Goal: Transaction & Acquisition: Purchase product/service

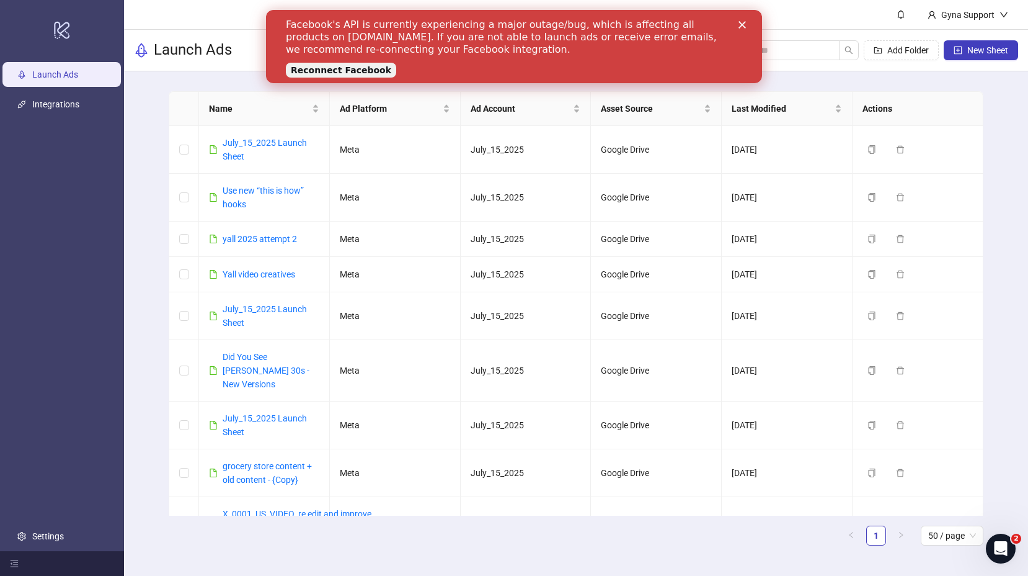
click at [744, 28] on icon "Close" at bounding box center [742, 24] width 7 height 7
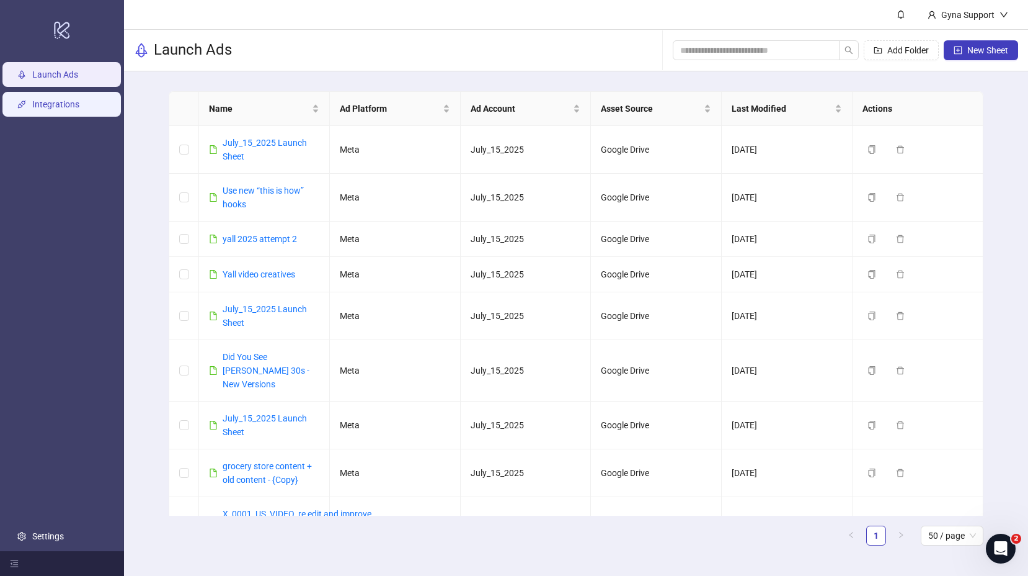
click at [45, 104] on link "Integrations" at bounding box center [55, 104] width 47 height 10
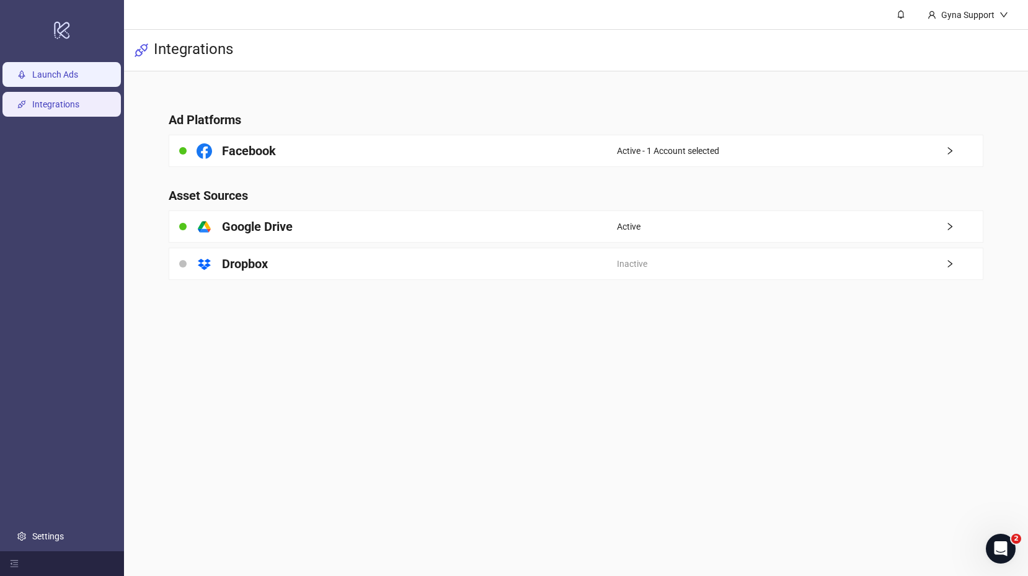
click at [60, 72] on link "Launch Ads" at bounding box center [55, 74] width 46 height 10
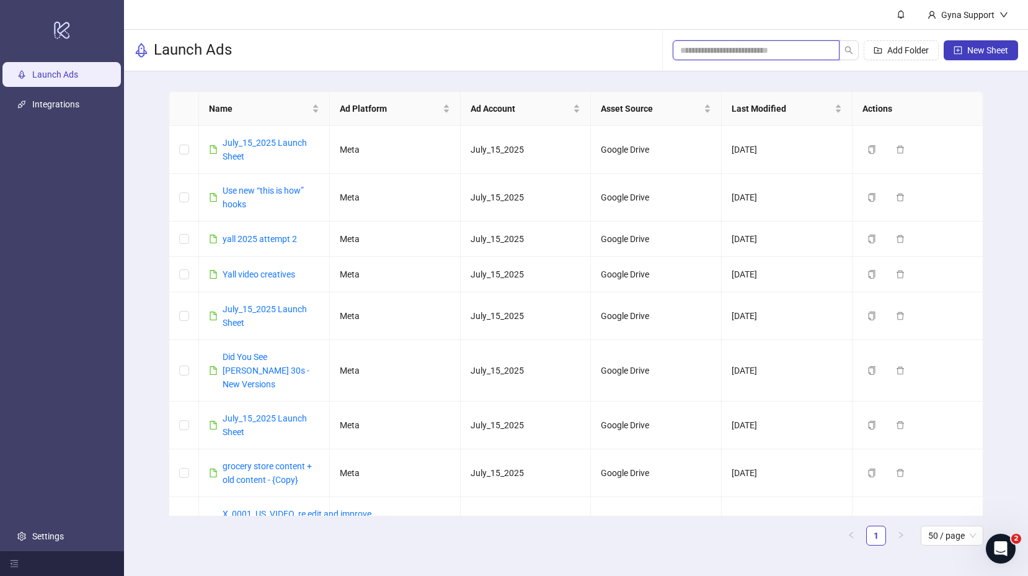
click at [722, 49] on input "search" at bounding box center [751, 50] width 142 height 14
paste input "**********"
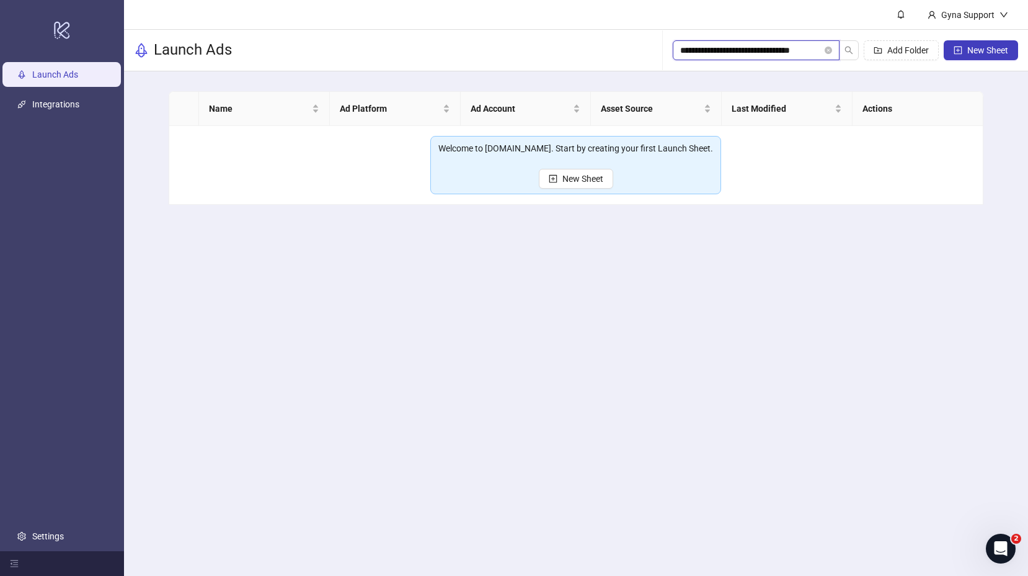
scroll to position [0, 2]
click at [847, 53] on icon "search" at bounding box center [849, 50] width 9 height 9
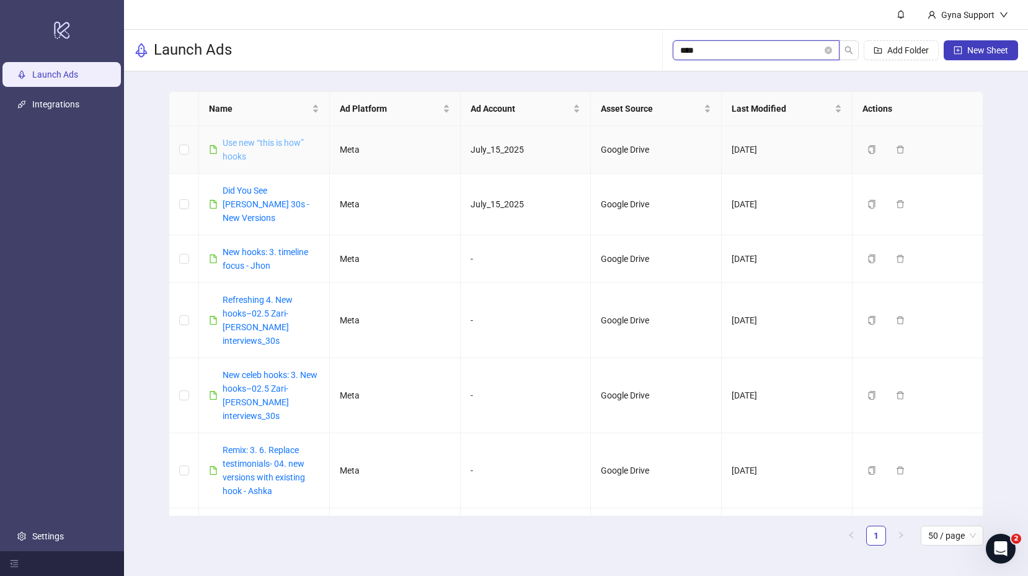
type input "***"
click at [260, 141] on link "Use new “this is how” hooks" at bounding box center [263, 150] width 81 height 24
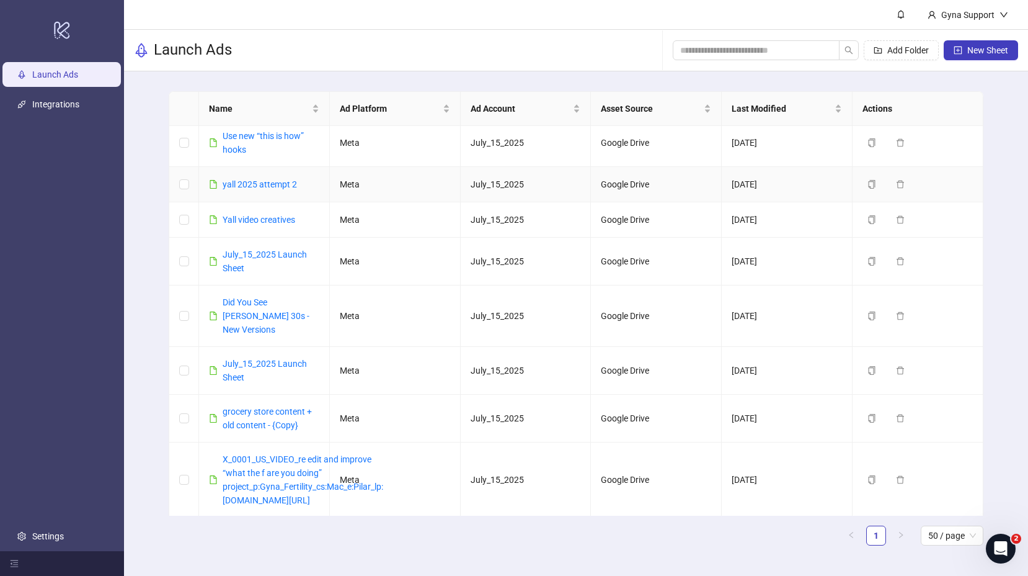
scroll to position [62, 0]
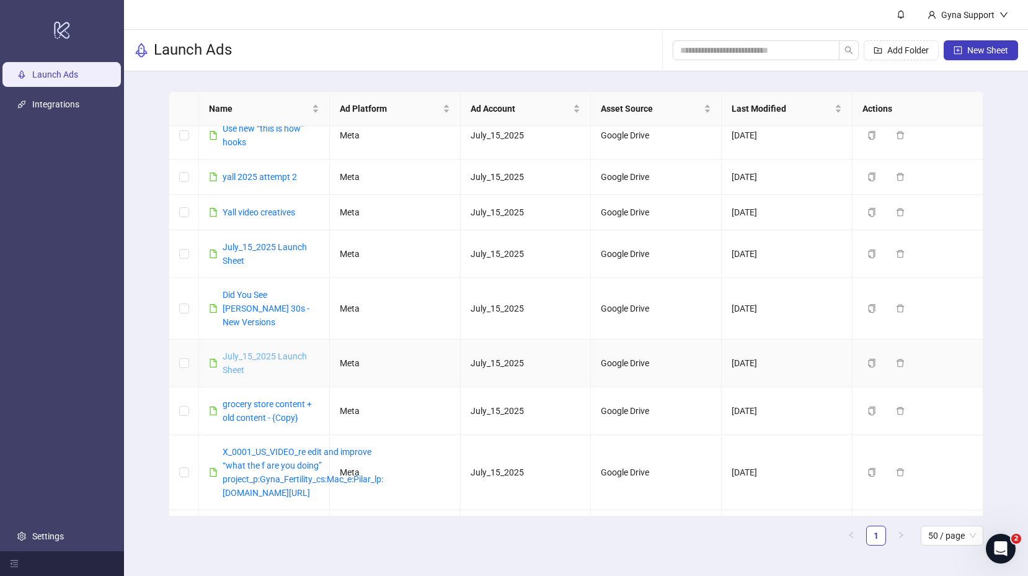
click at [273, 351] on link "July_15_2025 Launch Sheet" at bounding box center [265, 363] width 84 height 24
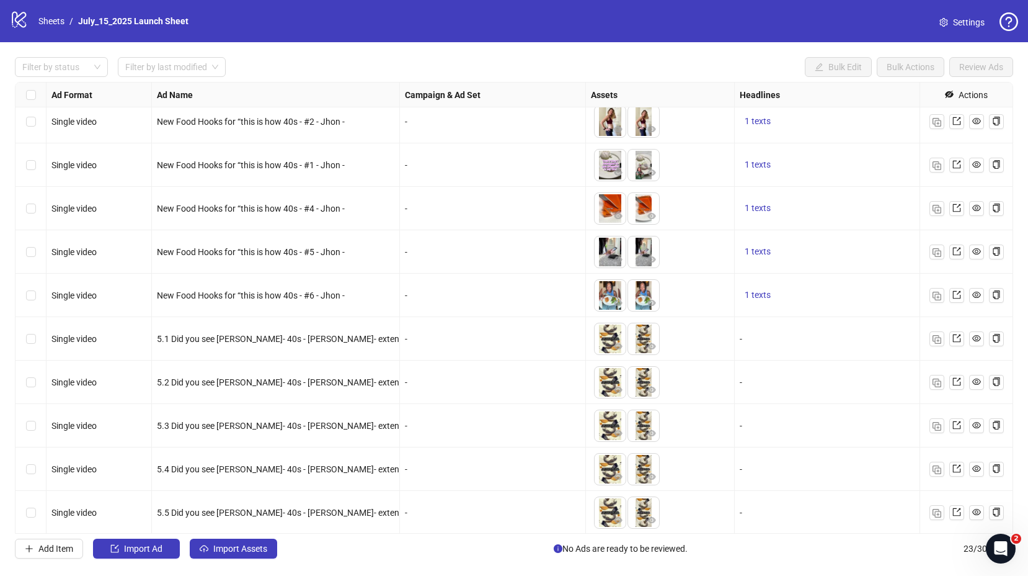
scroll to position [530, 0]
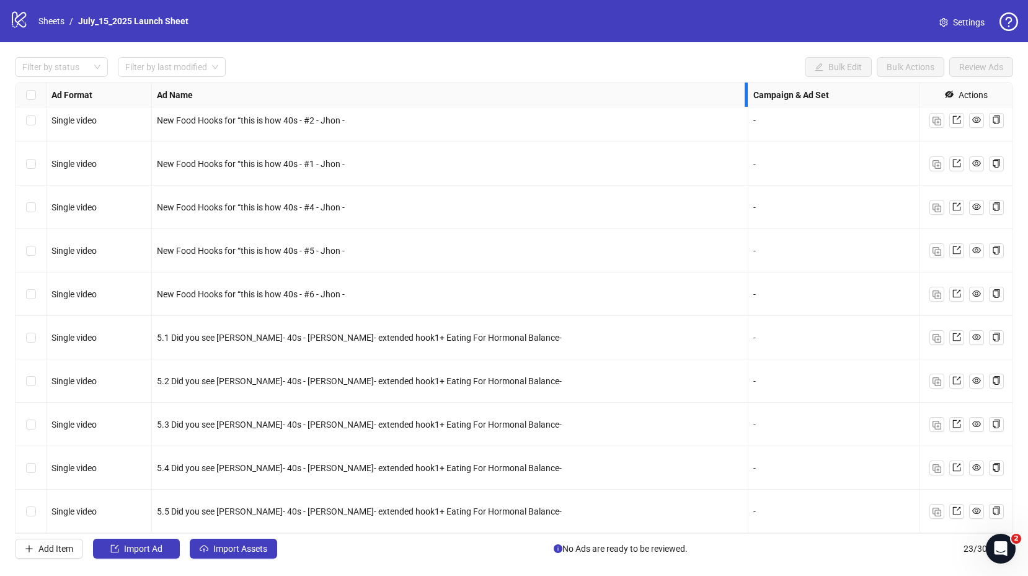
drag, startPoint x: 398, startPoint y: 93, endPoint x: 764, endPoint y: 91, distance: 365.3
click at [748, 91] on div "Resize Ad Name column" at bounding box center [746, 94] width 3 height 24
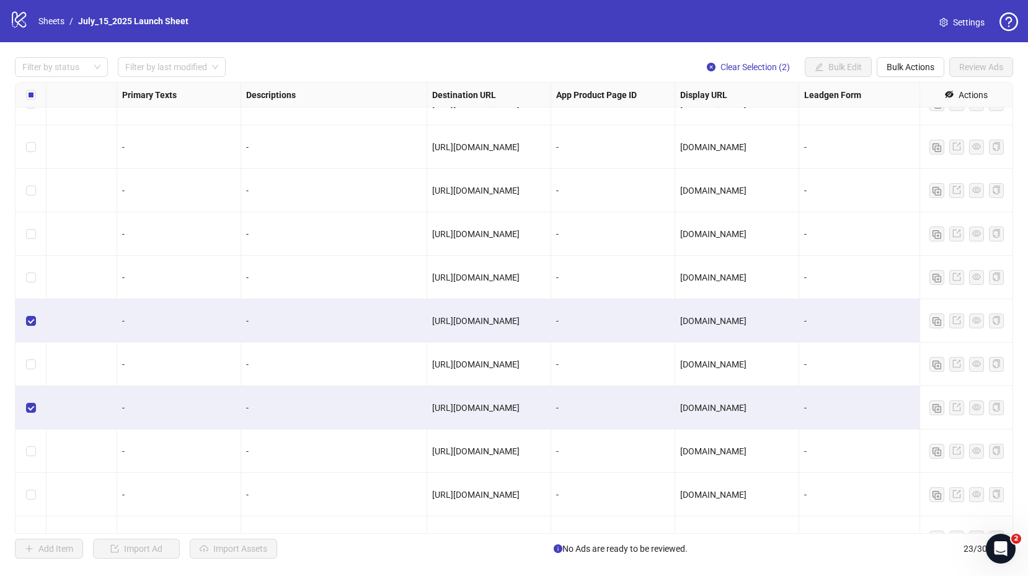
scroll to position [329, 1396]
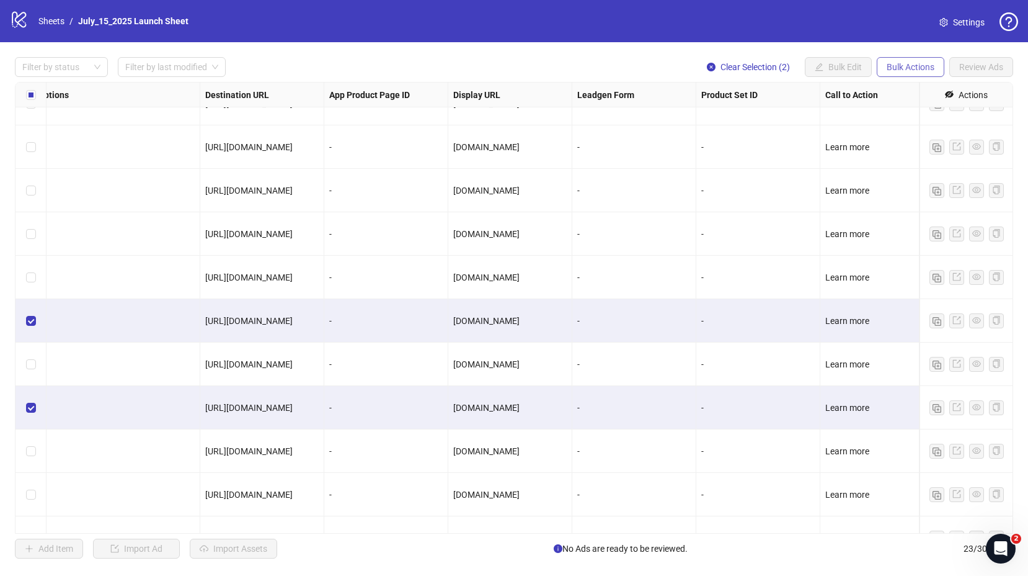
click at [910, 63] on span "Bulk Actions" at bounding box center [911, 67] width 48 height 10
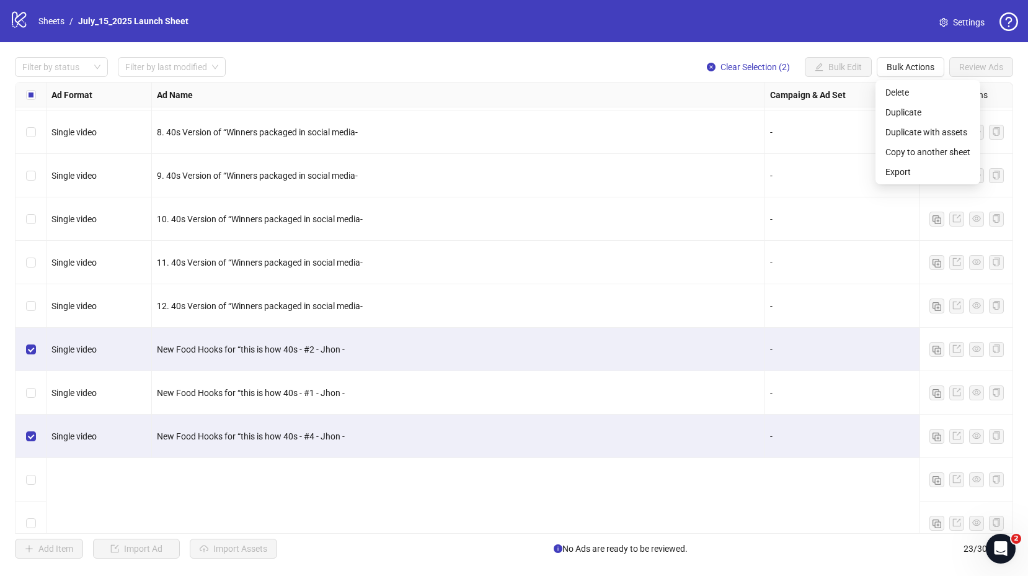
scroll to position [0, 0]
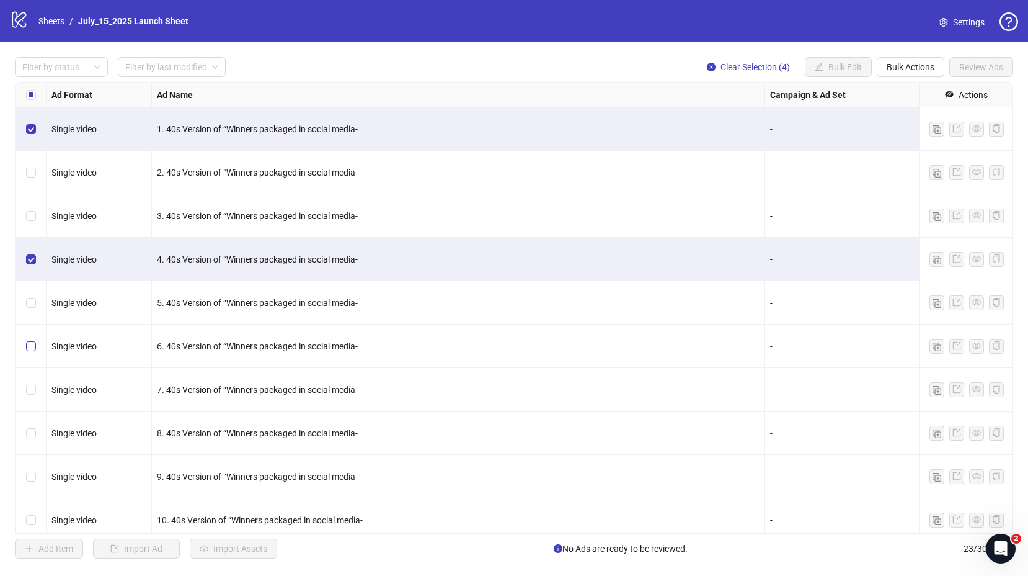
click at [31, 349] on label "Select row 6" at bounding box center [31, 346] width 10 height 14
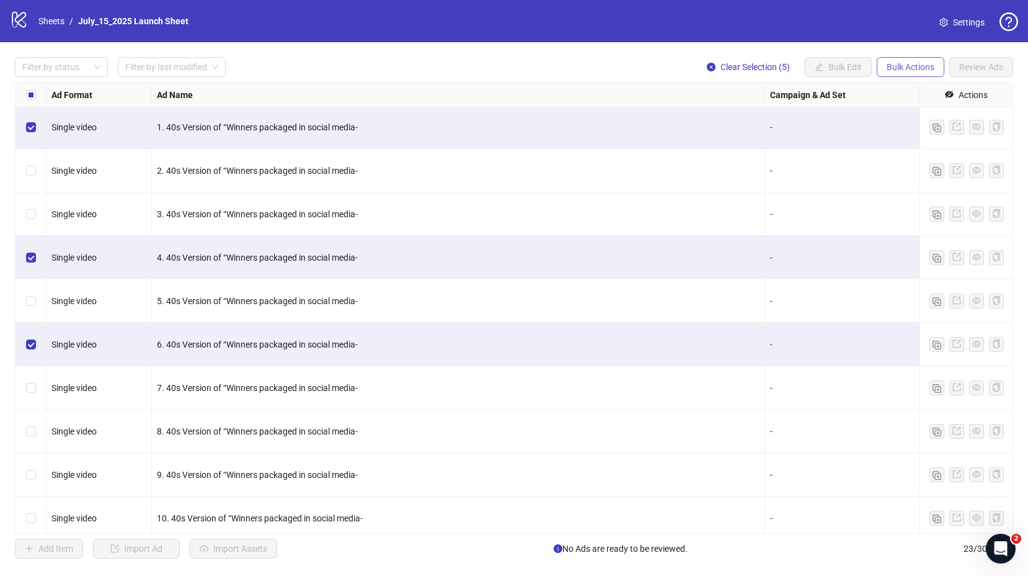
click at [894, 65] on span "Bulk Actions" at bounding box center [911, 67] width 48 height 10
click at [930, 153] on span "Copy to another sheet" at bounding box center [928, 152] width 85 height 14
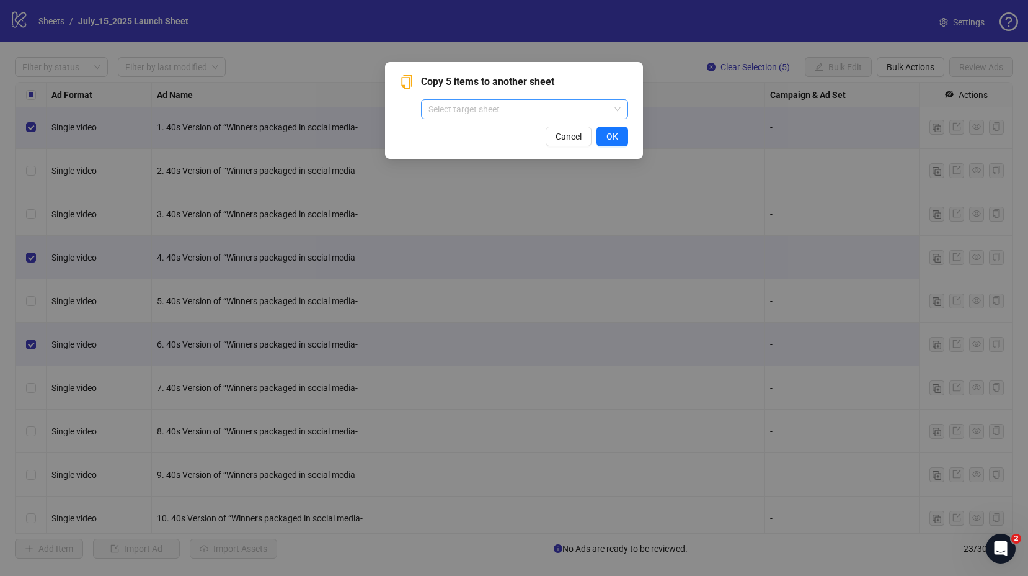
click at [461, 114] on input "search" at bounding box center [519, 109] width 181 height 19
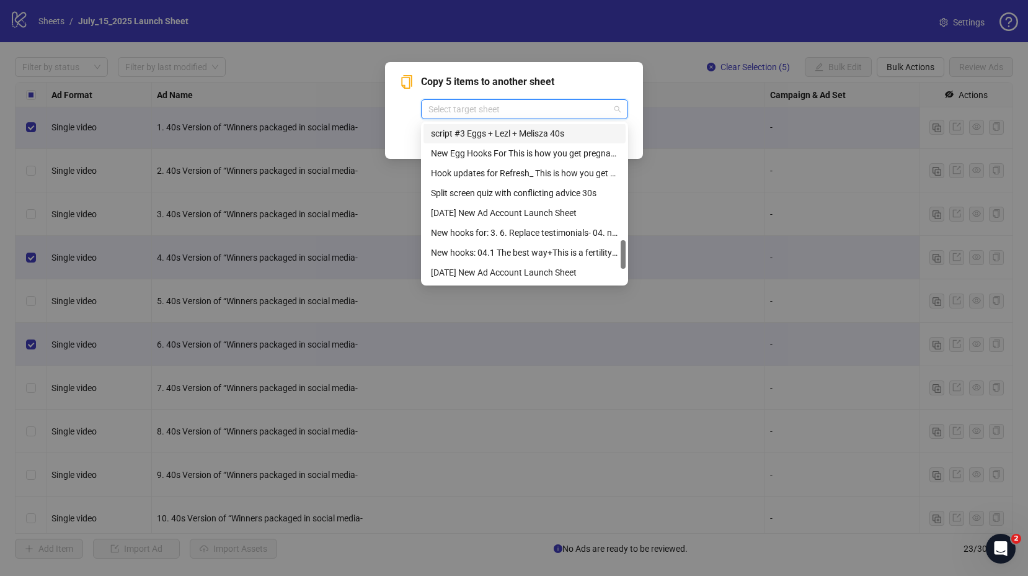
scroll to position [715, 0]
click at [668, 61] on div "Copy 5 items to another sheet Select target sheet Cancel OK" at bounding box center [514, 288] width 1028 height 576
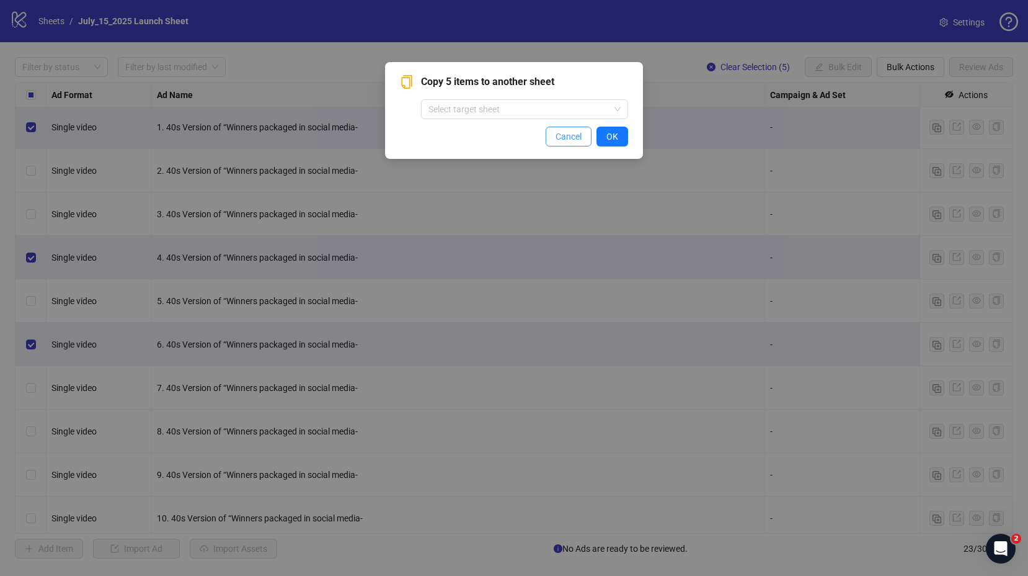
click at [573, 142] on button "Cancel" at bounding box center [569, 137] width 46 height 20
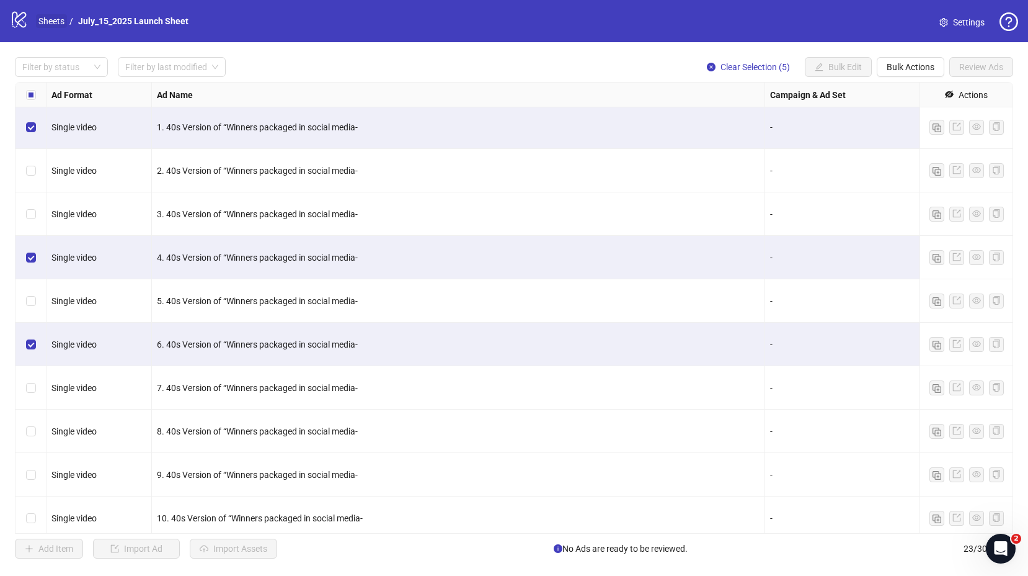
click at [44, 23] on link "Sheets" at bounding box center [51, 21] width 31 height 14
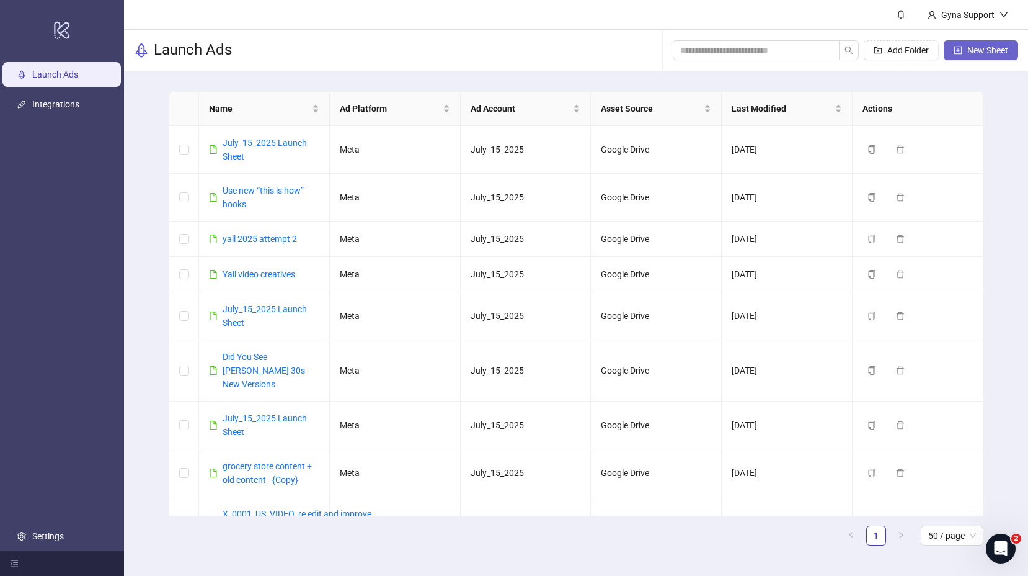
click at [984, 50] on span "New Sheet" at bounding box center [988, 50] width 41 height 10
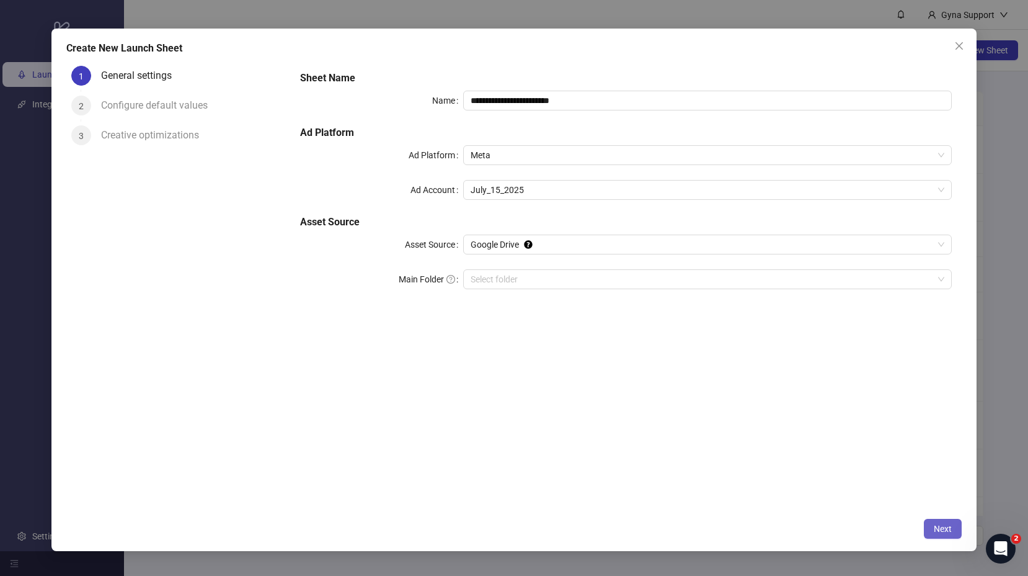
click at [945, 528] on span "Next" at bounding box center [943, 529] width 18 height 10
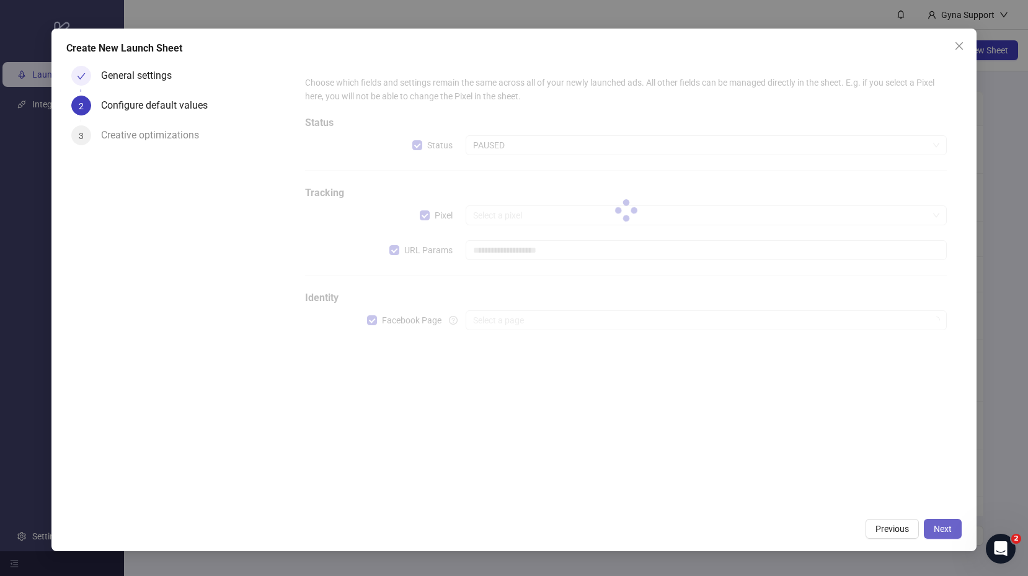
type input "**********"
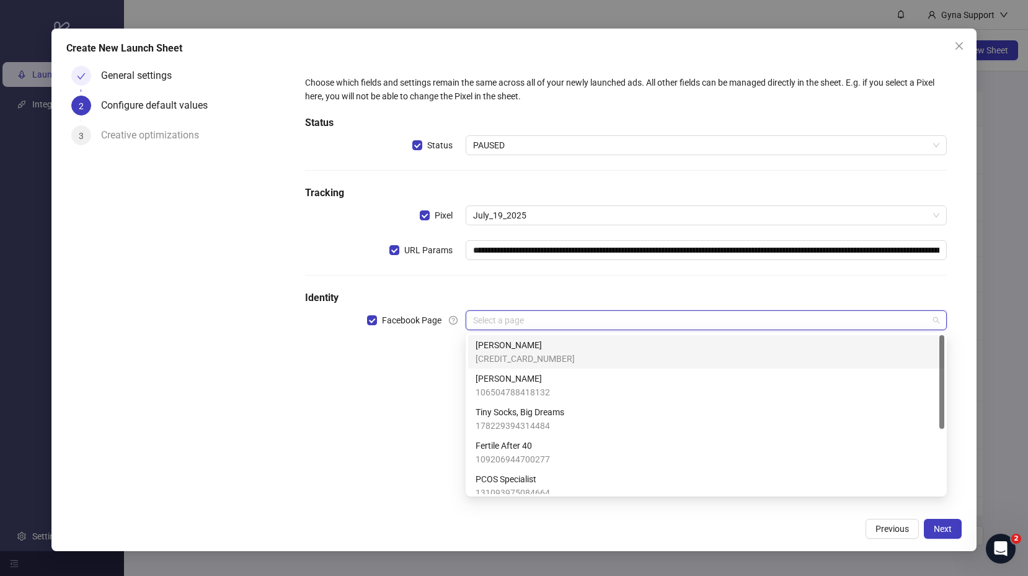
click at [646, 321] on input "search" at bounding box center [700, 320] width 455 height 19
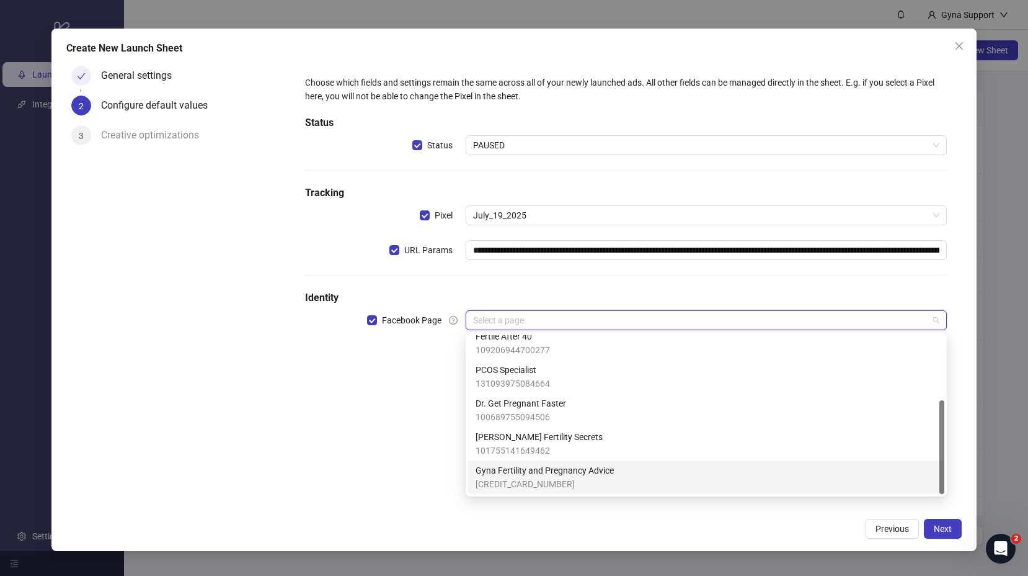
click at [589, 472] on span "Gyna Fertility and Pregnancy Advice" at bounding box center [545, 470] width 138 height 14
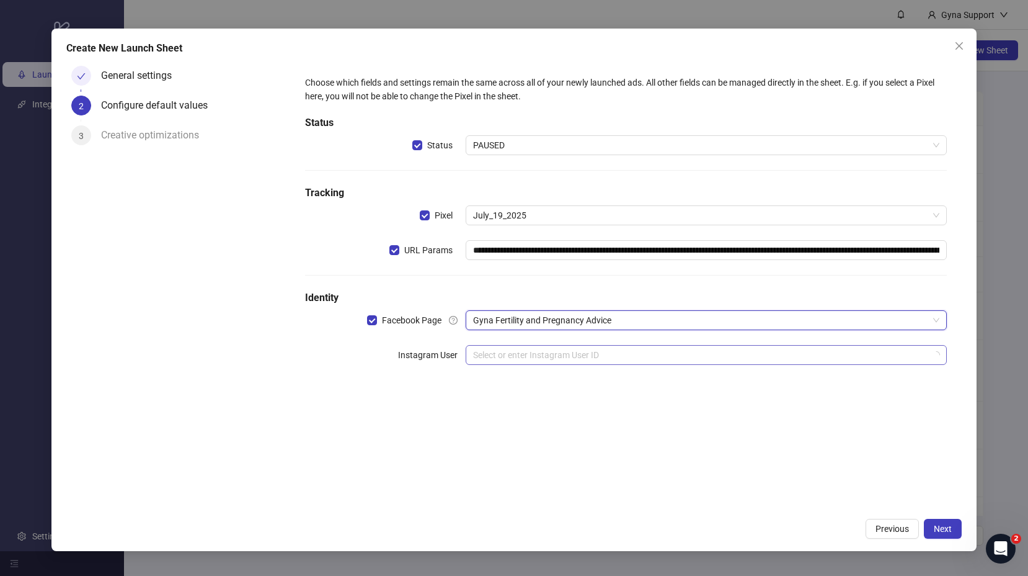
click at [527, 355] on input "search" at bounding box center [700, 354] width 455 height 19
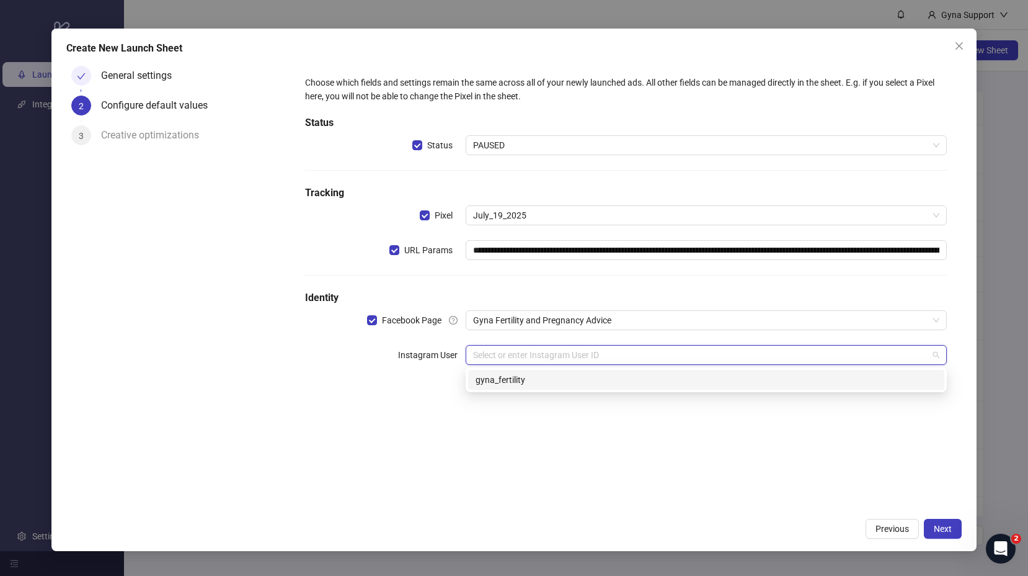
click at [522, 378] on div "gyna_fertility" at bounding box center [706, 380] width 461 height 14
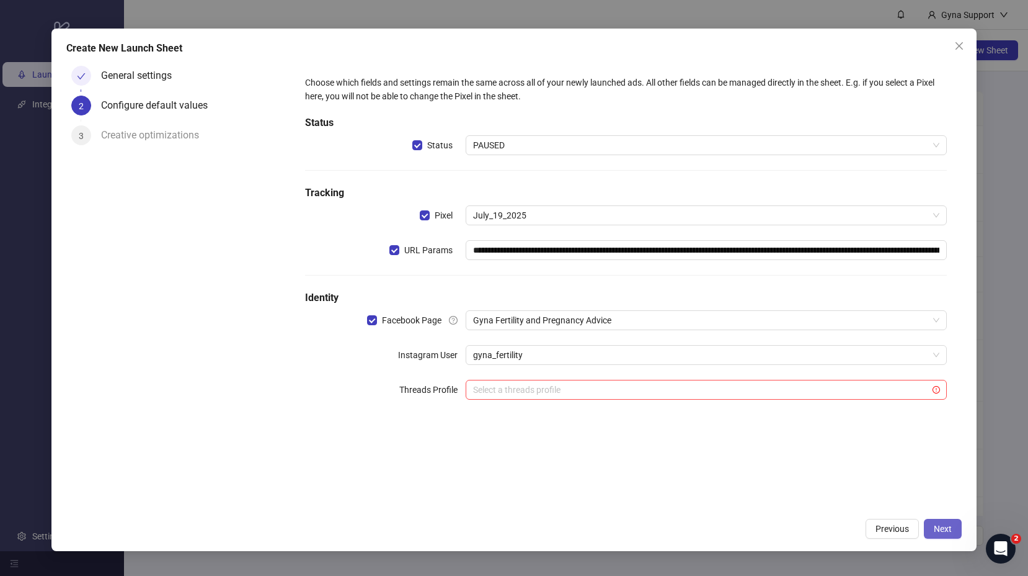
click at [949, 520] on button "Next" at bounding box center [943, 529] width 38 height 20
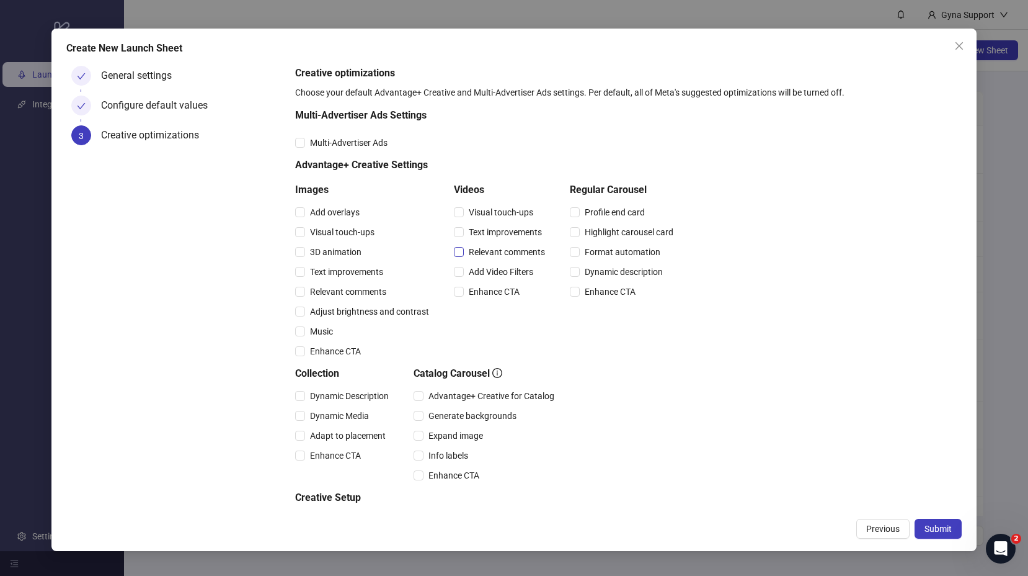
click at [488, 251] on span "Relevant comments" at bounding box center [507, 252] width 86 height 14
click at [496, 238] on span "Text improvements" at bounding box center [505, 232] width 83 height 14
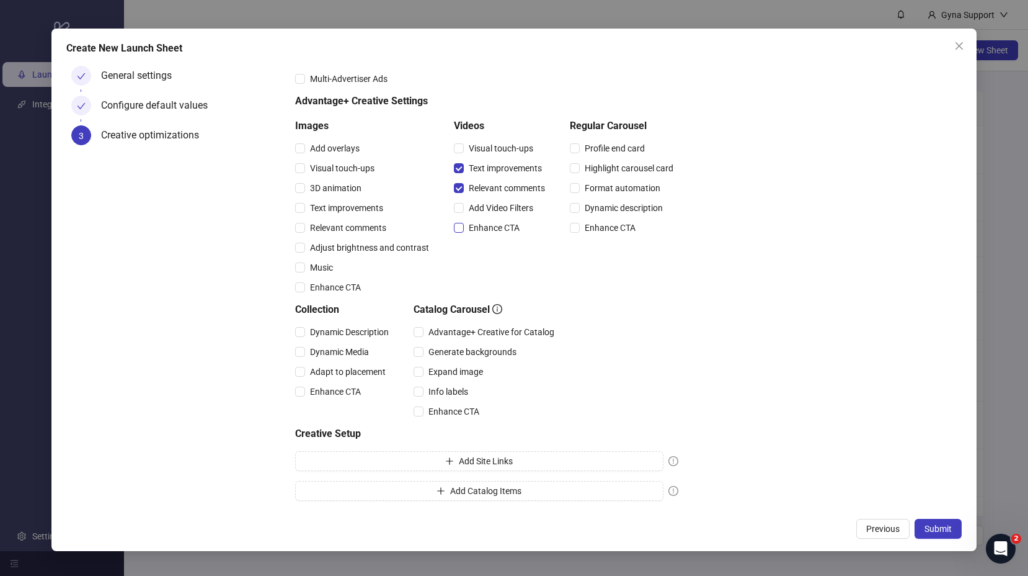
click at [506, 233] on span "Enhance CTA" at bounding box center [494, 228] width 61 height 14
click at [932, 528] on span "Submit" at bounding box center [938, 529] width 27 height 10
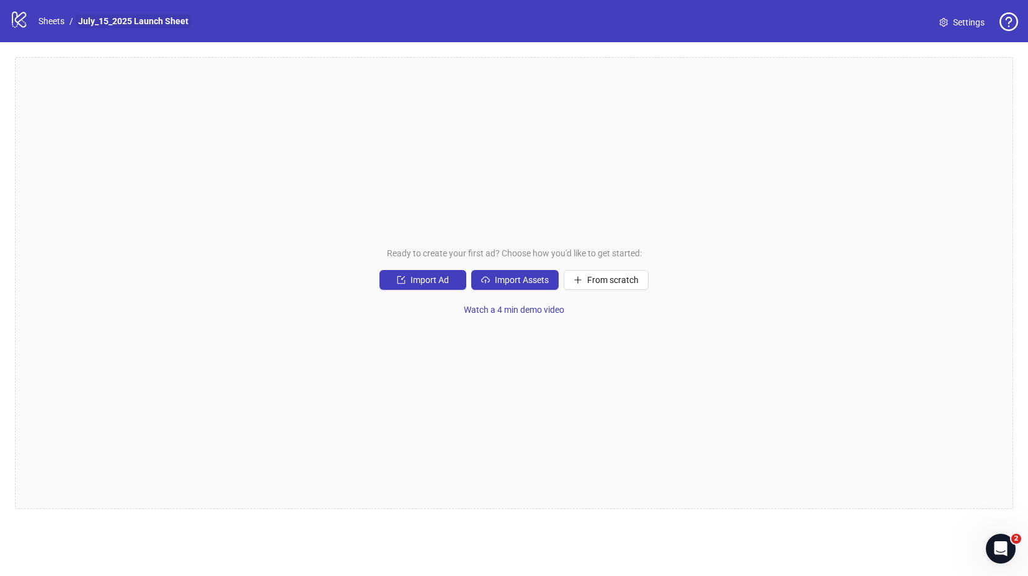
click at [146, 20] on link "July_15_2025 Launch Sheet" at bounding box center [133, 21] width 115 height 14
click at [136, 15] on link "July_15_2025 Launch Sheet" at bounding box center [133, 21] width 115 height 14
click at [137, 19] on link "July_15_2025 Launch Sheet" at bounding box center [133, 21] width 115 height 14
click at [955, 23] on span "Settings" at bounding box center [969, 23] width 32 height 14
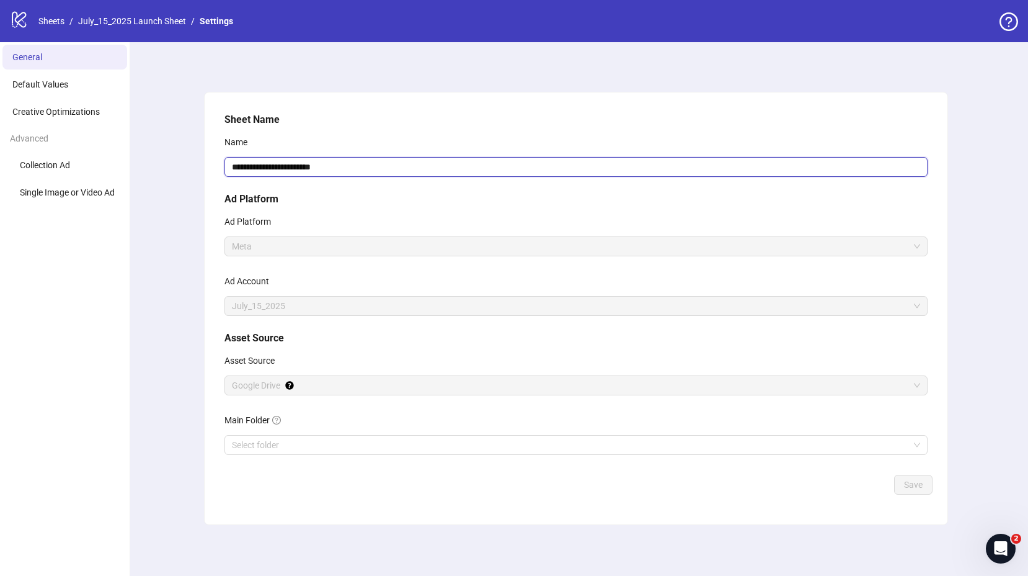
click at [244, 164] on input "**********" at bounding box center [576, 167] width 703 height 20
drag, startPoint x: 378, startPoint y: 168, endPoint x: 149, endPoint y: 159, distance: 229.0
click at [149, 159] on div "**********" at bounding box center [576, 308] width 904 height 533
type input "**********"
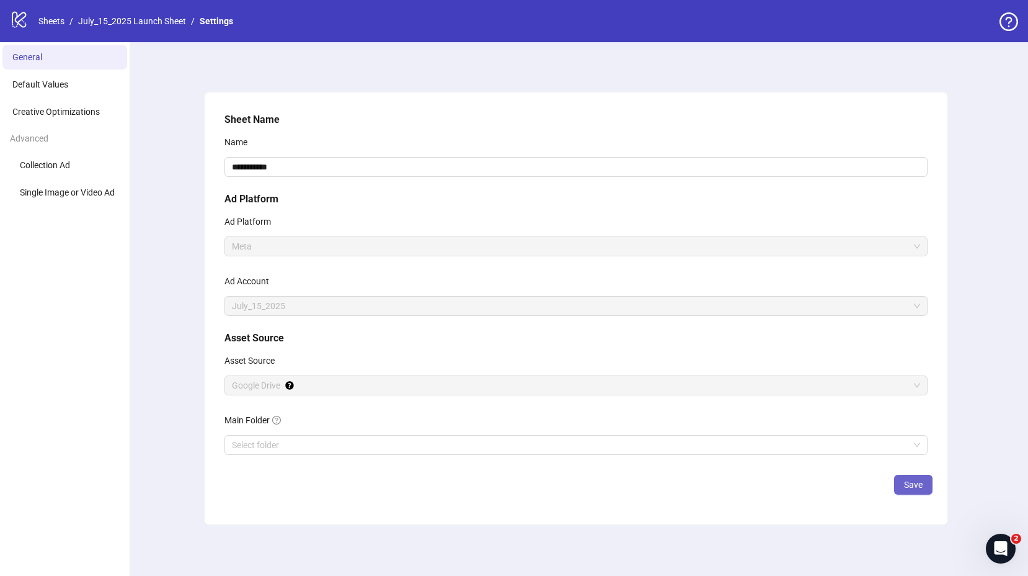
click at [918, 484] on span "Save" at bounding box center [913, 484] width 19 height 10
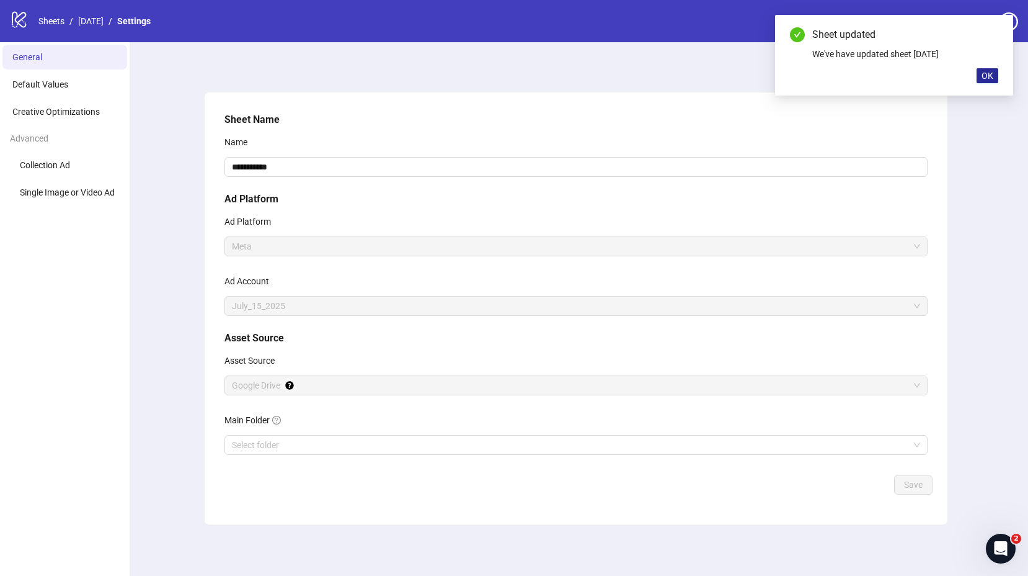
click at [986, 77] on span "OK" at bounding box center [988, 76] width 12 height 10
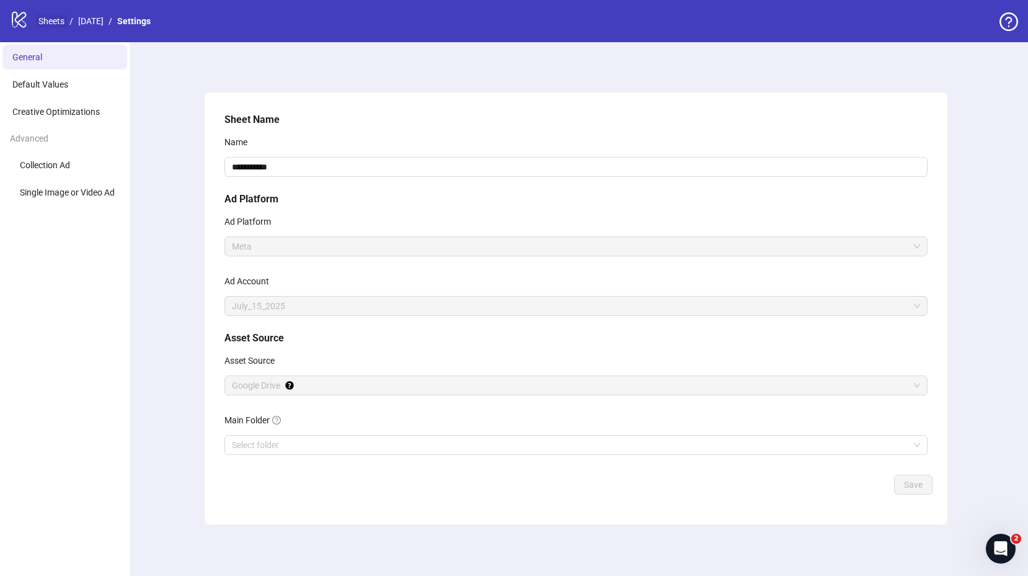
click at [55, 20] on link "Sheets" at bounding box center [51, 21] width 31 height 14
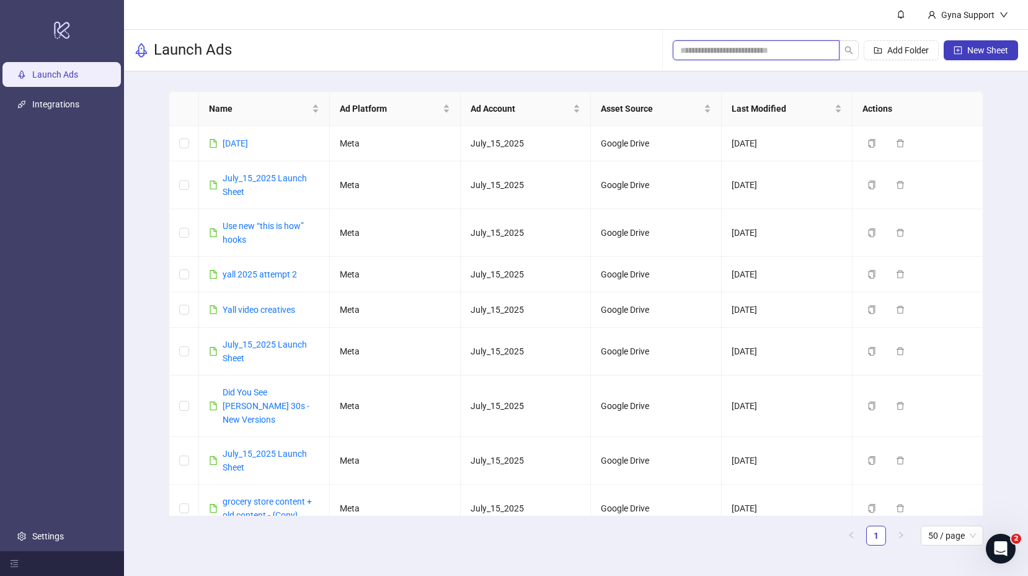
click at [751, 50] on input "search" at bounding box center [751, 50] width 142 height 14
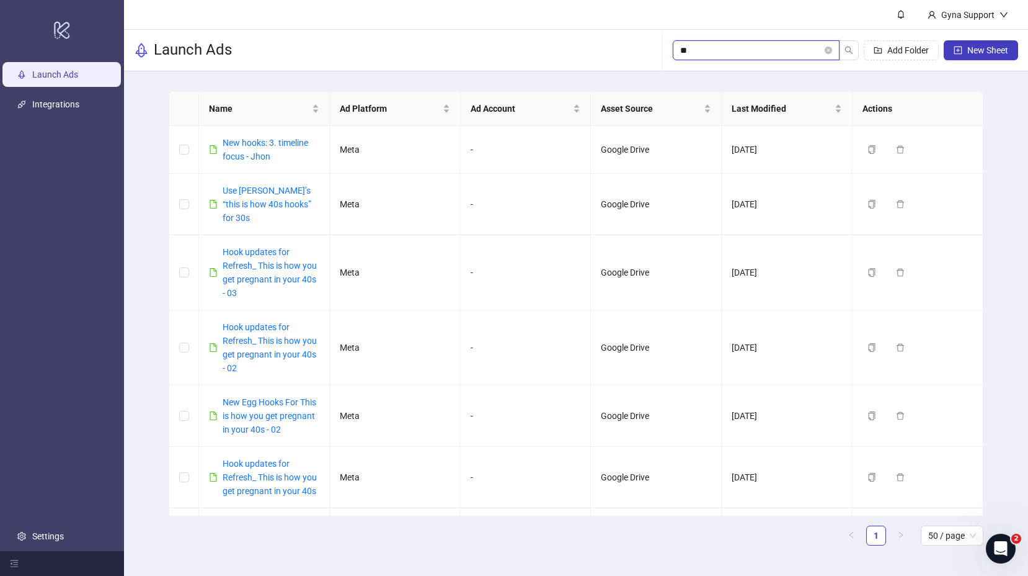
type input "*"
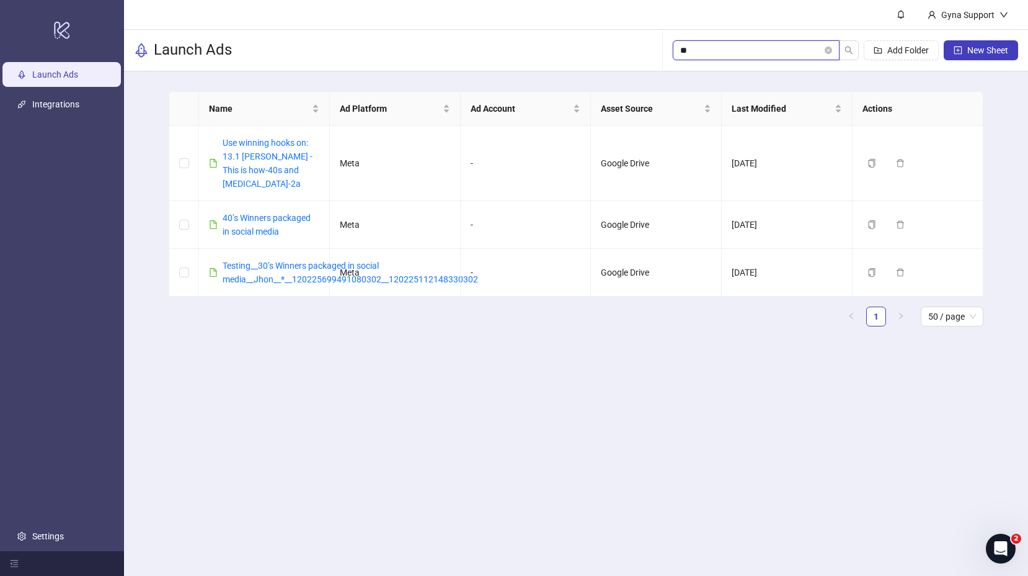
type input "*"
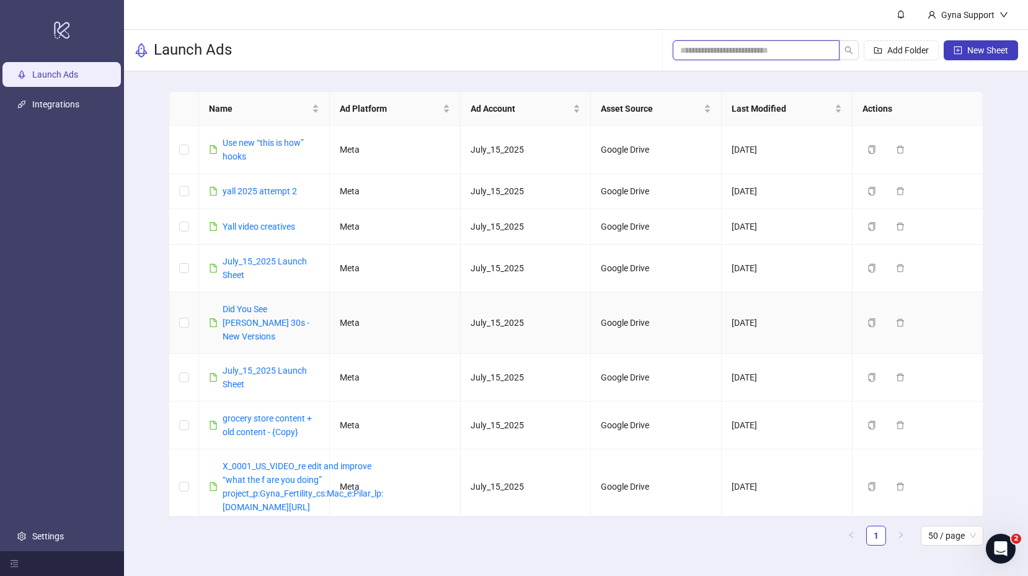
scroll to position [89, 0]
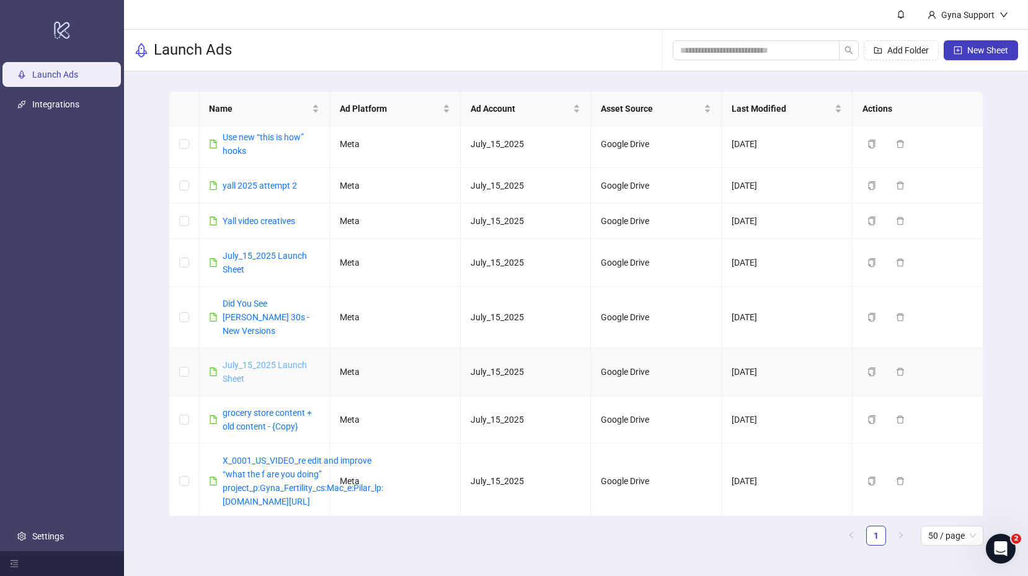
click at [247, 360] on link "July_15_2025 Launch Sheet" at bounding box center [265, 372] width 84 height 24
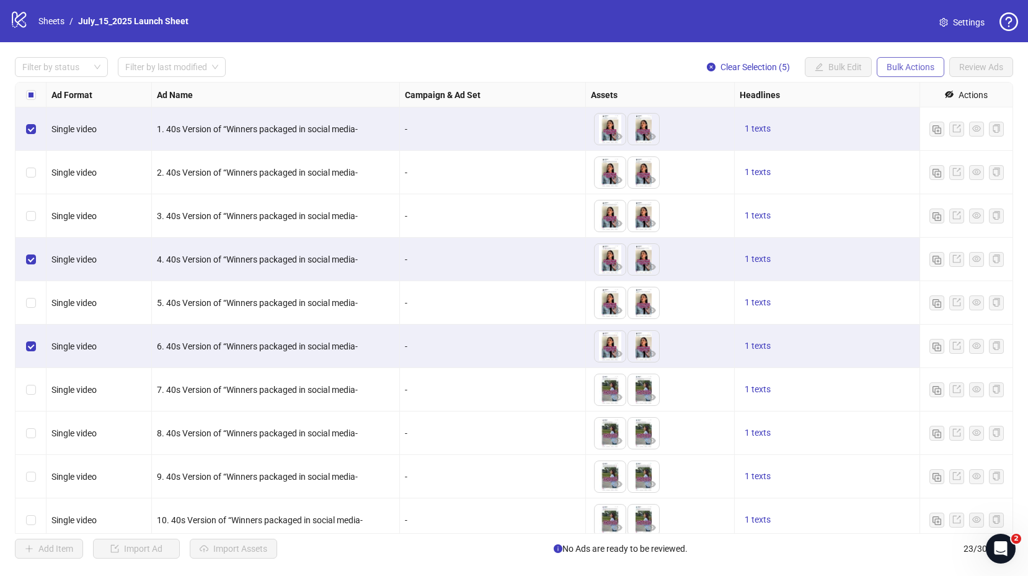
click at [902, 65] on span "Bulk Actions" at bounding box center [911, 67] width 48 height 10
click at [902, 155] on span "Copy to another sheet" at bounding box center [928, 152] width 85 height 14
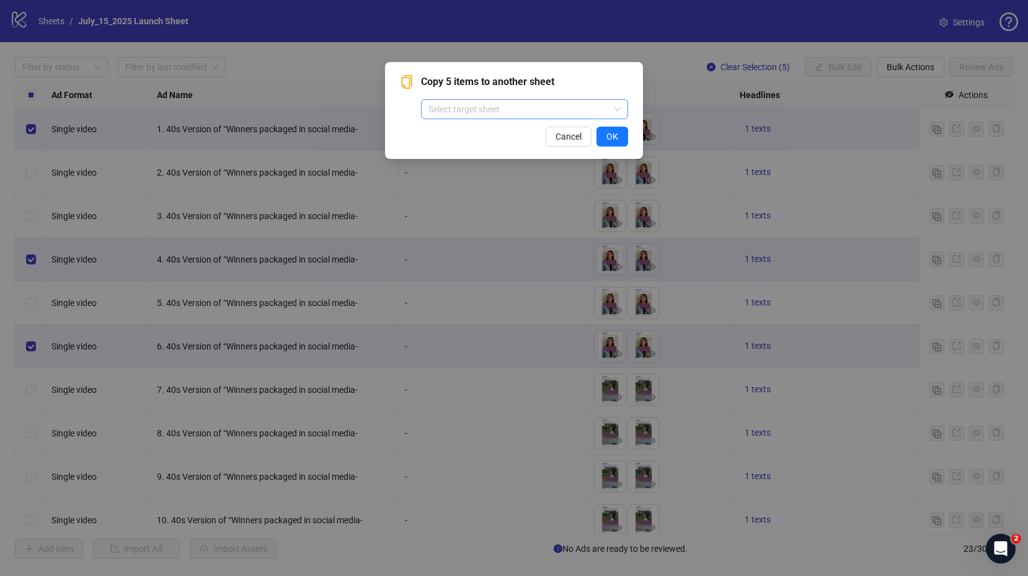
click at [537, 113] on input "search" at bounding box center [519, 109] width 181 height 19
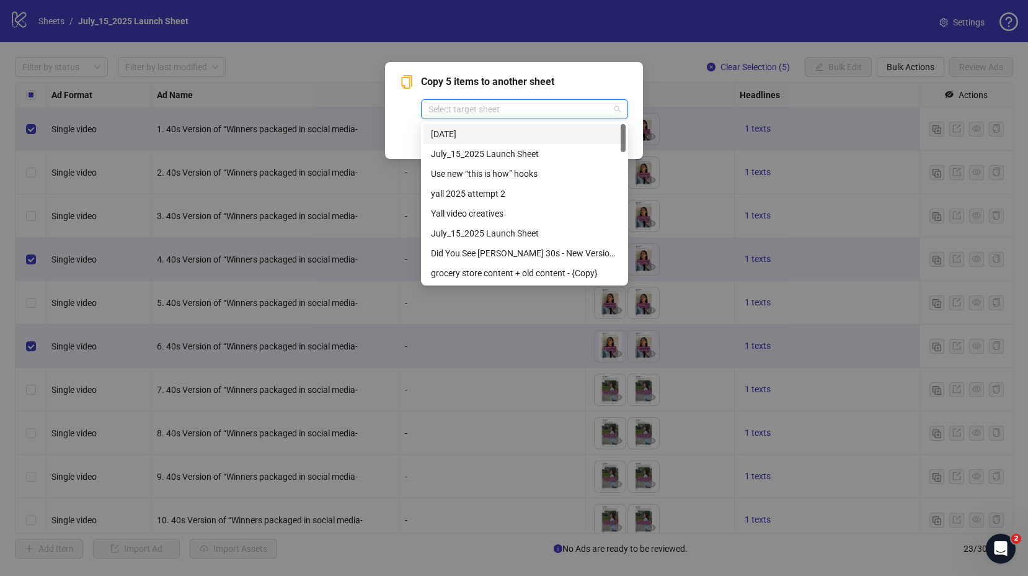
click at [504, 134] on div "[DATE]" at bounding box center [524, 134] width 187 height 14
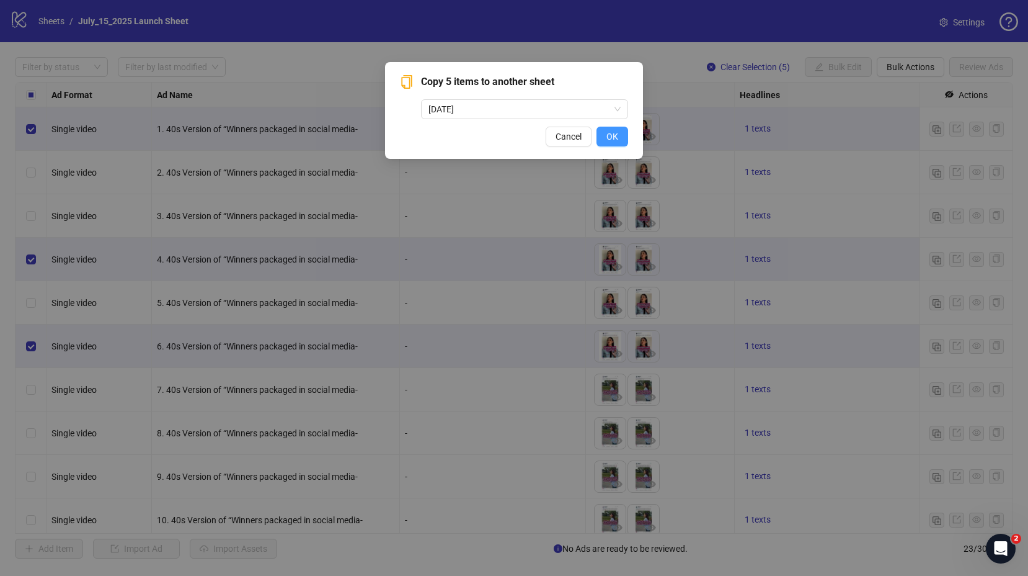
click at [611, 139] on span "OK" at bounding box center [613, 136] width 12 height 10
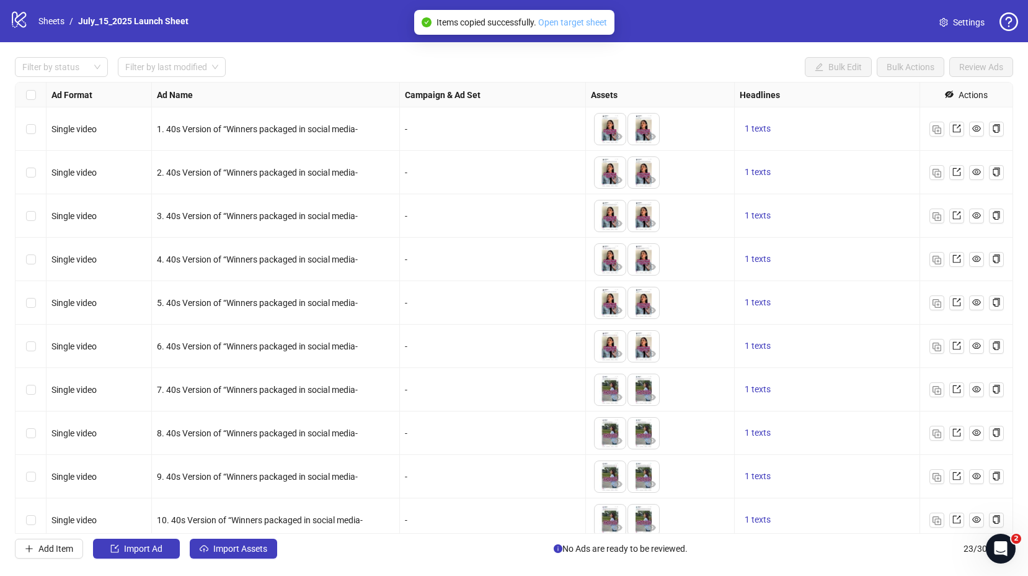
click at [566, 25] on link "Open target sheet" at bounding box center [572, 22] width 69 height 10
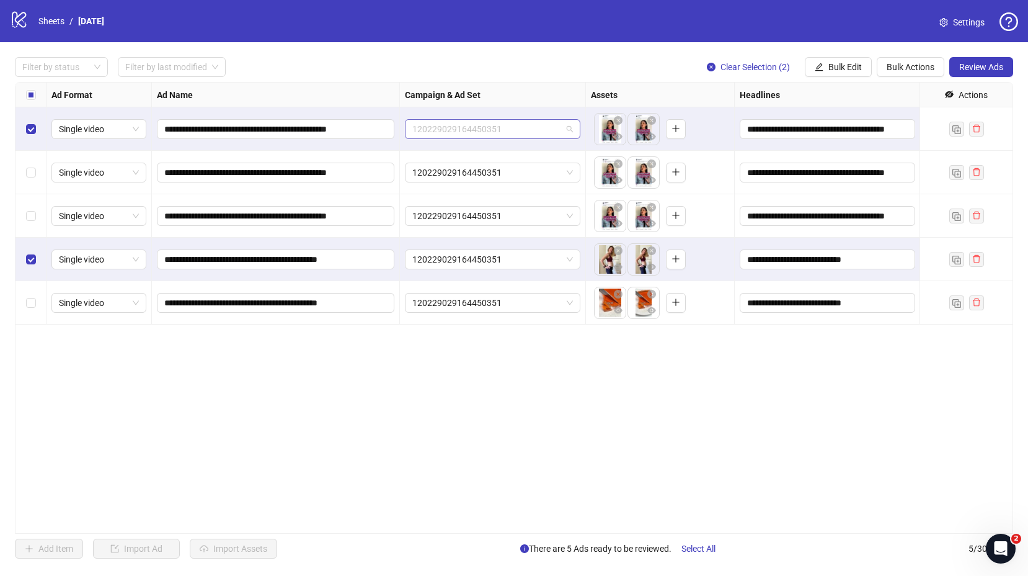
click at [534, 130] on span "120229029164450351" at bounding box center [492, 129] width 161 height 19
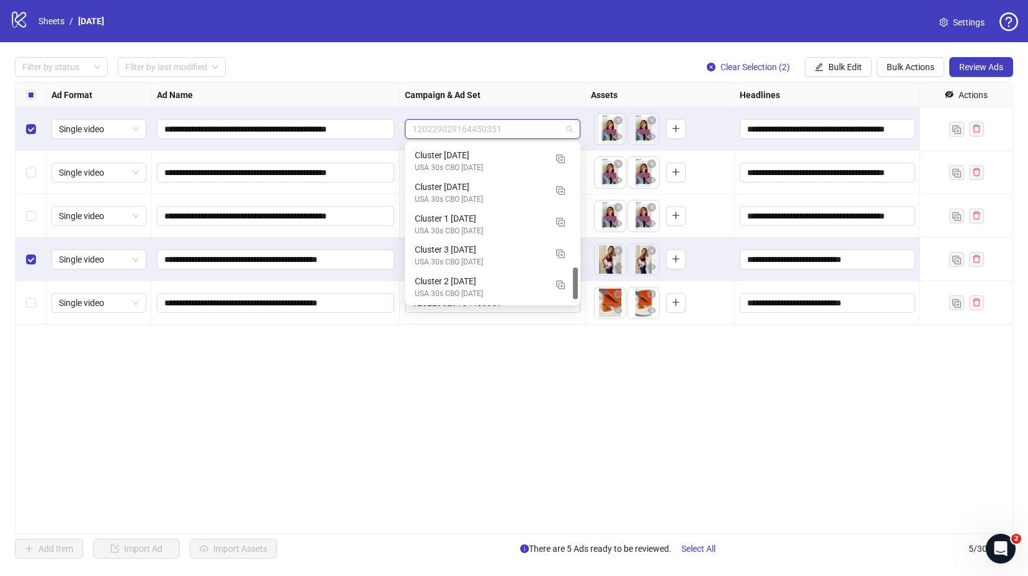
scroll to position [632, 0]
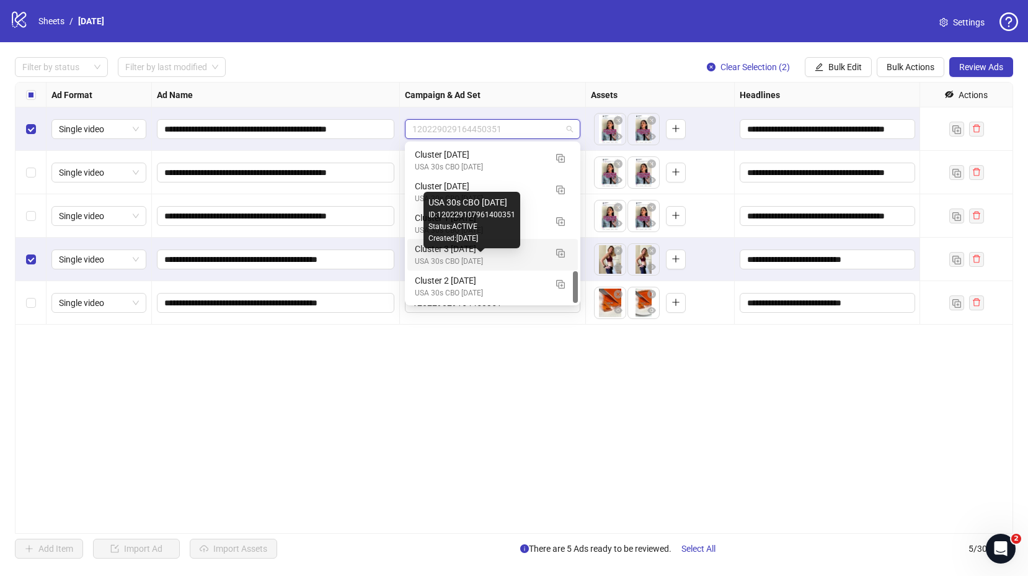
click at [479, 257] on div "USA 30s CBO [DATE]" at bounding box center [480, 262] width 131 height 12
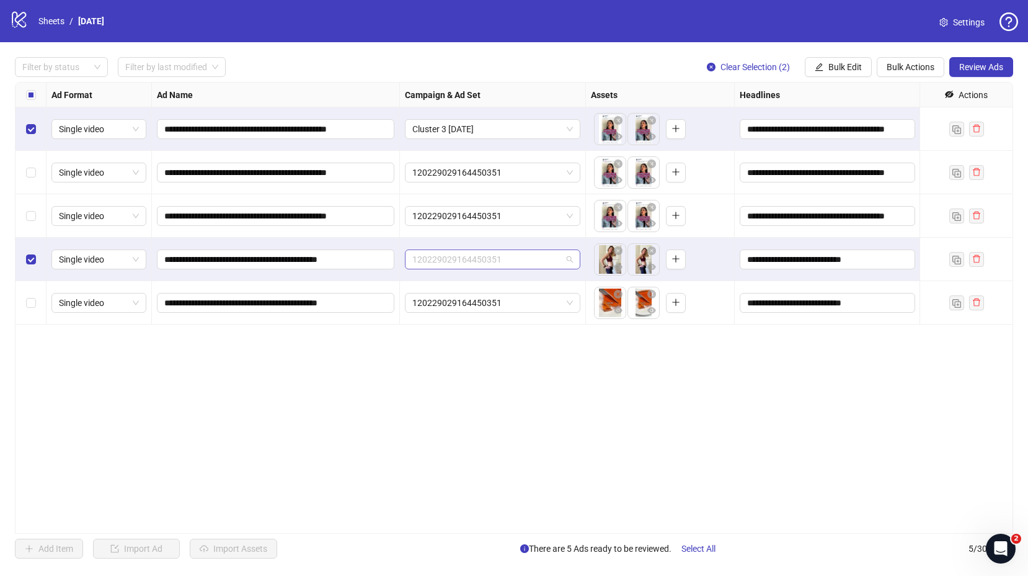
click at [479, 257] on span "120229029164450351" at bounding box center [492, 259] width 161 height 19
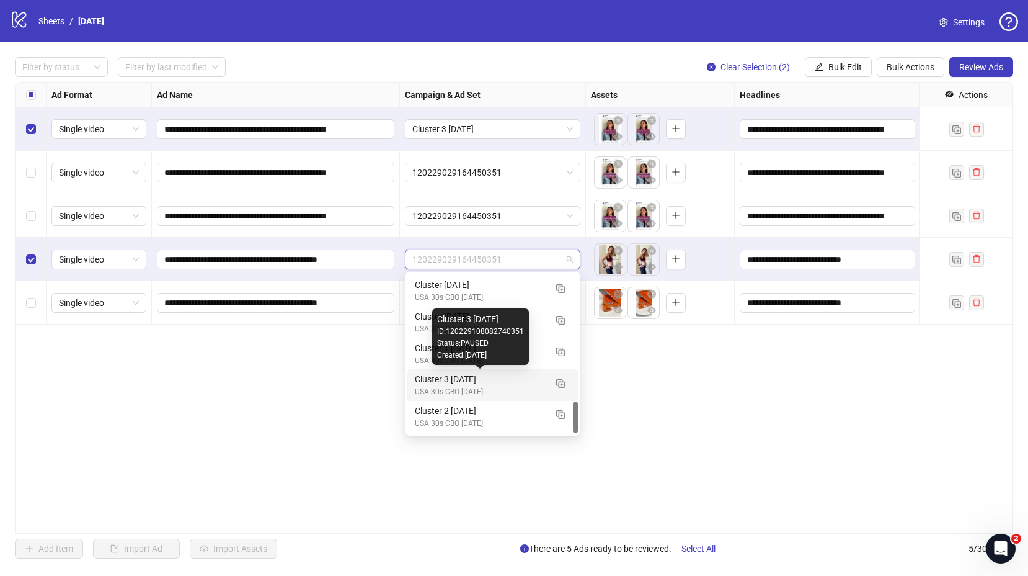
click at [489, 383] on div "Cluster 3 [DATE]" at bounding box center [480, 379] width 131 height 14
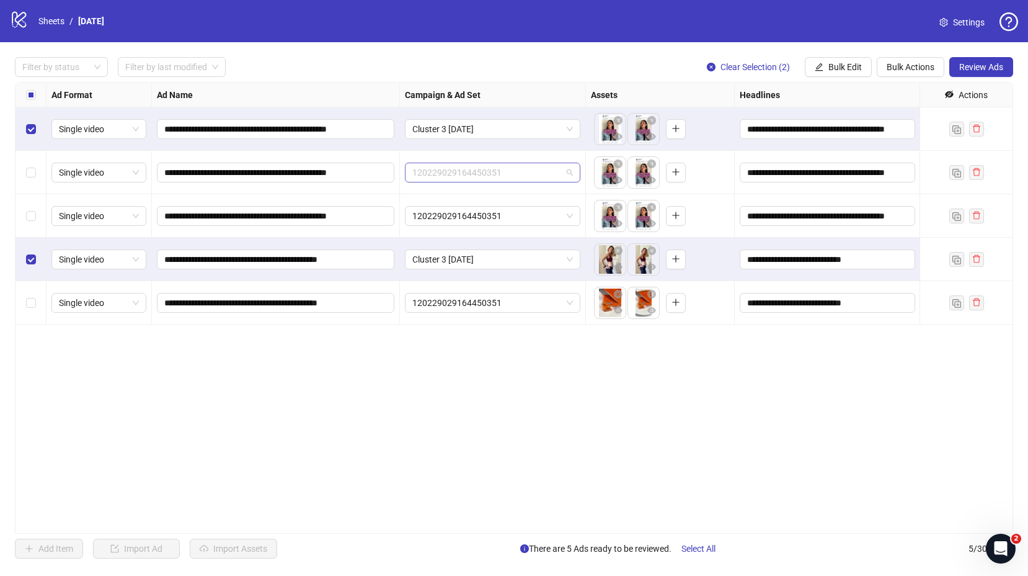
click at [497, 166] on span "120229029164450351" at bounding box center [492, 172] width 161 height 19
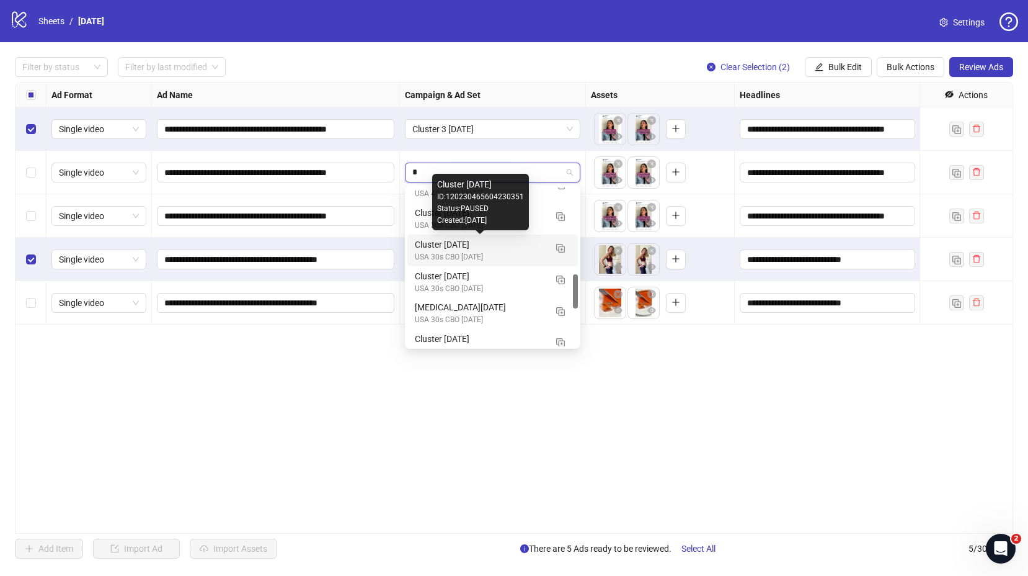
scroll to position [360, 0]
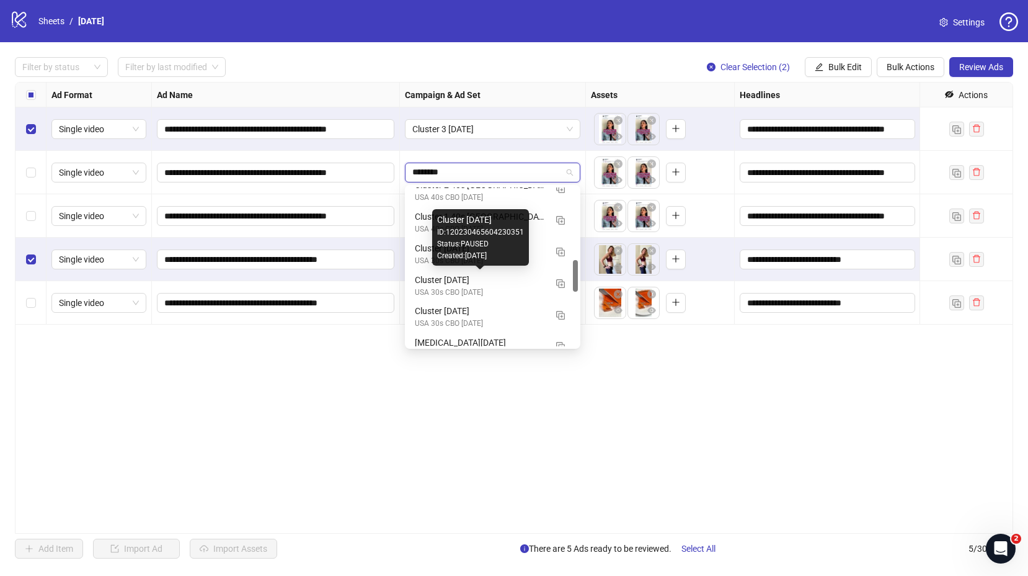
type input "*********"
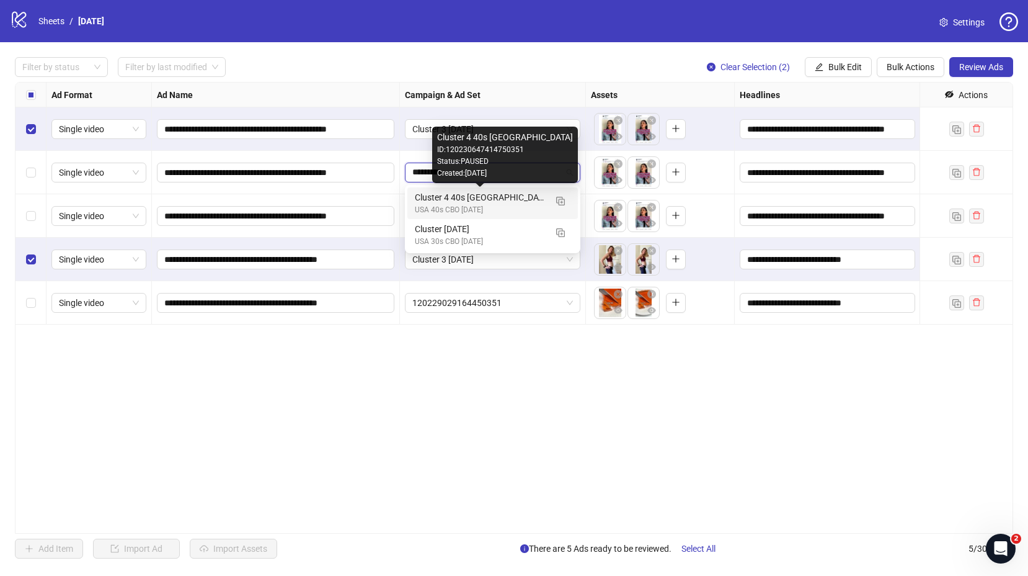
click at [462, 201] on div "Cluster 4 40s [GEOGRAPHIC_DATA]" at bounding box center [480, 197] width 131 height 14
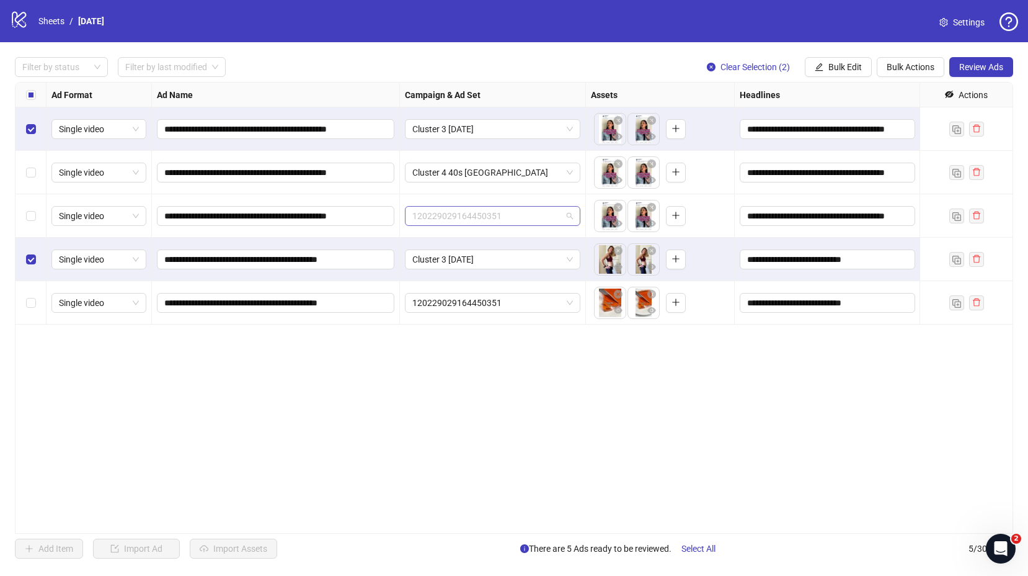
click at [489, 216] on span "120229029164450351" at bounding box center [492, 216] width 161 height 19
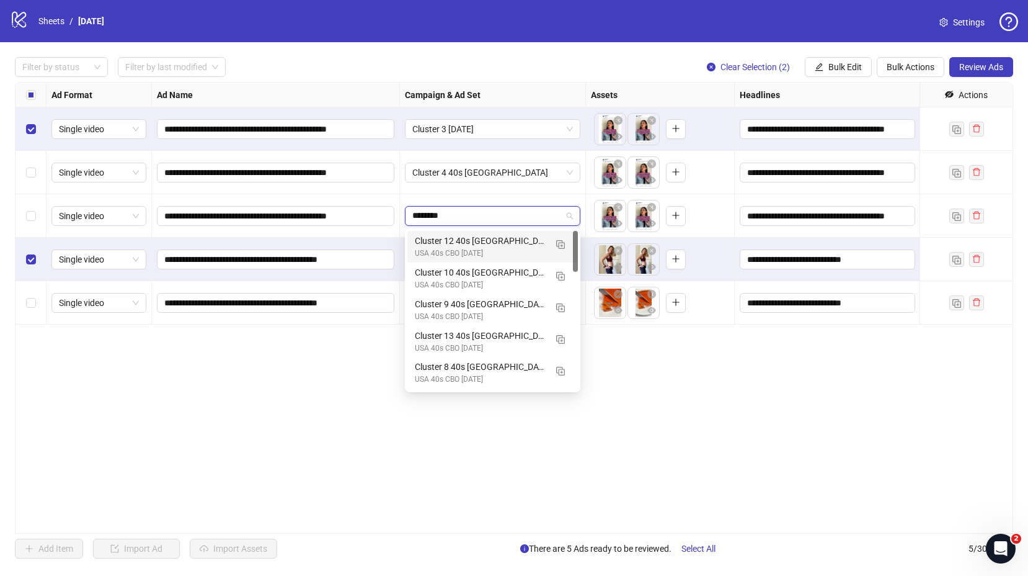
type input "*********"
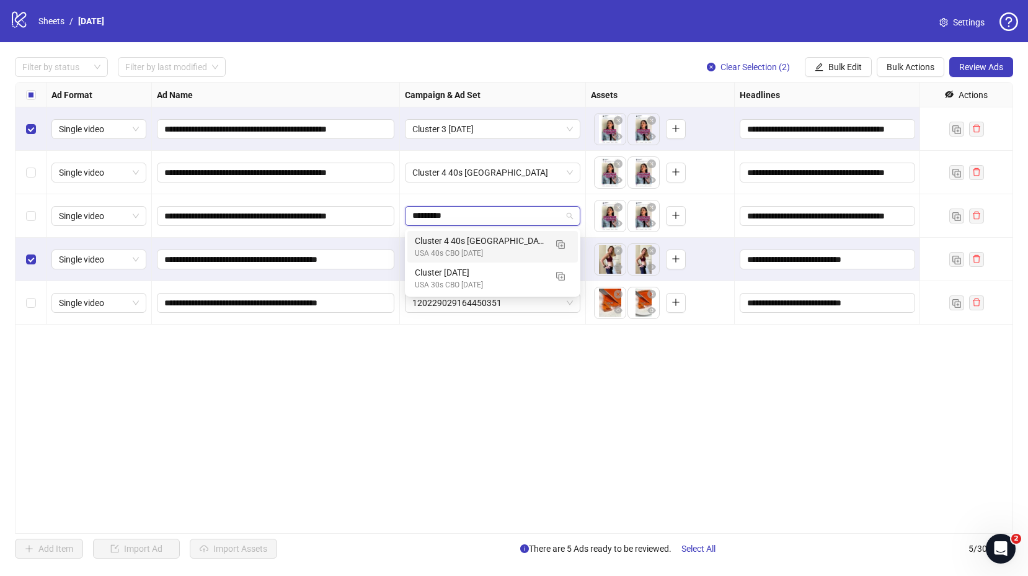
click at [470, 245] on div "Cluster 4 40s [GEOGRAPHIC_DATA]" at bounding box center [480, 241] width 131 height 14
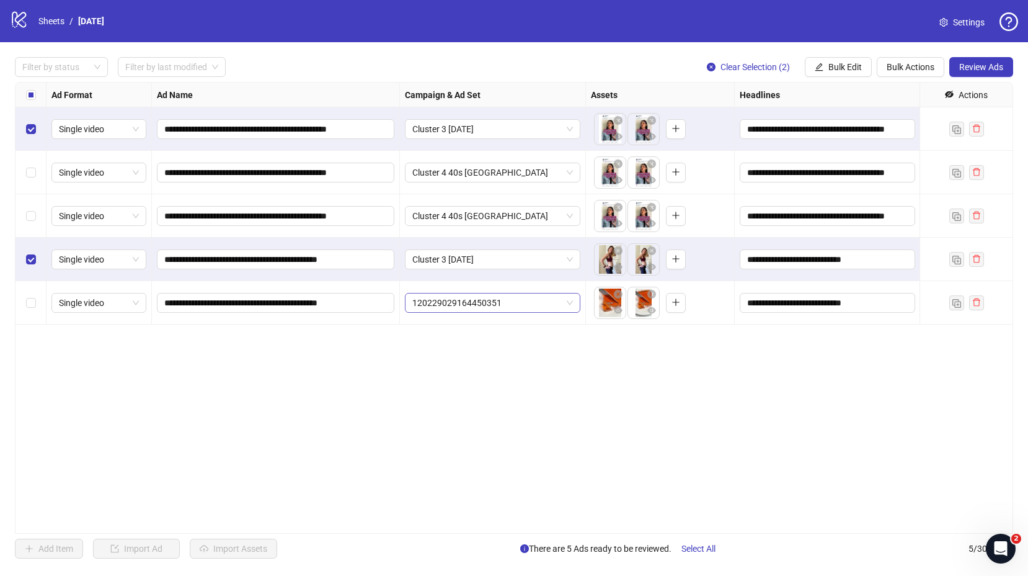
click at [460, 305] on span "120229029164450351" at bounding box center [492, 302] width 161 height 19
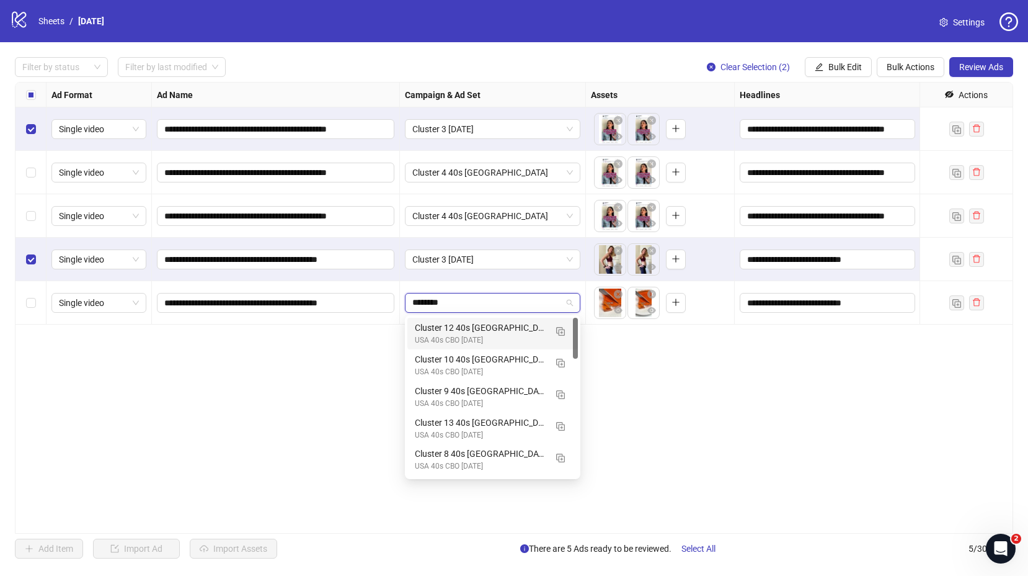
type input "*********"
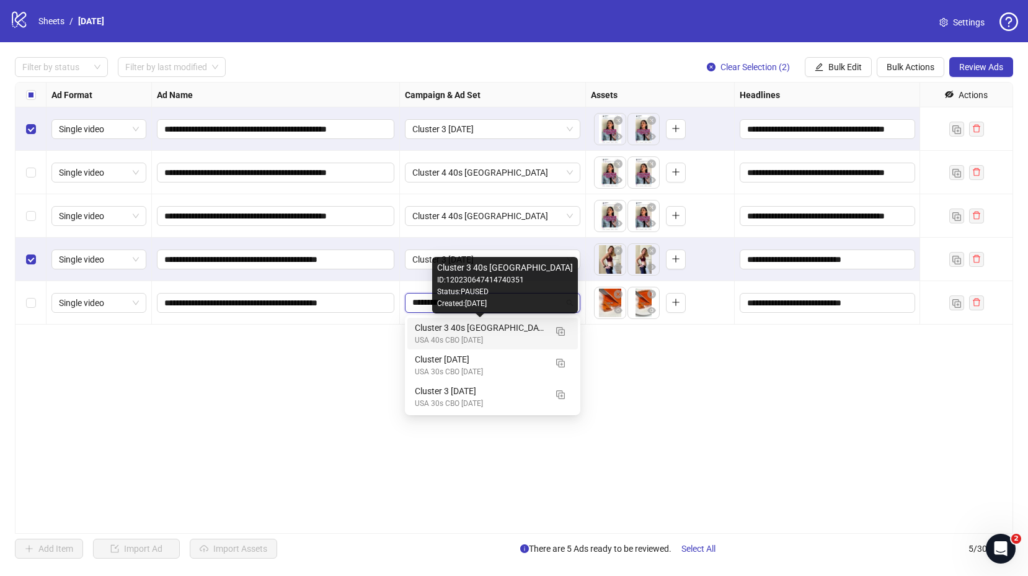
click at [472, 326] on div "Cluster 3 40s [GEOGRAPHIC_DATA]" at bounding box center [480, 328] width 131 height 14
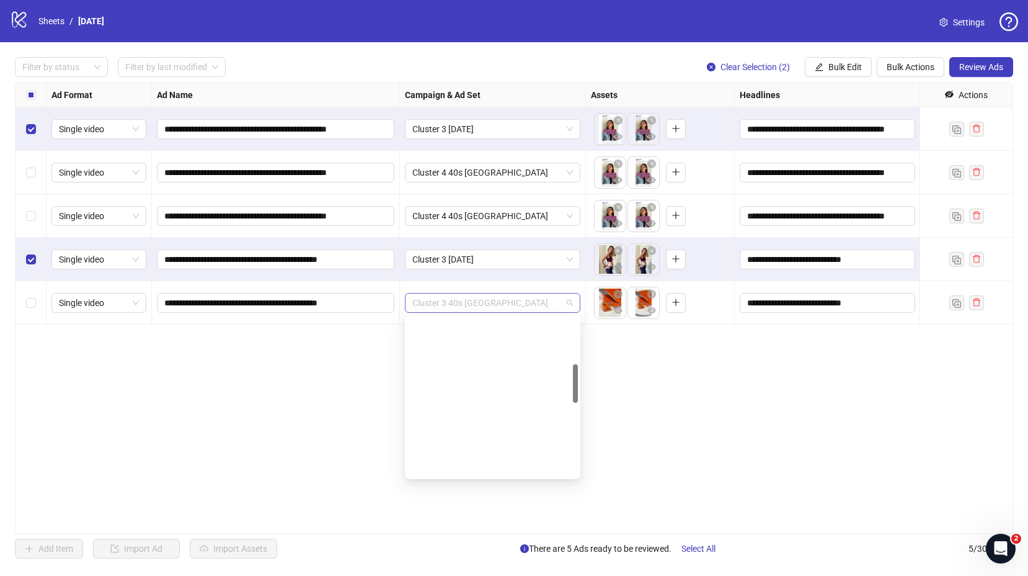
click at [467, 298] on span "Cluster 3 40s [GEOGRAPHIC_DATA]" at bounding box center [492, 302] width 161 height 19
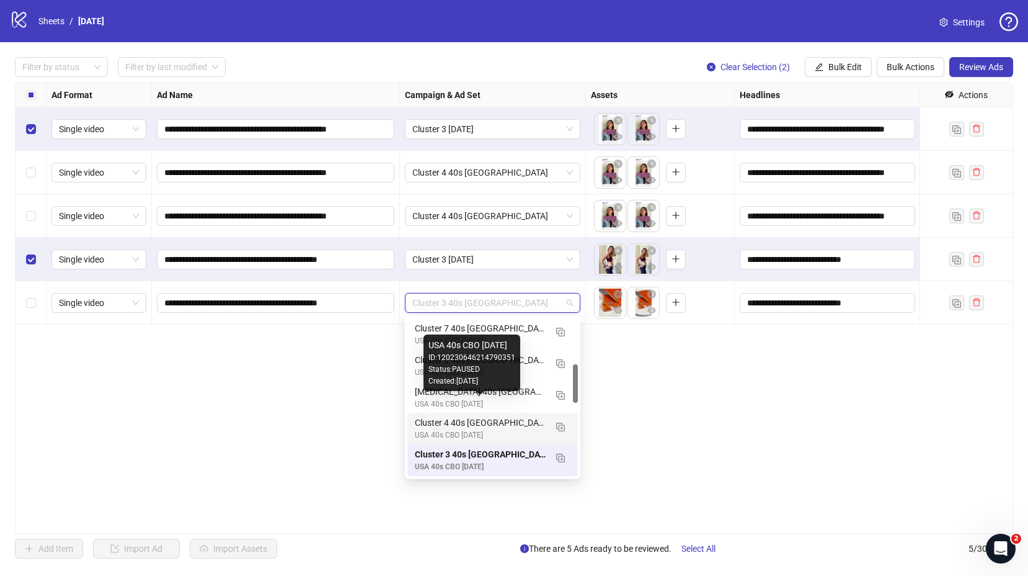
click at [476, 421] on div "Cluster 4 40s [GEOGRAPHIC_DATA]" at bounding box center [480, 423] width 131 height 14
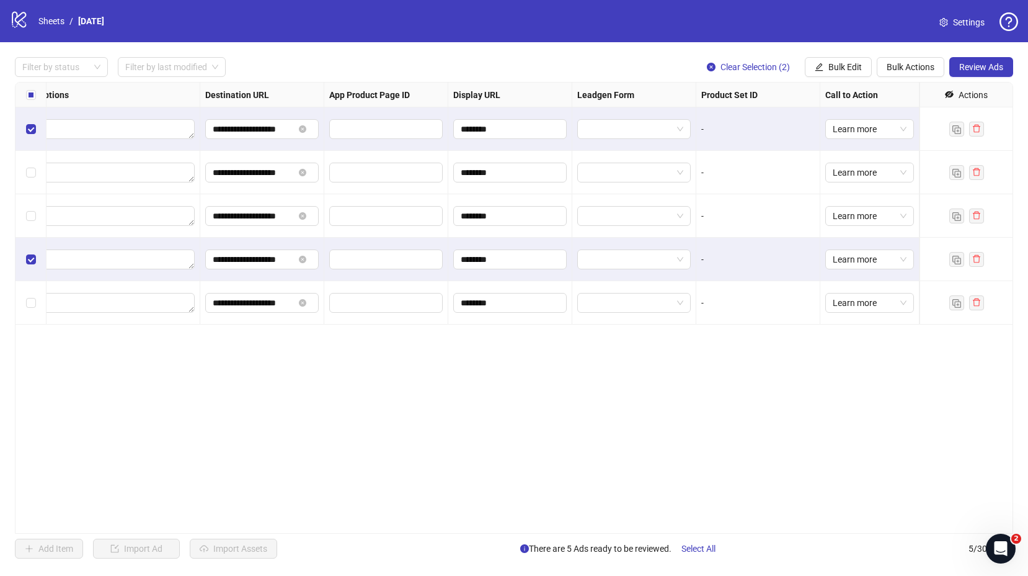
scroll to position [0, 0]
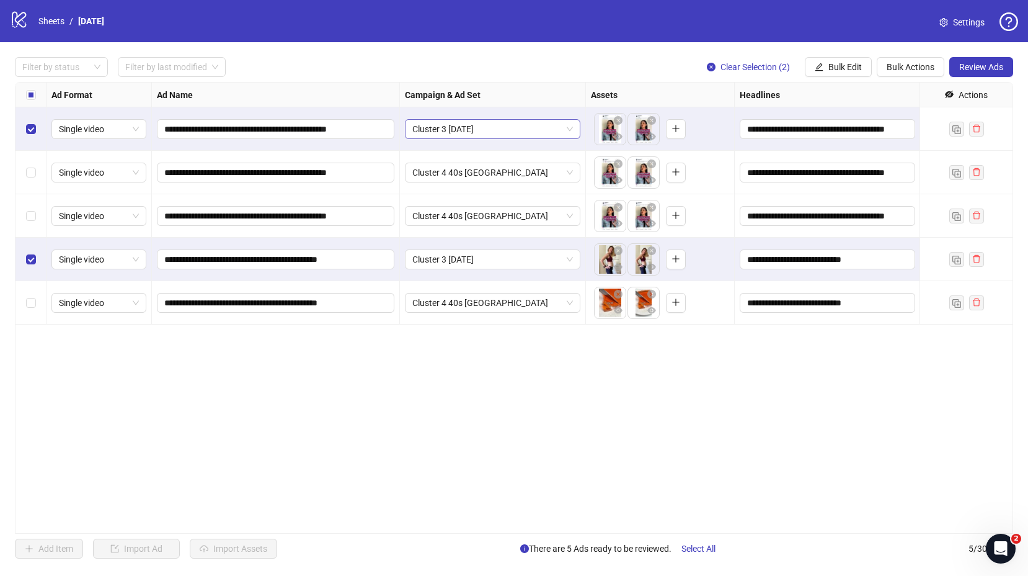
click at [543, 128] on span "Cluster 3 [DATE]" at bounding box center [492, 129] width 161 height 19
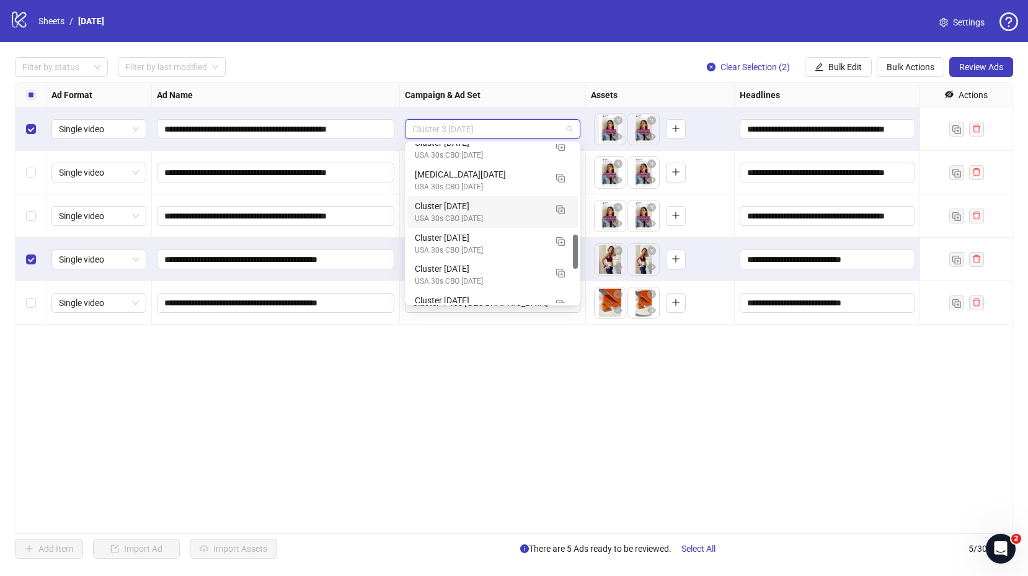
scroll to position [427, 0]
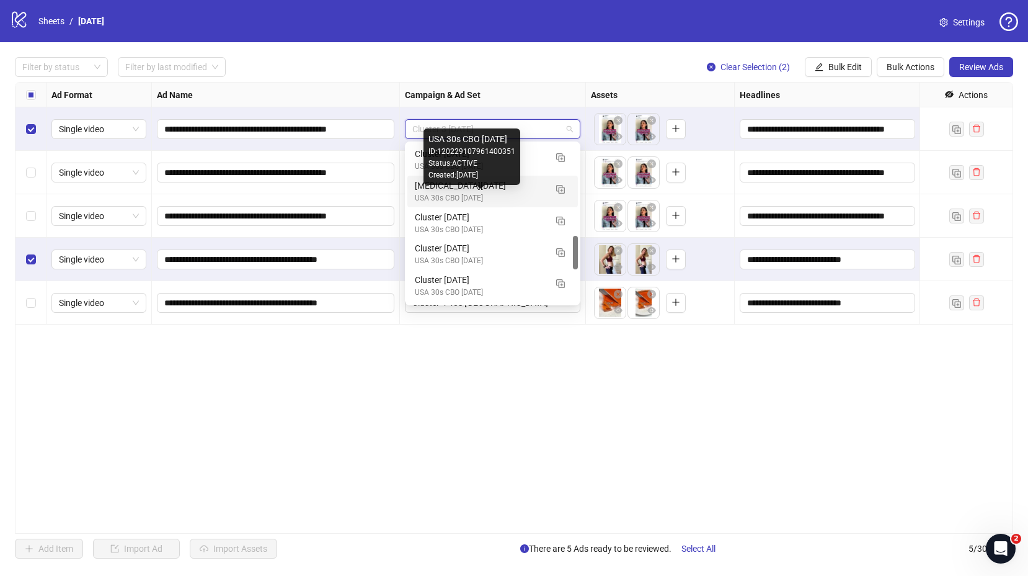
click at [442, 193] on div "USA 30s CBO [DATE]" at bounding box center [480, 198] width 131 height 12
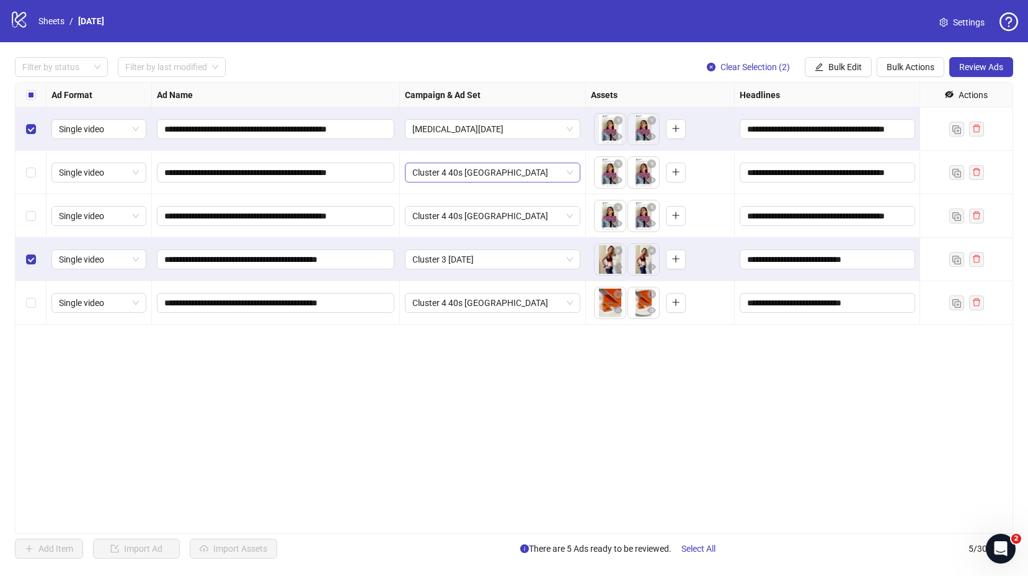
click at [463, 176] on span "Cluster 4 40s [GEOGRAPHIC_DATA]" at bounding box center [492, 172] width 161 height 19
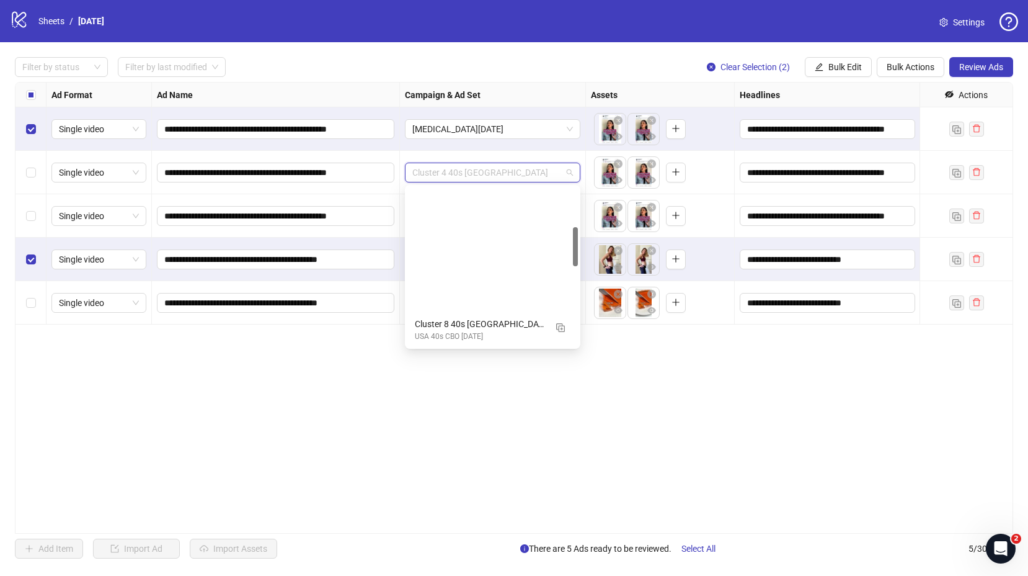
scroll to position [158, 0]
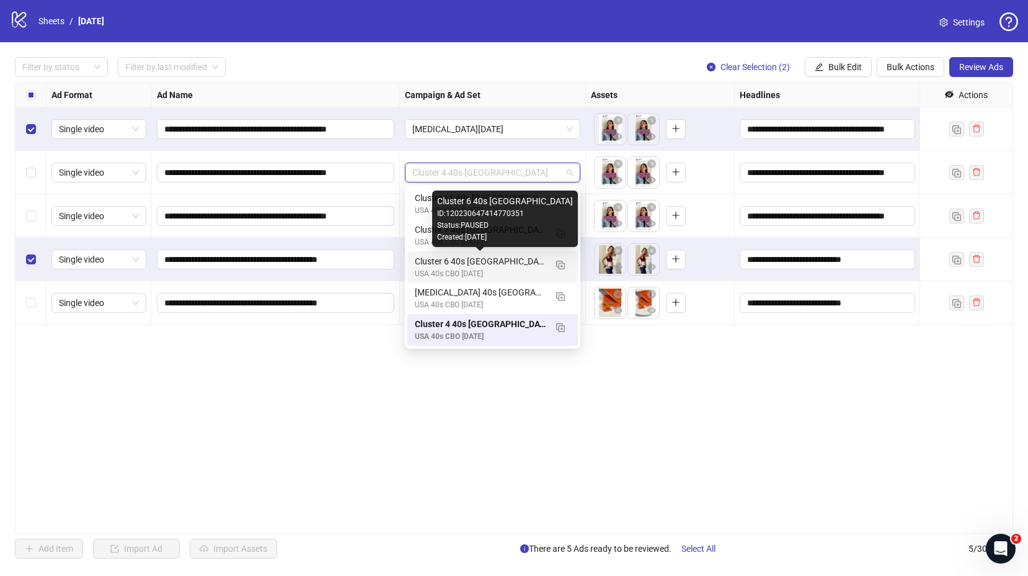
click at [419, 264] on div "Cluster 6 40s [GEOGRAPHIC_DATA]" at bounding box center [480, 261] width 131 height 14
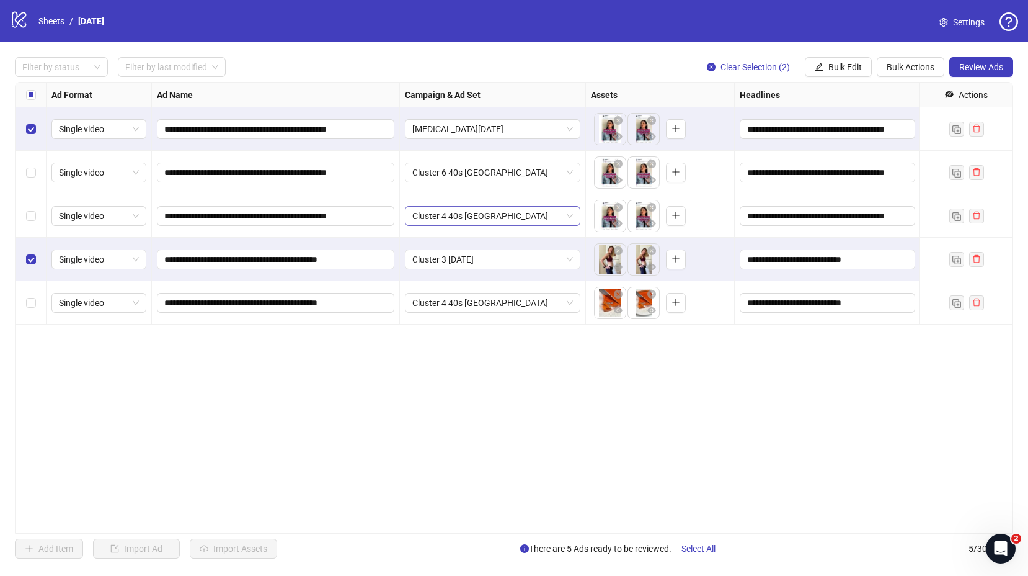
click at [448, 216] on span "Cluster 4 40s [GEOGRAPHIC_DATA]" at bounding box center [492, 216] width 161 height 19
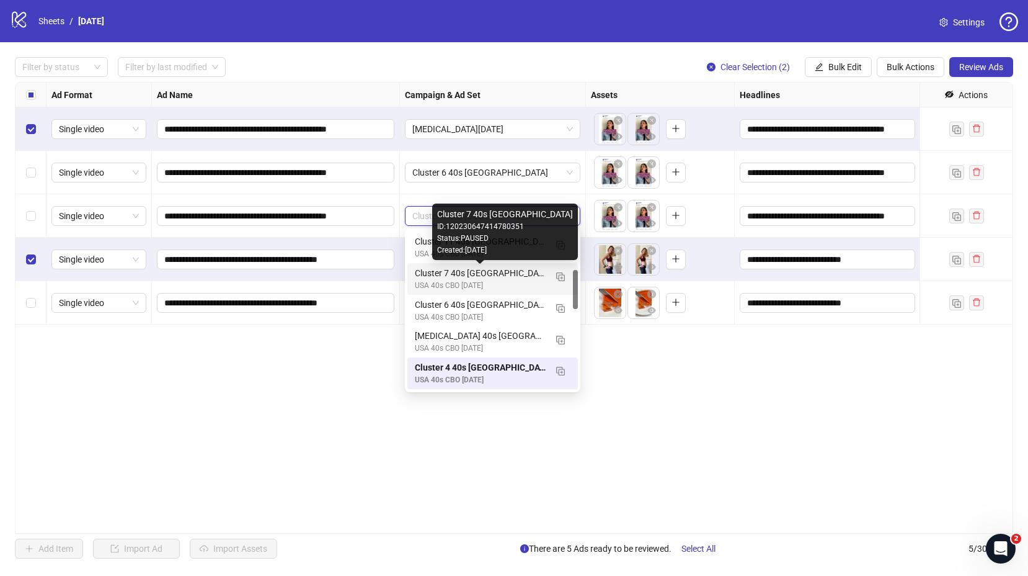
scroll to position [151, 0]
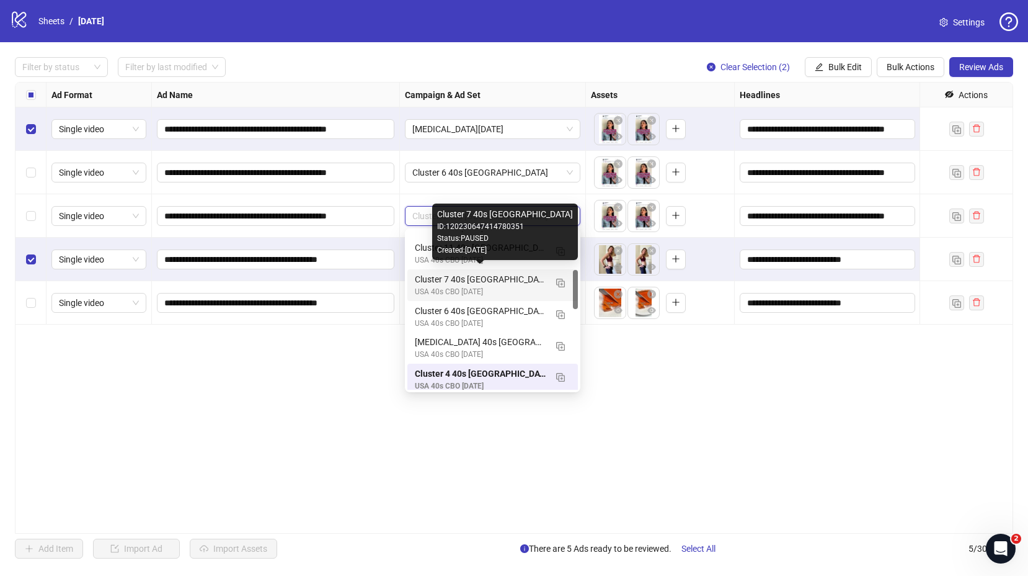
click at [455, 278] on div "Cluster 7 40s [GEOGRAPHIC_DATA]" at bounding box center [480, 279] width 131 height 14
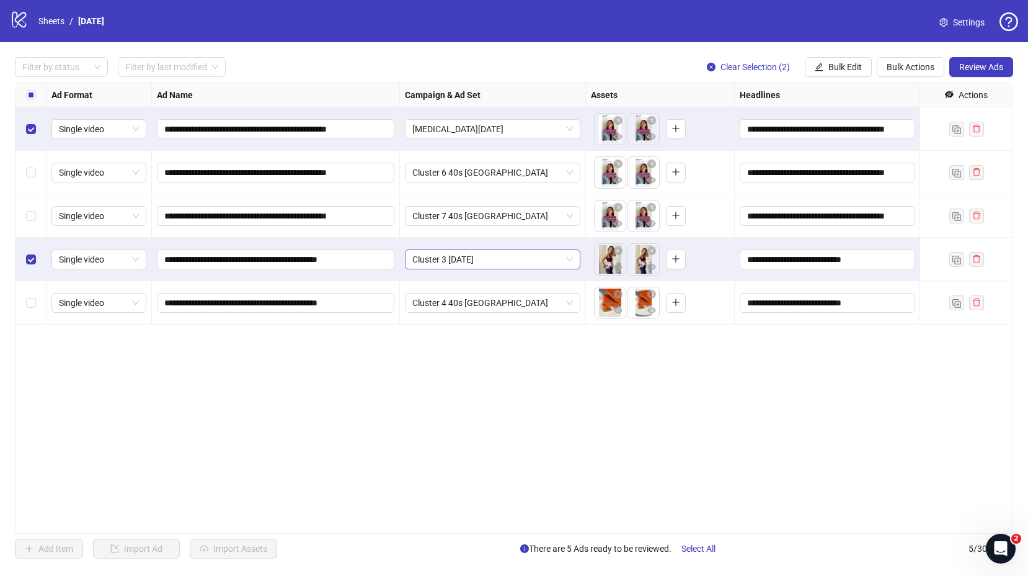
click at [463, 259] on span "Cluster 3 [DATE]" at bounding box center [492, 259] width 161 height 19
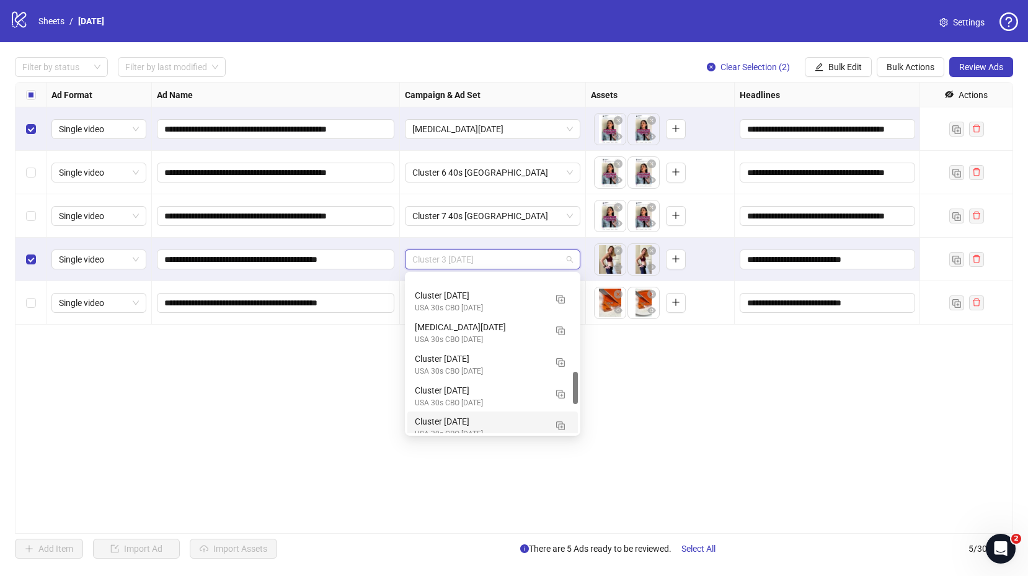
scroll to position [473, 0]
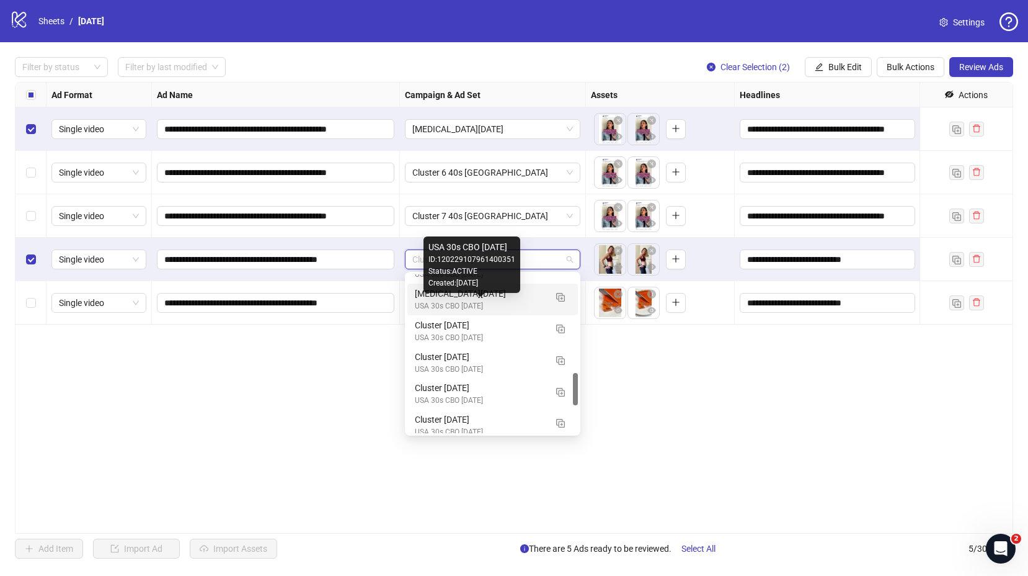
click at [416, 302] on div "USA 30s CBO [DATE]" at bounding box center [480, 306] width 131 height 12
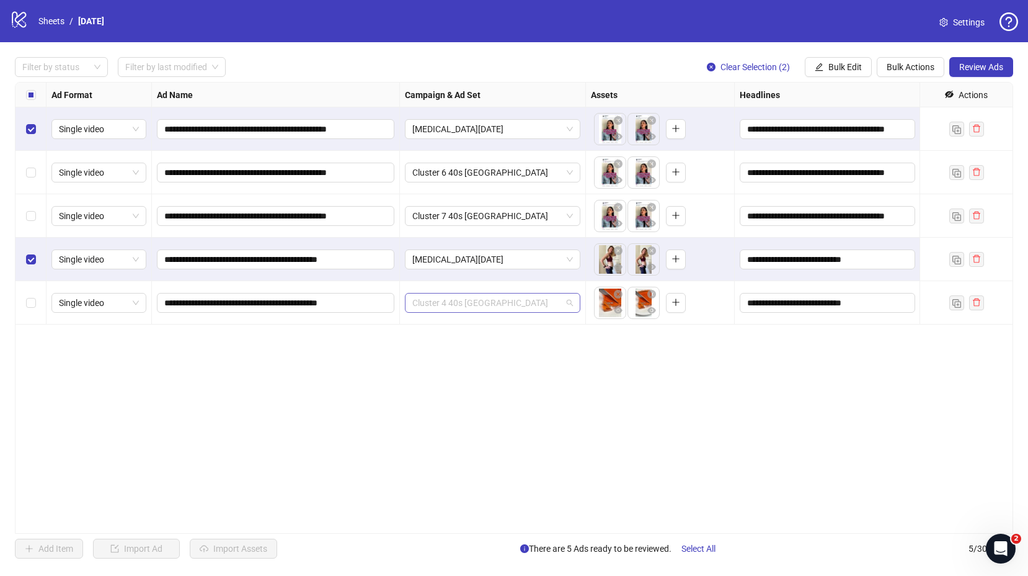
click at [437, 303] on span "Cluster 4 40s [GEOGRAPHIC_DATA]" at bounding box center [492, 302] width 161 height 19
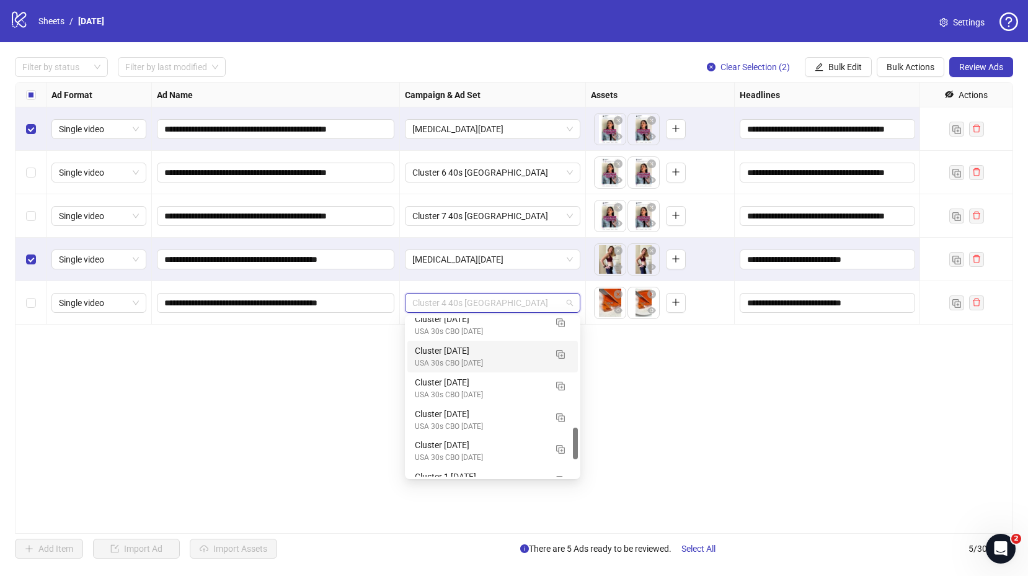
scroll to position [545, 0]
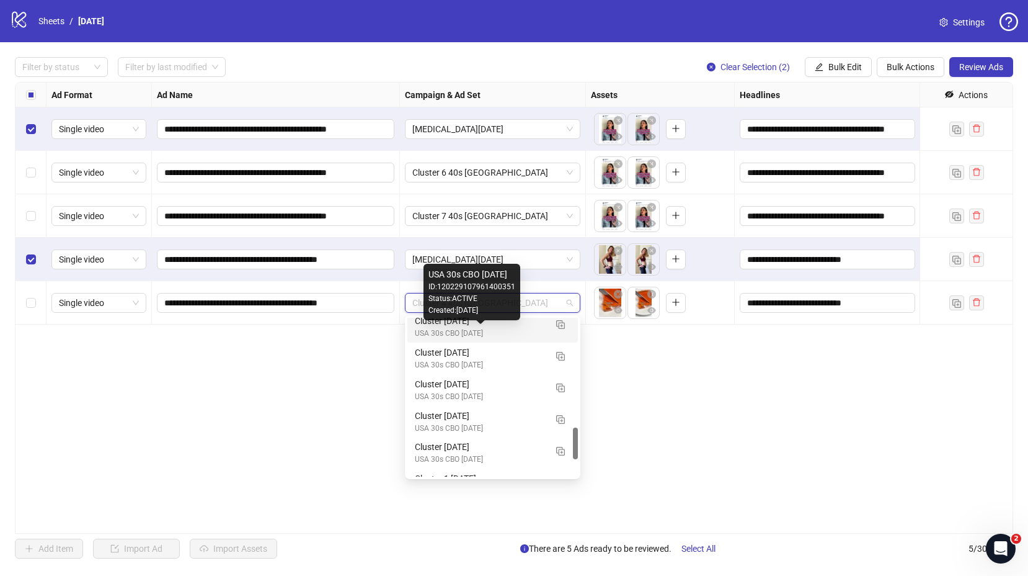
click at [457, 329] on div "USA 30s CBO [DATE]" at bounding box center [480, 334] width 131 height 12
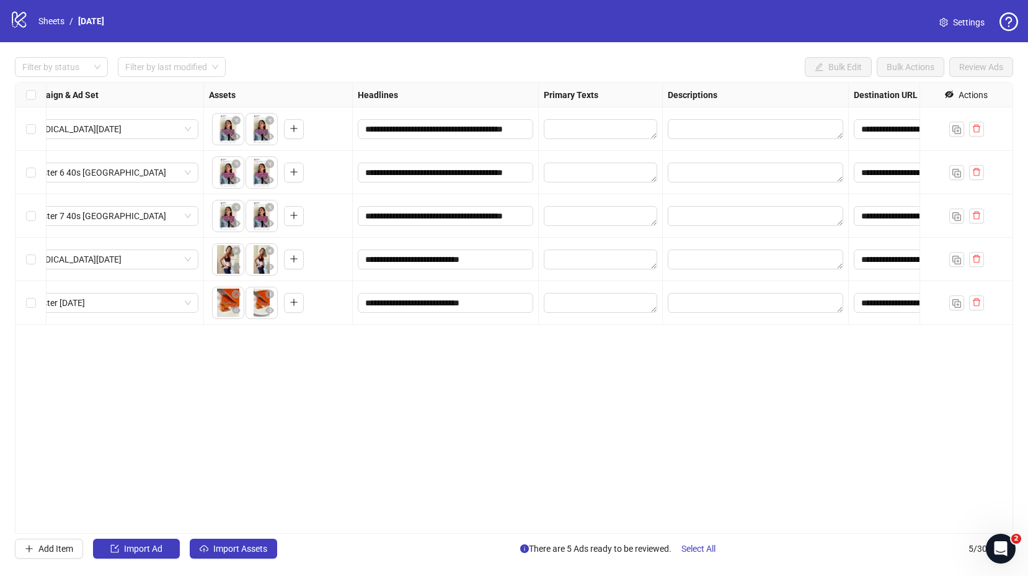
scroll to position [0, 184]
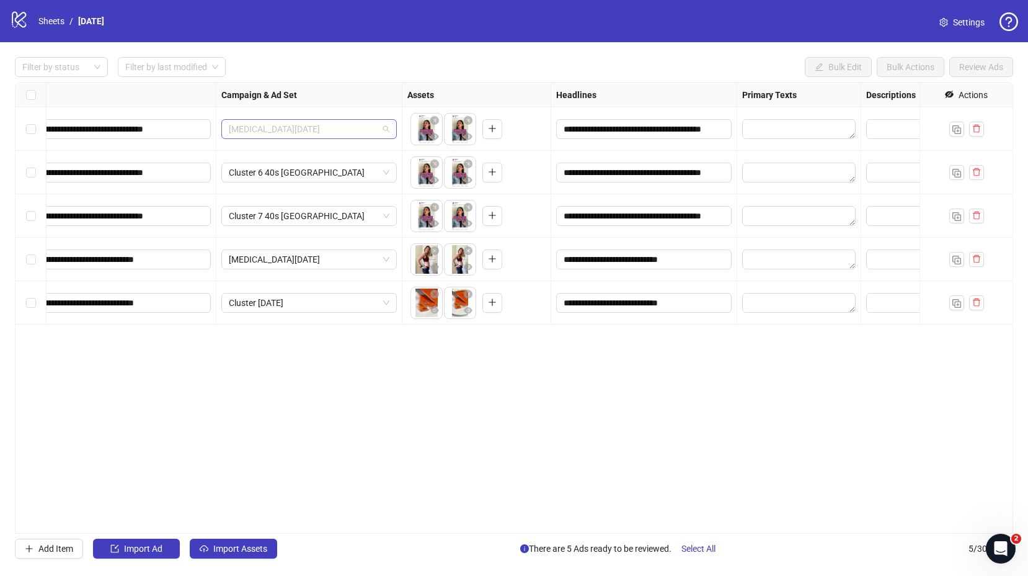
click at [281, 126] on span "[MEDICAL_DATA][DATE]" at bounding box center [309, 129] width 161 height 19
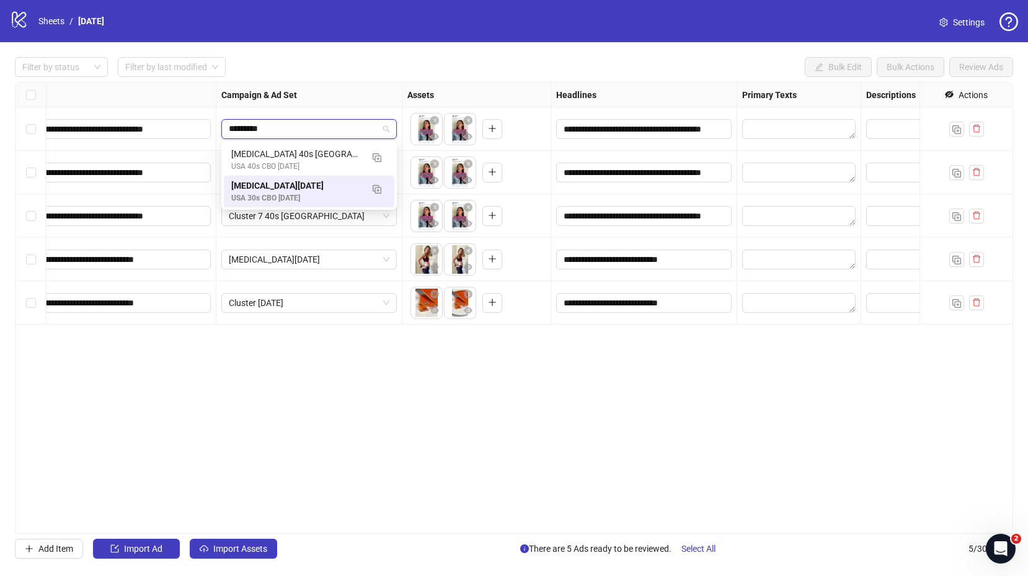
scroll to position [0, 0]
type input "*********"
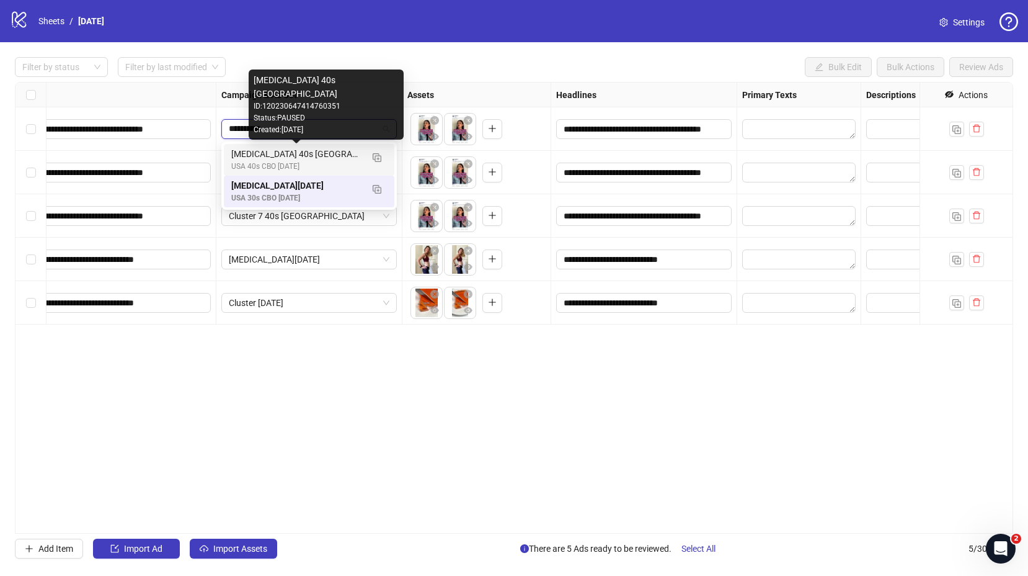
click at [283, 159] on div "[MEDICAL_DATA] 40s [GEOGRAPHIC_DATA]" at bounding box center [296, 154] width 131 height 14
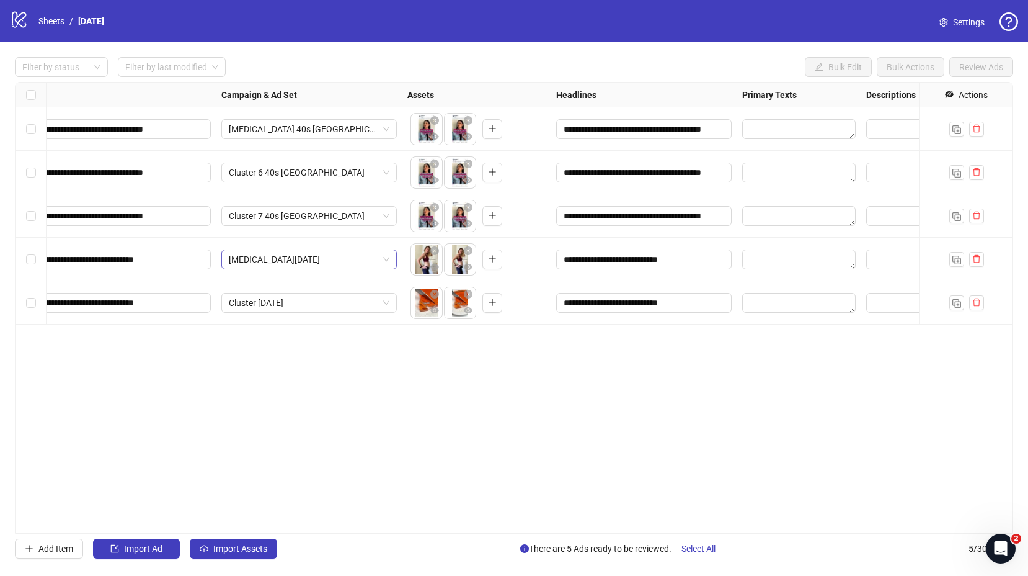
click at [313, 263] on span "[MEDICAL_DATA][DATE]" at bounding box center [309, 259] width 161 height 19
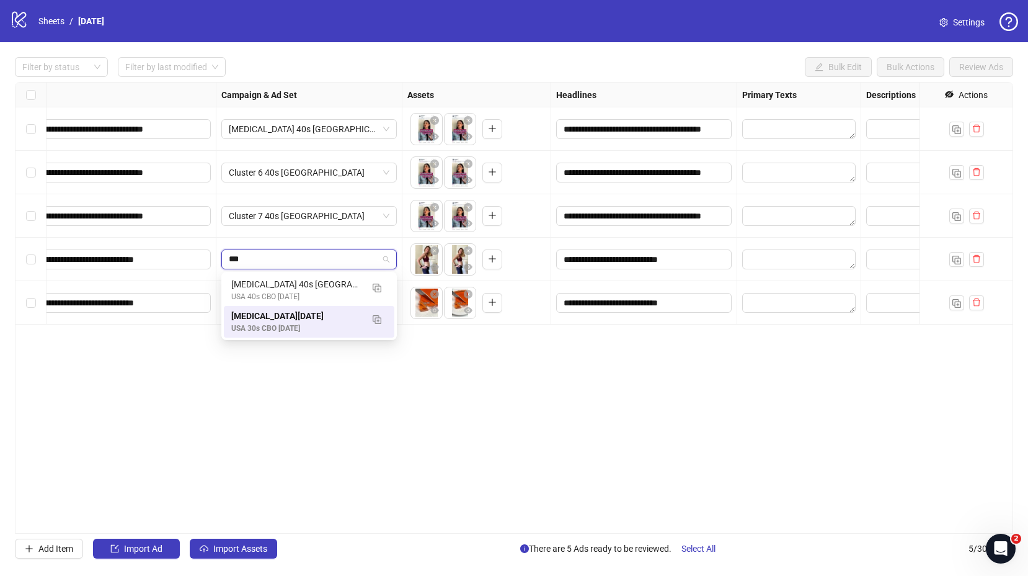
type input "****"
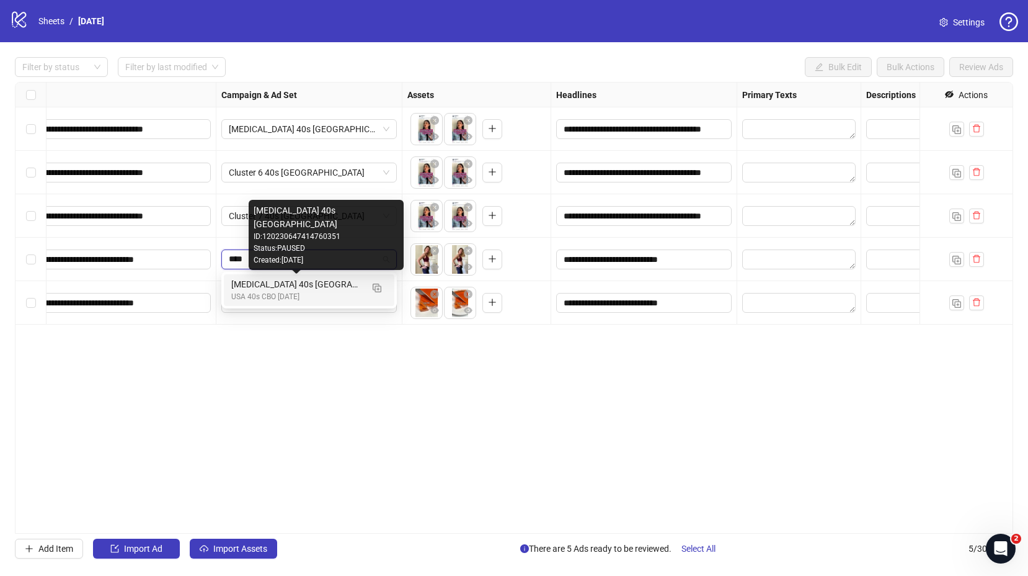
click at [312, 291] on div "USA 40s CBO [DATE]" at bounding box center [296, 297] width 131 height 12
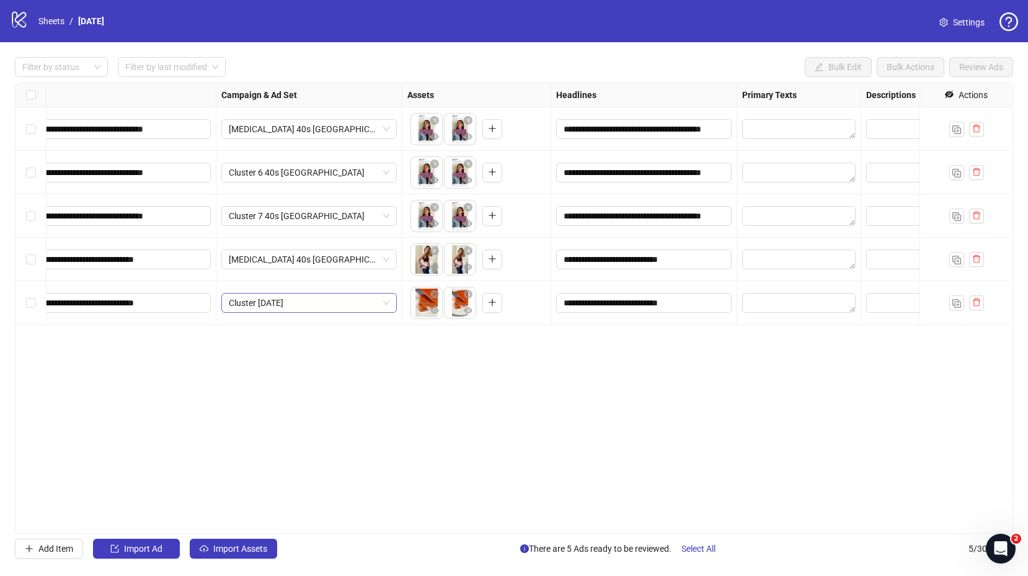
click at [306, 295] on span "Cluster [DATE]" at bounding box center [309, 302] width 161 height 19
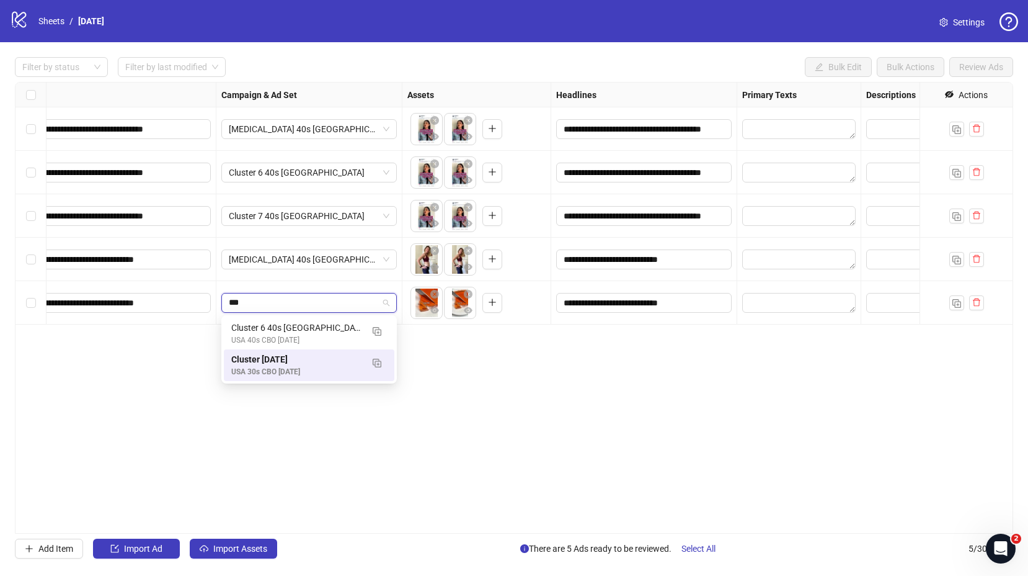
type input "****"
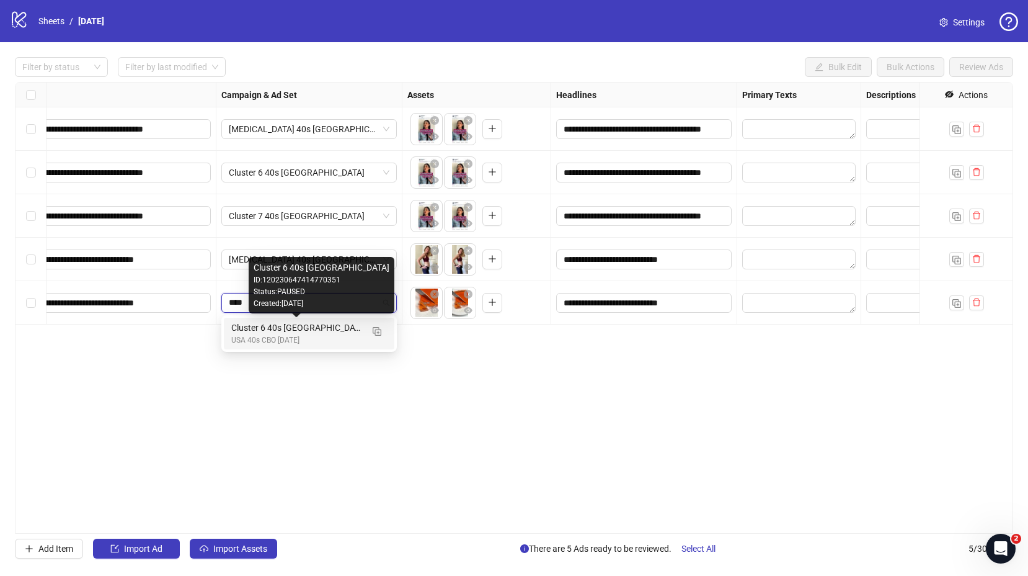
click at [283, 339] on div "USA 40s CBO [DATE]" at bounding box center [296, 340] width 131 height 12
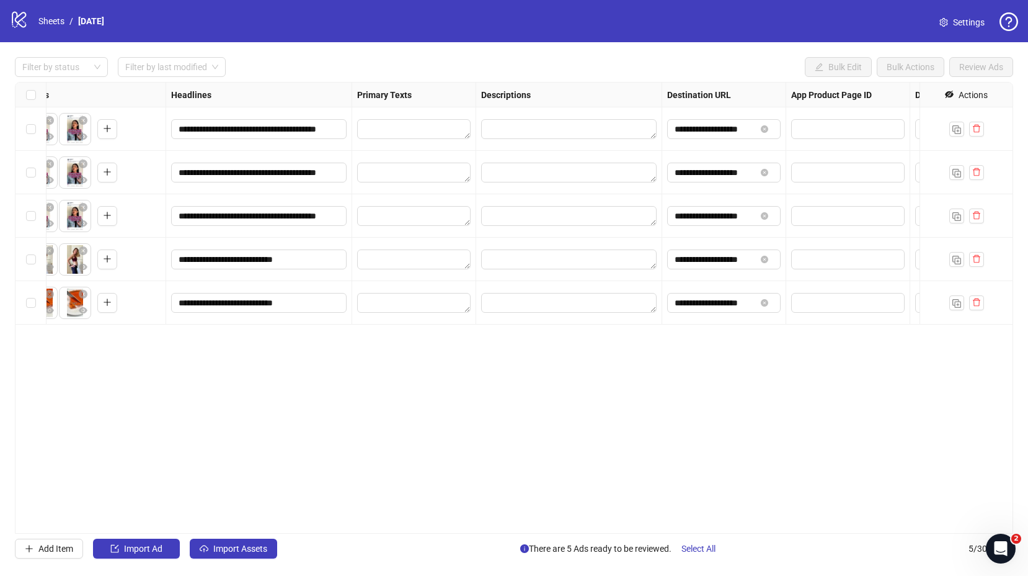
scroll to position [0, 572]
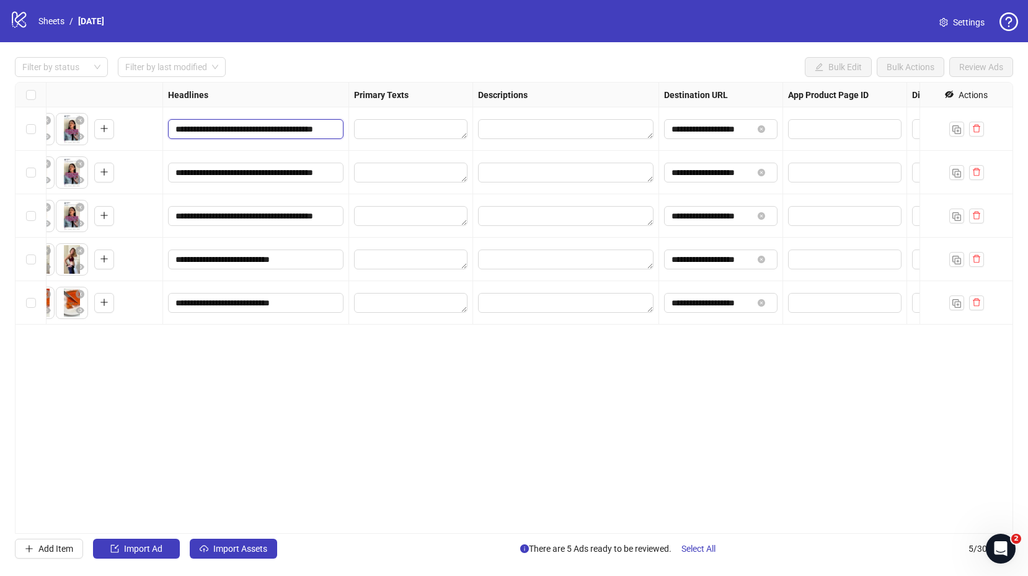
click at [273, 131] on input "**********" at bounding box center [255, 129] width 158 height 14
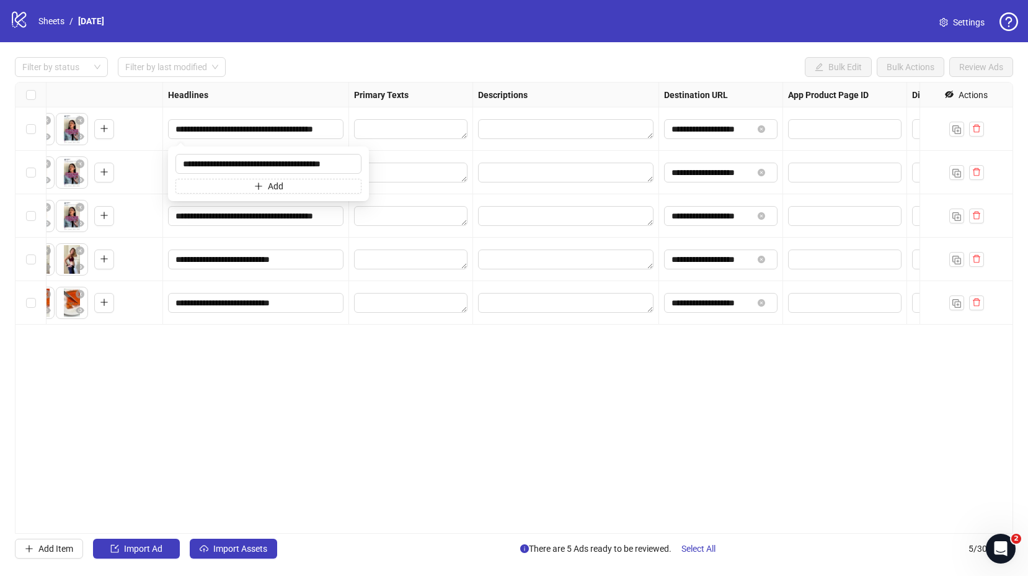
click at [430, 414] on div "**********" at bounding box center [514, 308] width 999 height 452
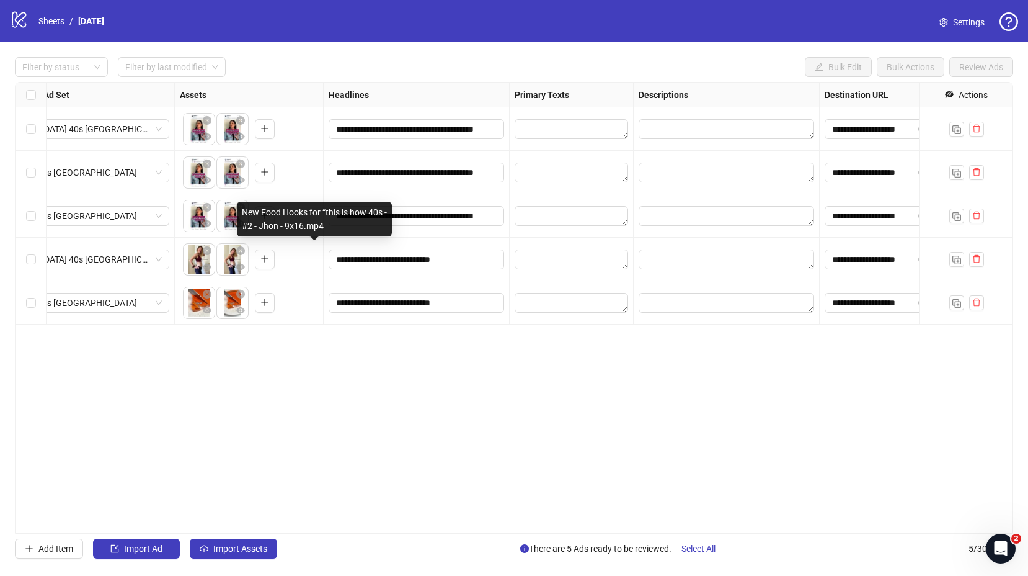
scroll to position [0, 0]
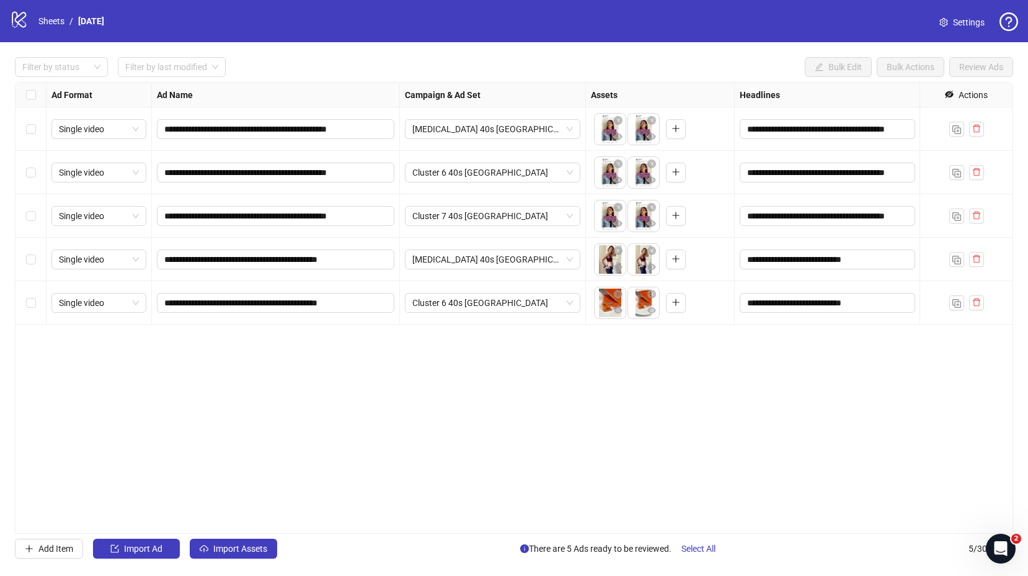
drag, startPoint x: 625, startPoint y: 465, endPoint x: 617, endPoint y: 457, distance: 11.4
click at [625, 465] on div "**********" at bounding box center [514, 308] width 999 height 452
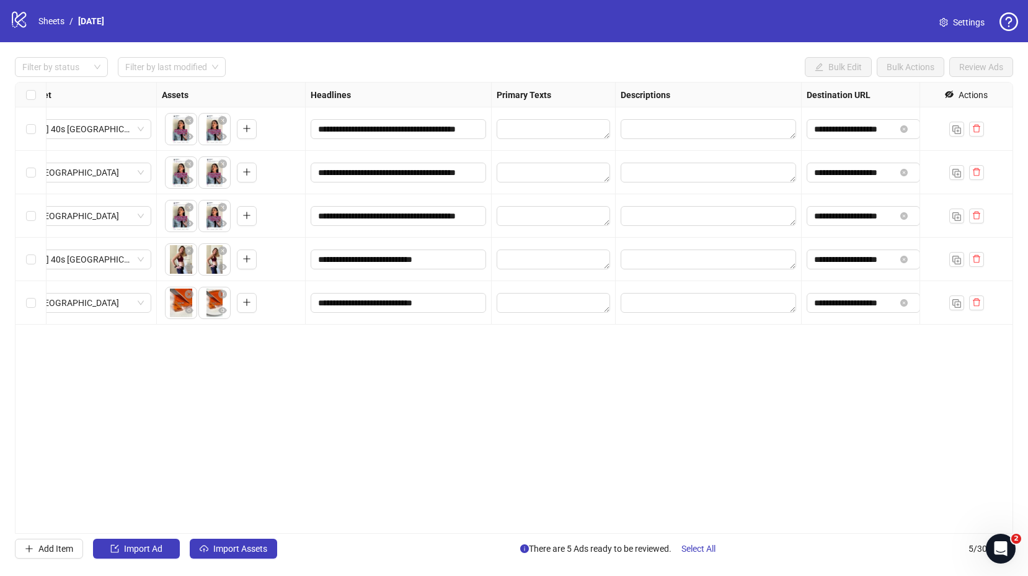
scroll to position [0, 432]
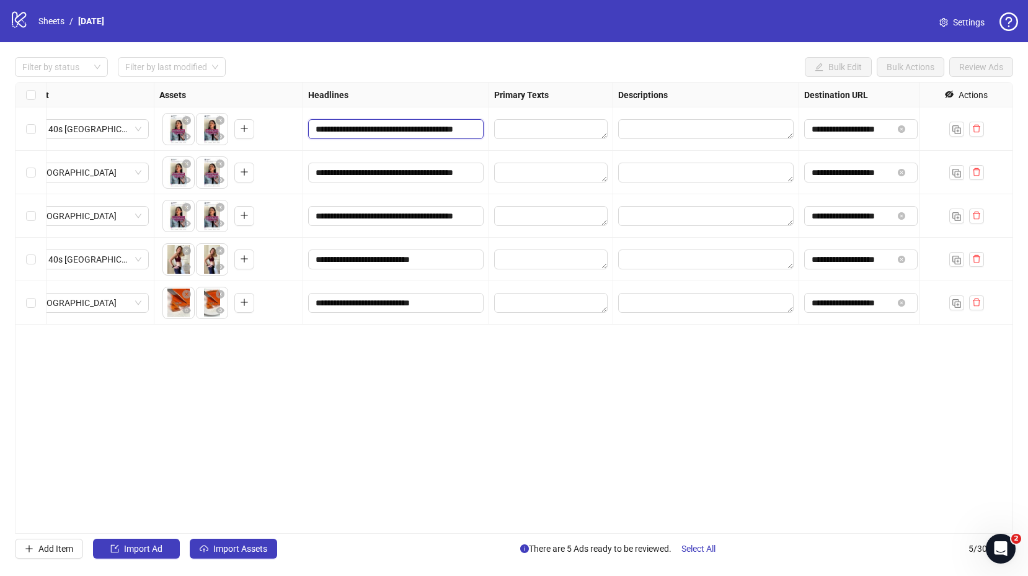
click at [395, 127] on input "**********" at bounding box center [395, 129] width 158 height 14
type input "**********"
click at [538, 460] on div "**********" at bounding box center [514, 308] width 999 height 452
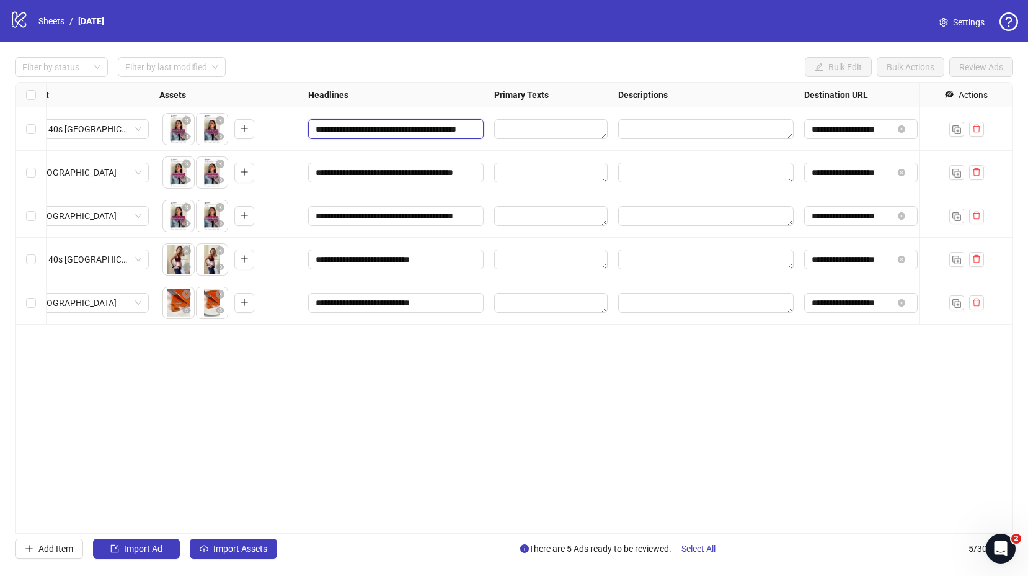
click at [356, 131] on input "**********" at bounding box center [395, 129] width 158 height 14
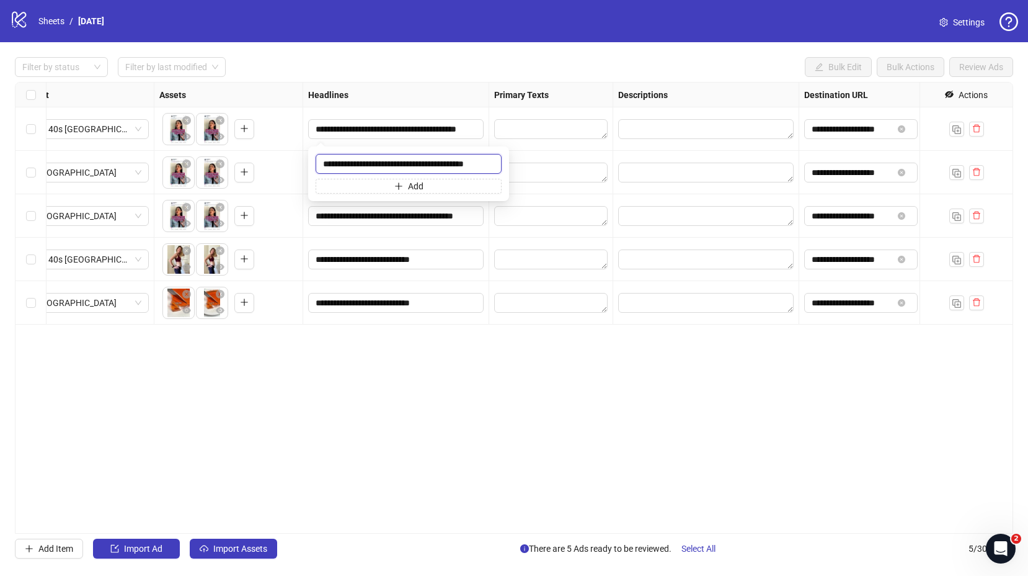
scroll to position [0, 0]
click at [381, 127] on input "**********" at bounding box center [395, 129] width 158 height 14
paste input "**********"
type input "**********"
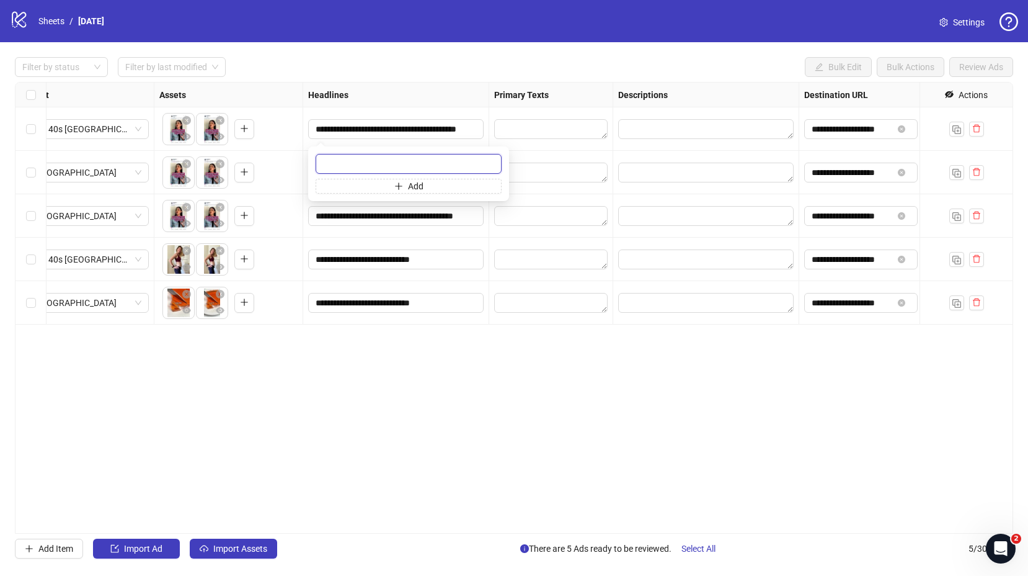
scroll to position [0, 0]
paste input "**********"
type input "**********"
click at [473, 407] on div "**********" at bounding box center [514, 308] width 999 height 452
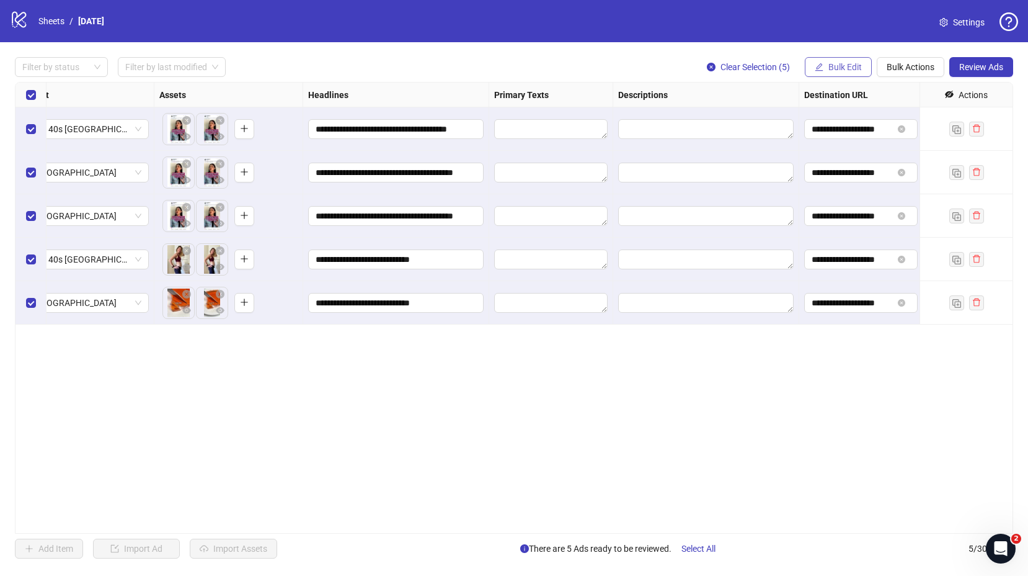
click at [836, 68] on span "Bulk Edit" at bounding box center [845, 67] width 33 height 10
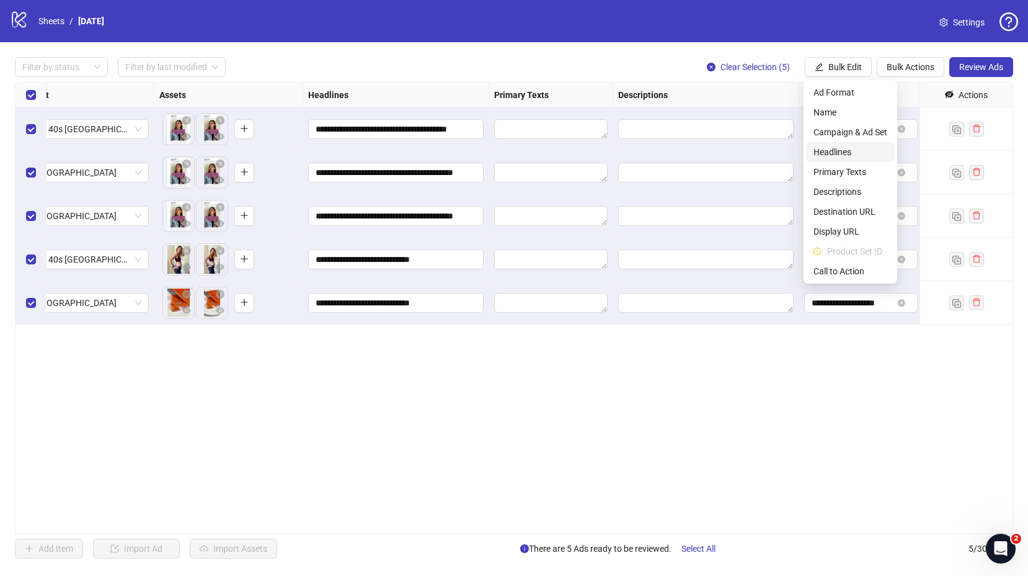
click at [828, 150] on span "Headlines" at bounding box center [851, 152] width 74 height 14
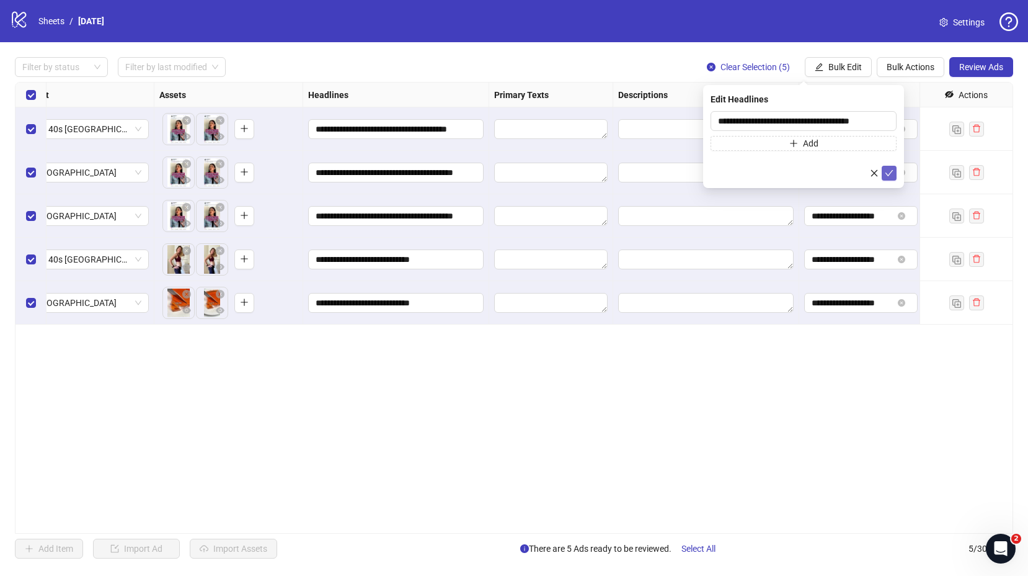
click at [889, 175] on icon "check" at bounding box center [889, 173] width 9 height 9
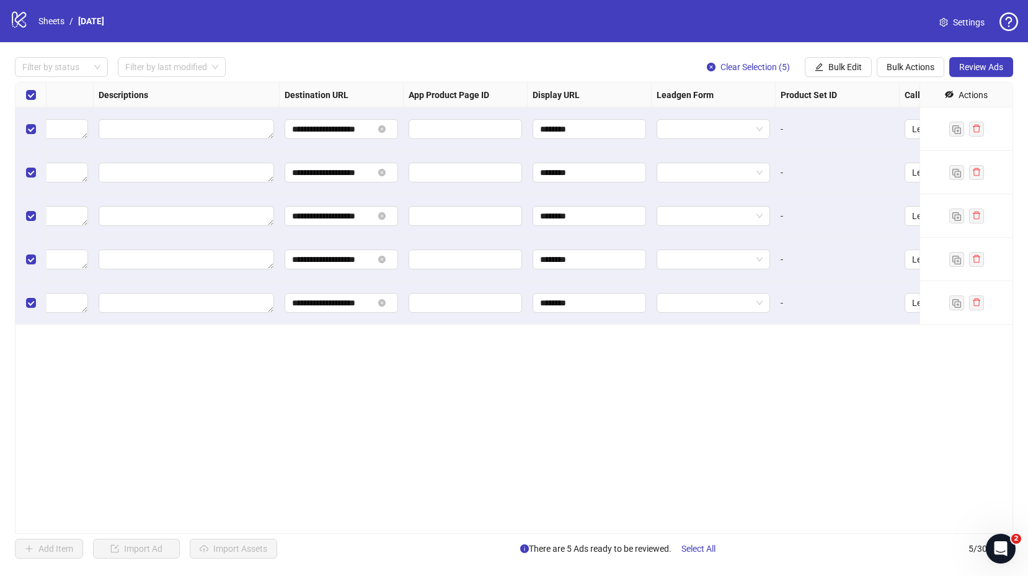
scroll to position [0, 1031]
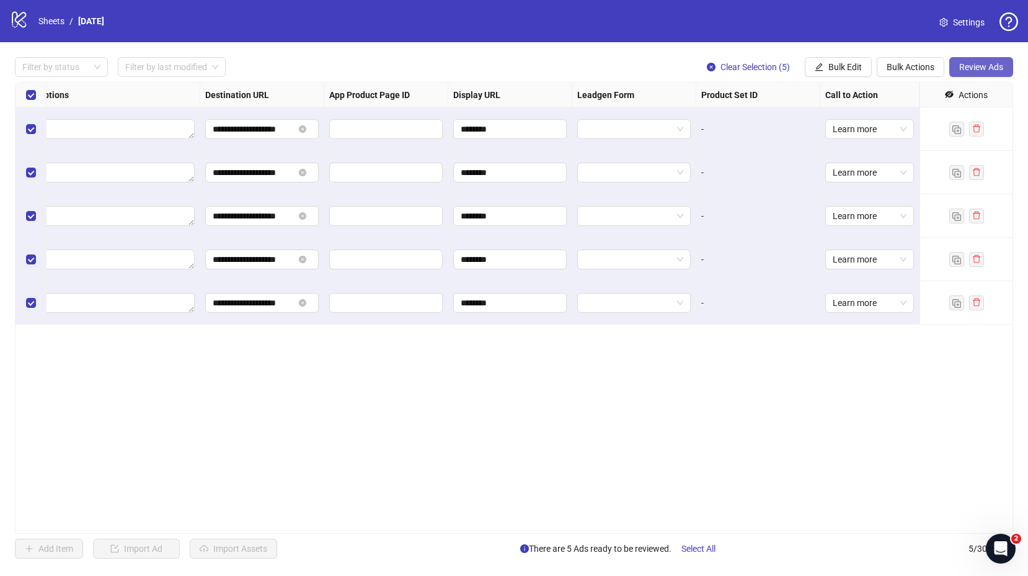
click at [985, 68] on span "Review Ads" at bounding box center [982, 67] width 44 height 10
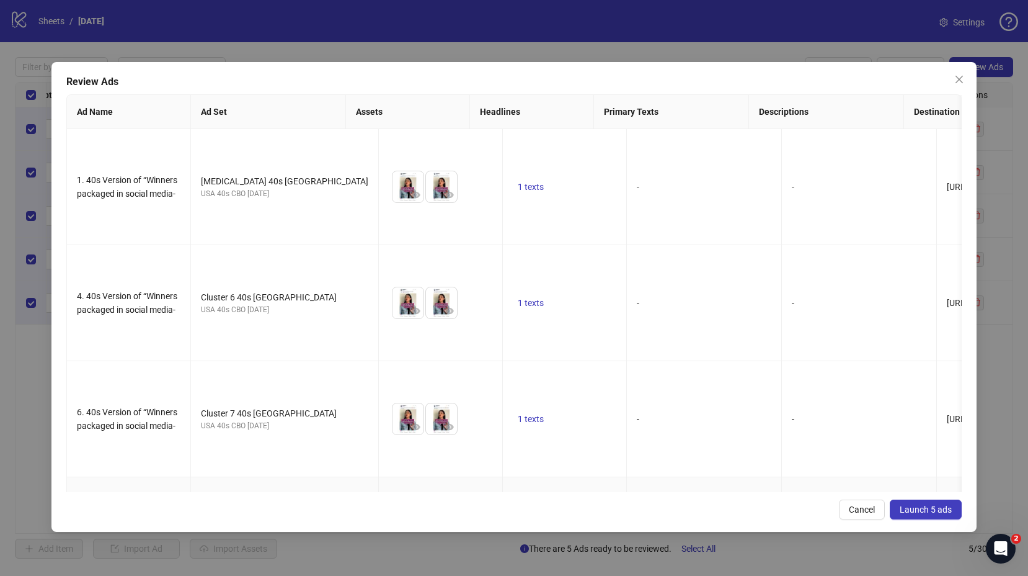
scroll to position [81, 0]
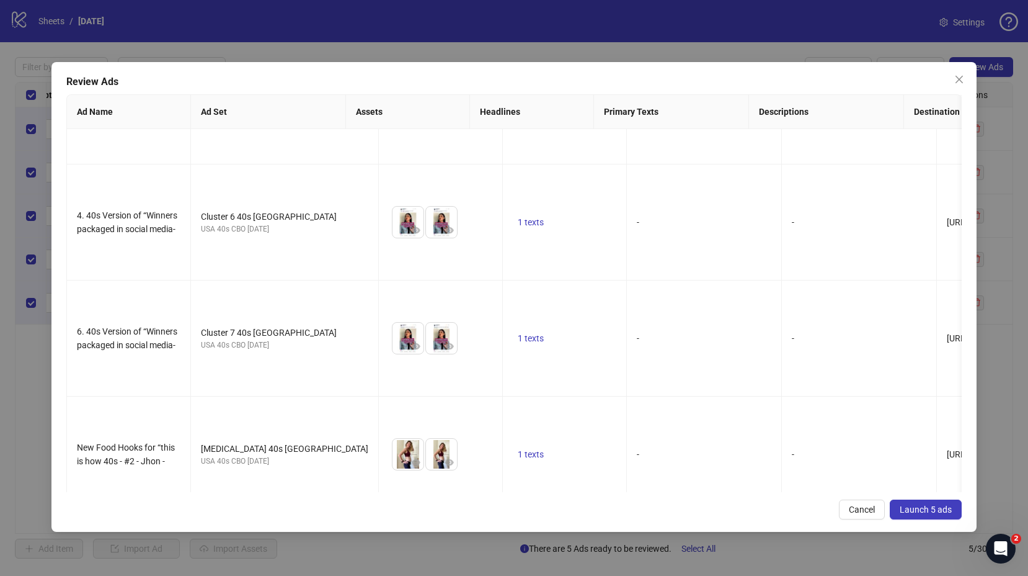
click at [927, 500] on button "Launch 5 ads" at bounding box center [926, 509] width 72 height 20
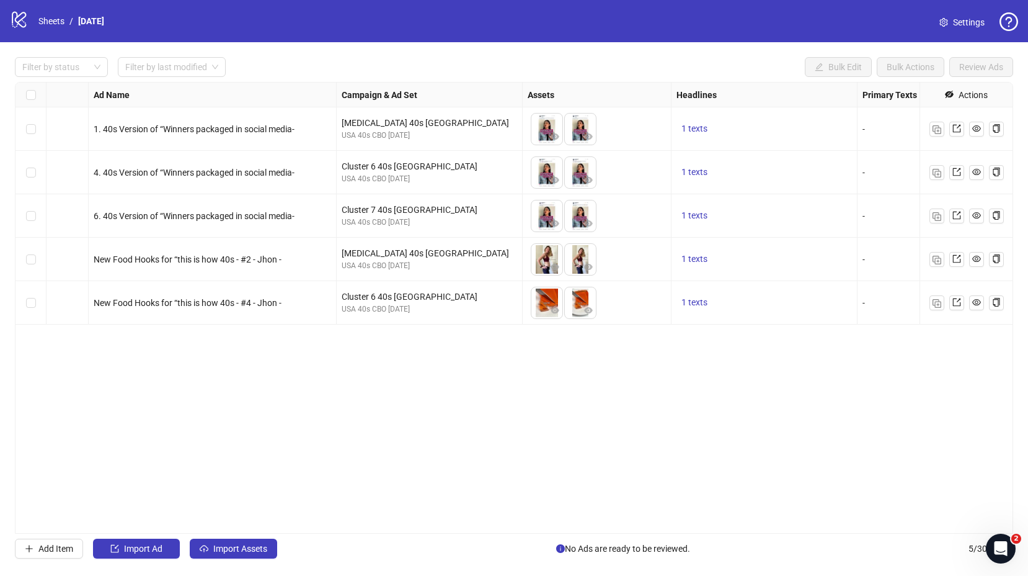
scroll to position [0, 0]
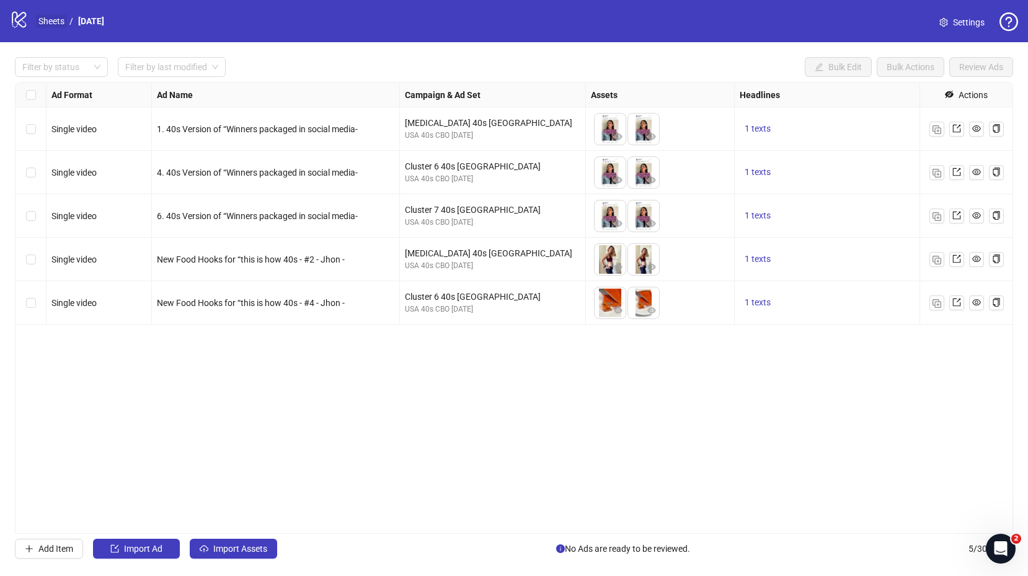
click at [57, 25] on link "Sheets" at bounding box center [51, 21] width 31 height 14
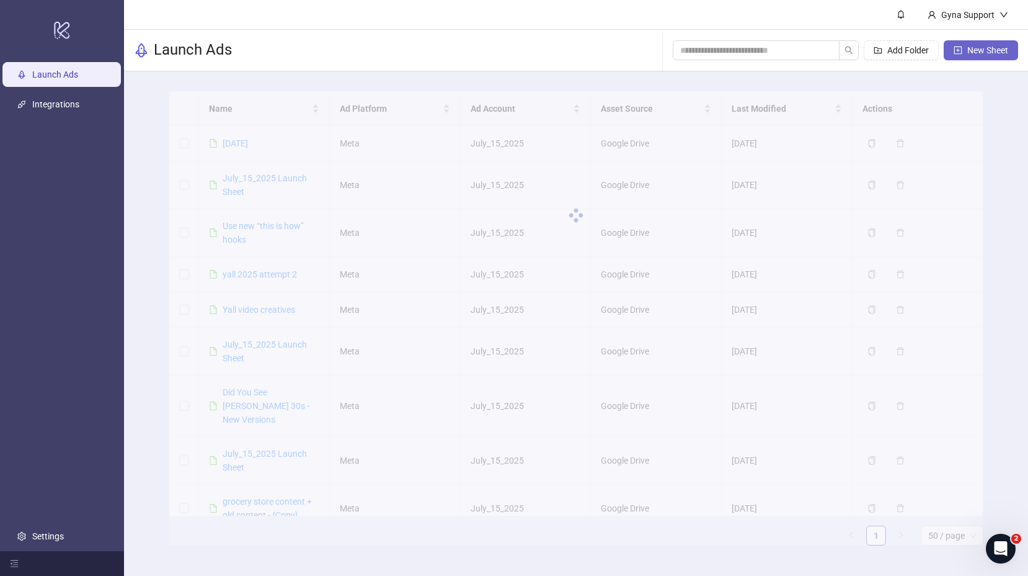
click at [985, 48] on span "New Sheet" at bounding box center [988, 50] width 41 height 10
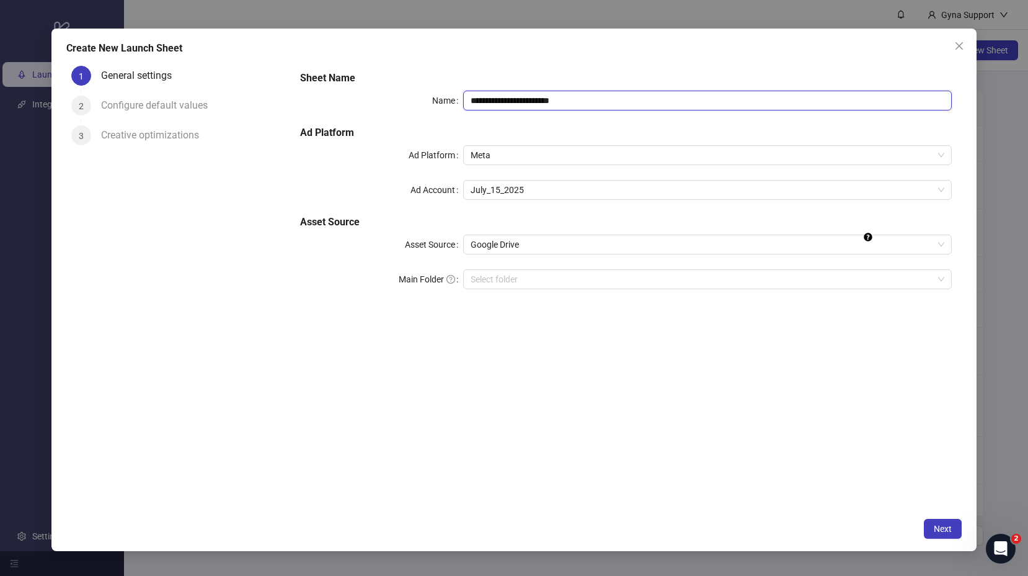
drag, startPoint x: 580, startPoint y: 97, endPoint x: 356, endPoint y: 86, distance: 224.2
click at [357, 86] on div "**********" at bounding box center [626, 187] width 662 height 243
click at [543, 101] on input "**********" at bounding box center [707, 101] width 489 height 20
drag, startPoint x: 548, startPoint y: 101, endPoint x: 691, endPoint y: 107, distance: 142.8
click at [691, 106] on input "**********" at bounding box center [707, 101] width 489 height 20
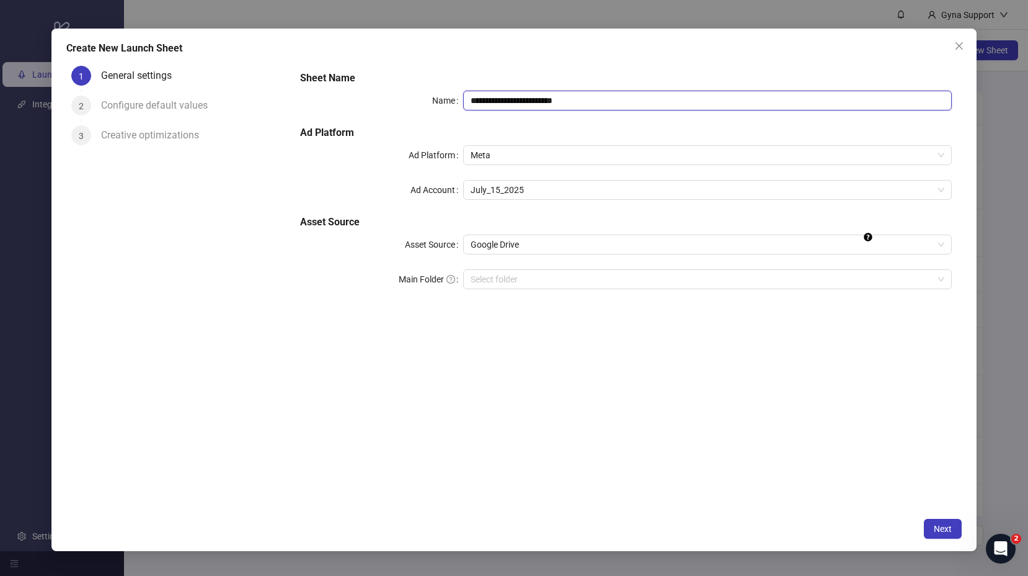
type input "**********"
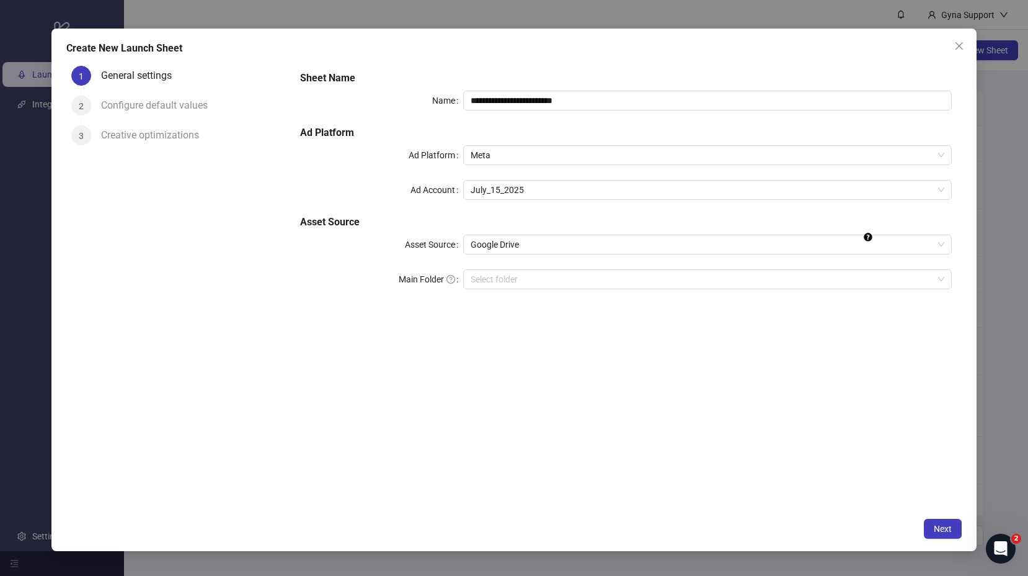
click at [661, 350] on div "**********" at bounding box center [626, 286] width 672 height 450
click at [945, 529] on span "Next" at bounding box center [943, 529] width 18 height 10
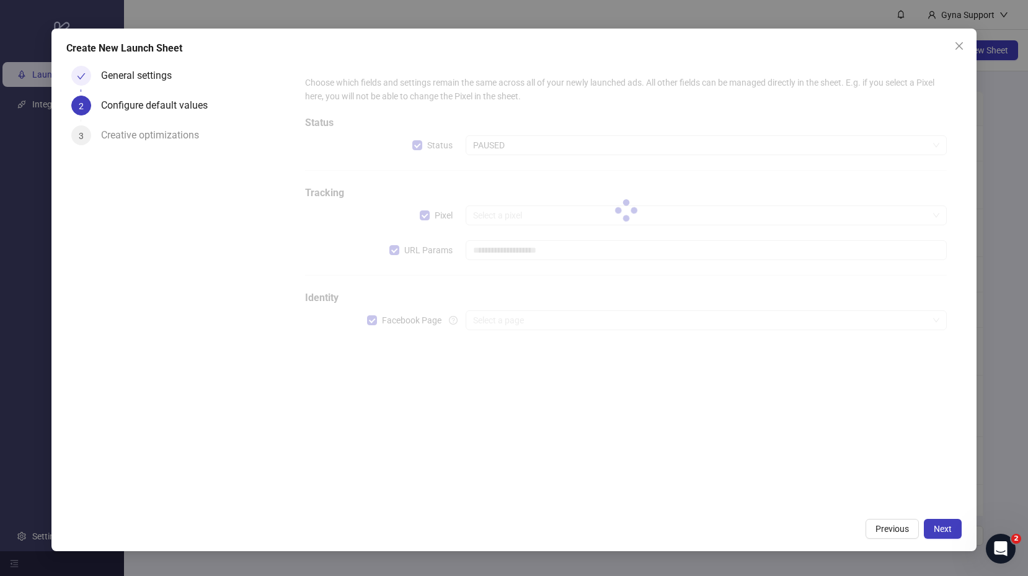
type input "**********"
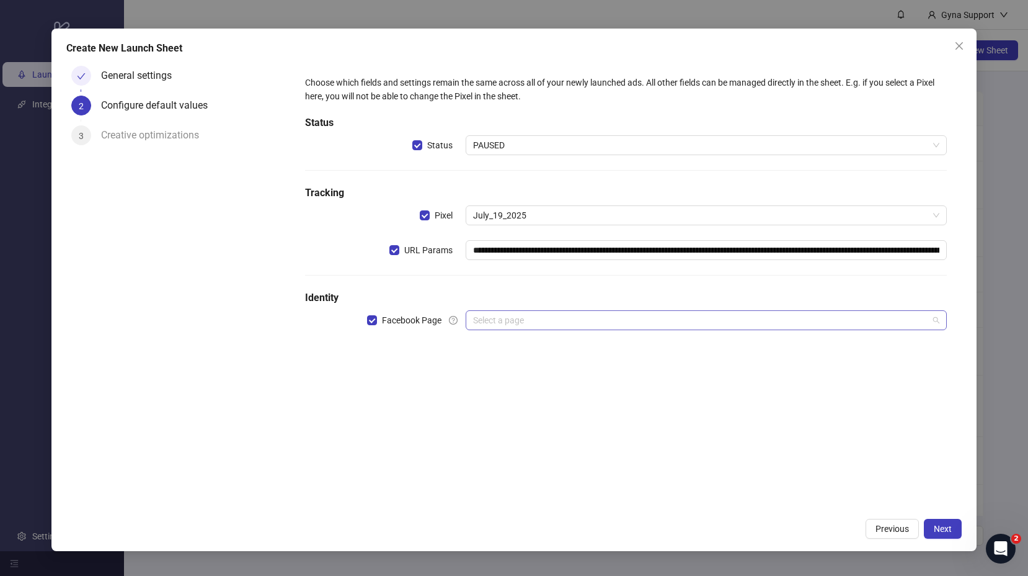
click at [607, 325] on input "search" at bounding box center [700, 320] width 455 height 19
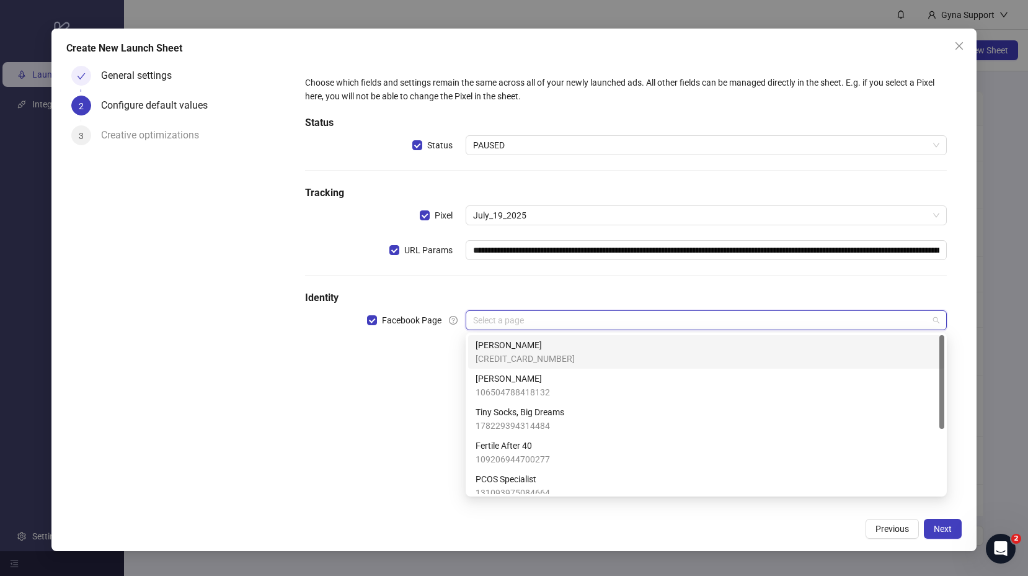
click at [581, 350] on div "[PERSON_NAME] [CREDIT_CARD_NUMBER]" at bounding box center [706, 351] width 461 height 27
click at [581, 322] on span "[PERSON_NAME]" at bounding box center [706, 320] width 466 height 19
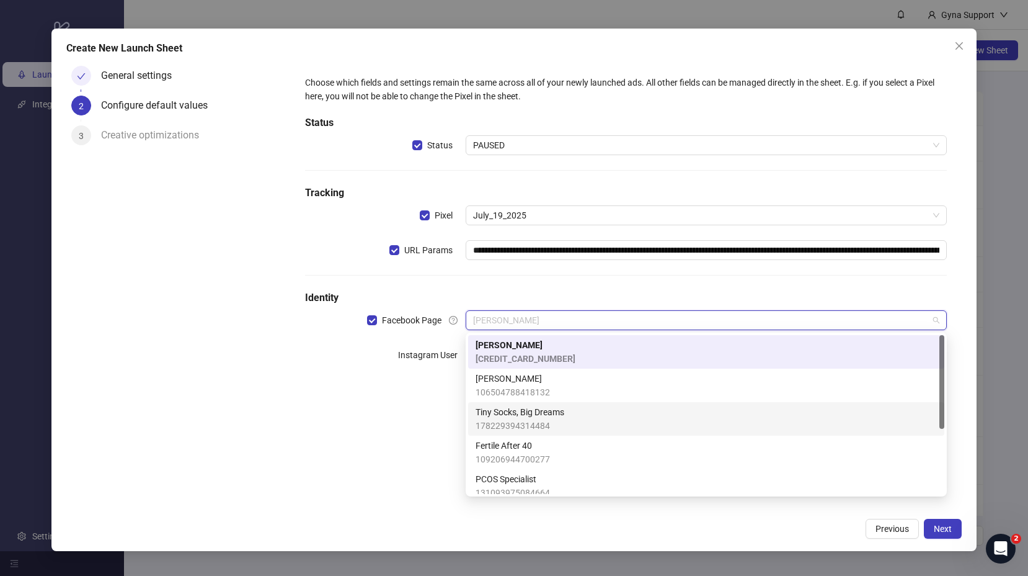
scroll to position [109, 0]
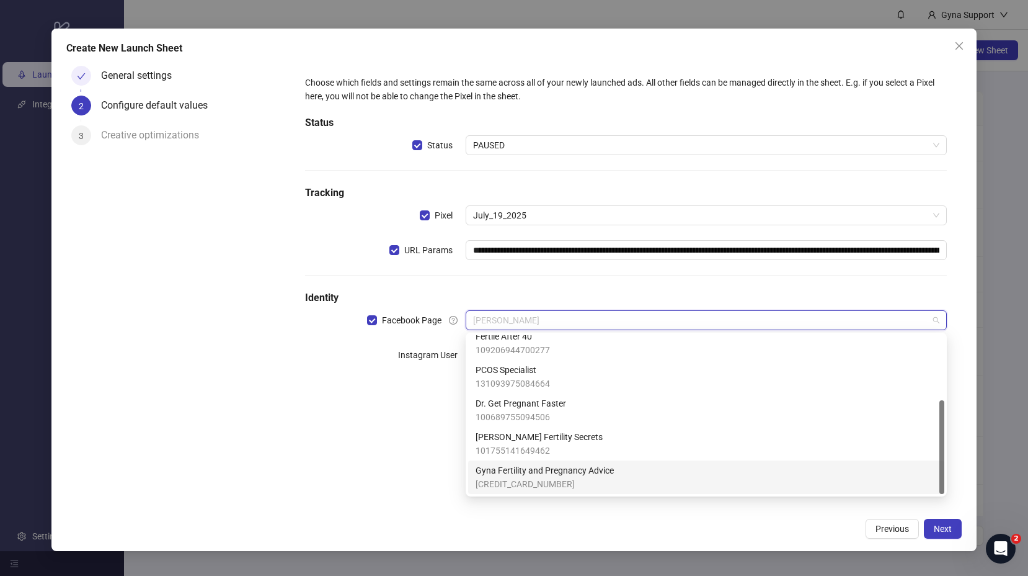
click at [592, 481] on span "[CREDIT_CARD_NUMBER]" at bounding box center [545, 484] width 138 height 14
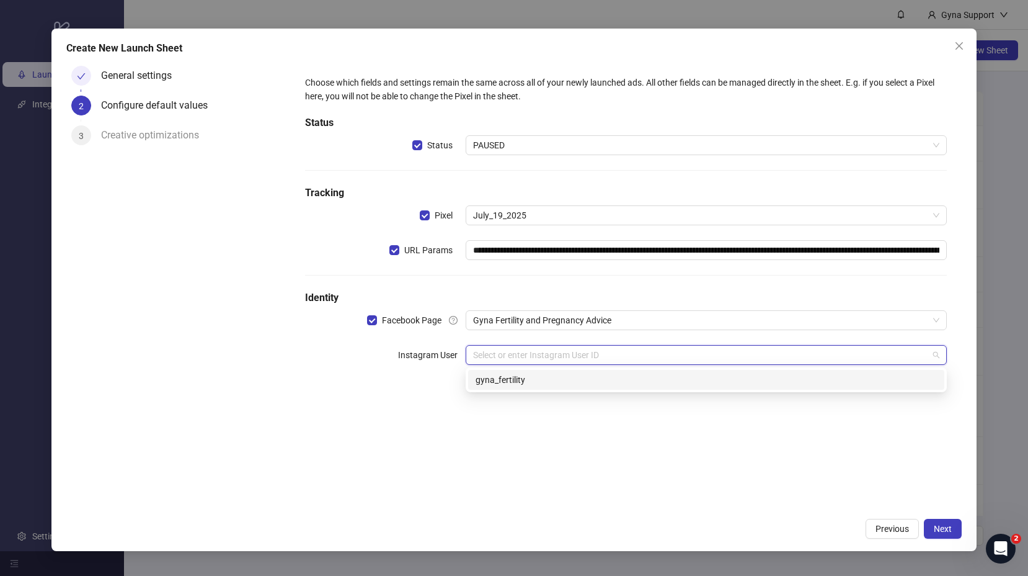
click at [638, 357] on input "search" at bounding box center [700, 354] width 455 height 19
click at [608, 386] on div "gyna_fertility" at bounding box center [706, 380] width 461 height 14
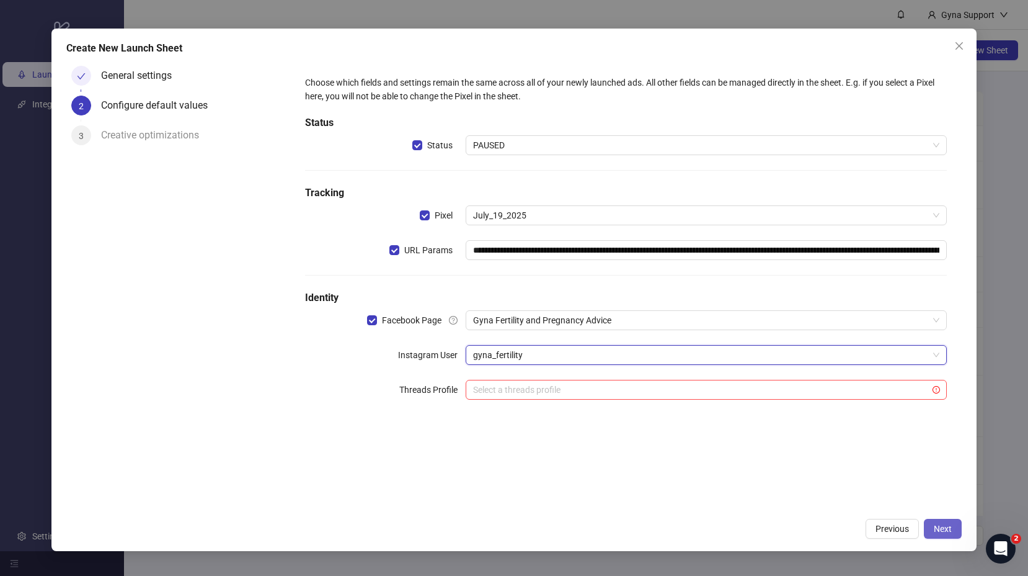
click at [948, 525] on span "Next" at bounding box center [943, 529] width 18 height 10
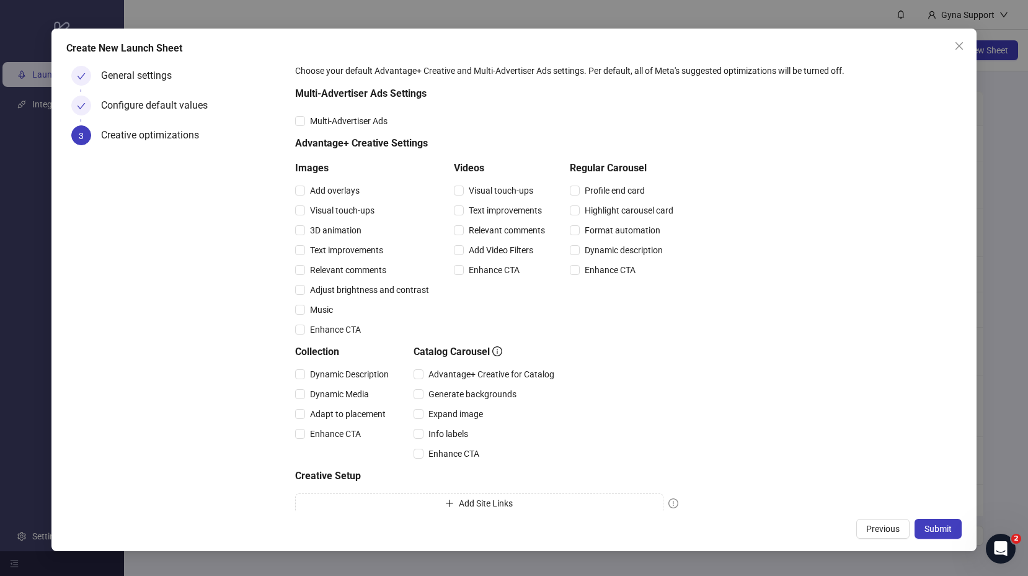
scroll to position [0, 0]
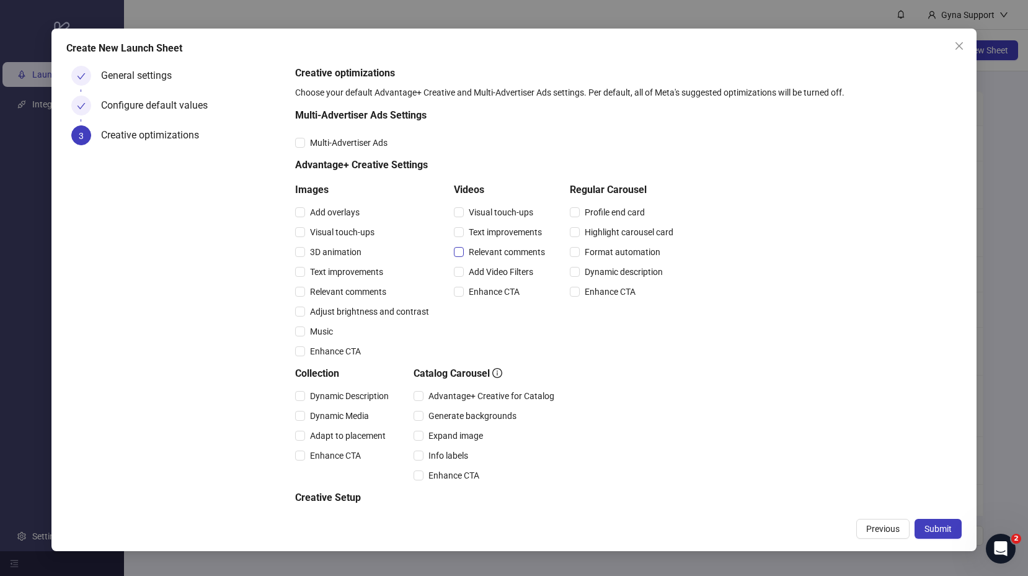
click at [504, 252] on span "Relevant comments" at bounding box center [507, 252] width 86 height 14
click at [497, 233] on span "Text improvements" at bounding box center [505, 232] width 83 height 14
click at [501, 234] on span "Text improvements" at bounding box center [505, 232] width 83 height 14
click at [498, 296] on span "Enhance CTA" at bounding box center [494, 292] width 61 height 14
click at [945, 530] on span "Submit" at bounding box center [938, 529] width 27 height 10
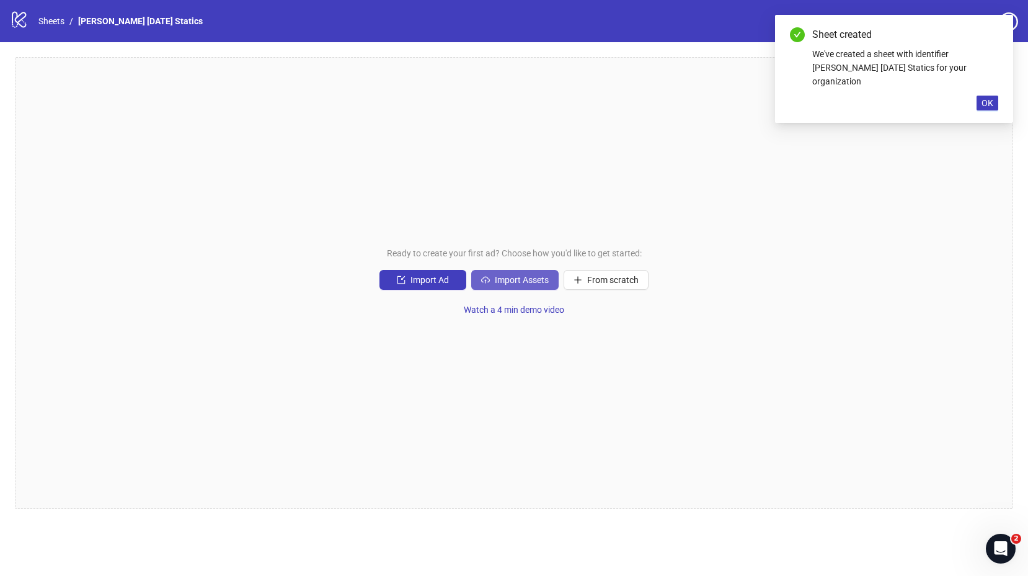
click at [518, 281] on span "Import Assets" at bounding box center [522, 280] width 54 height 10
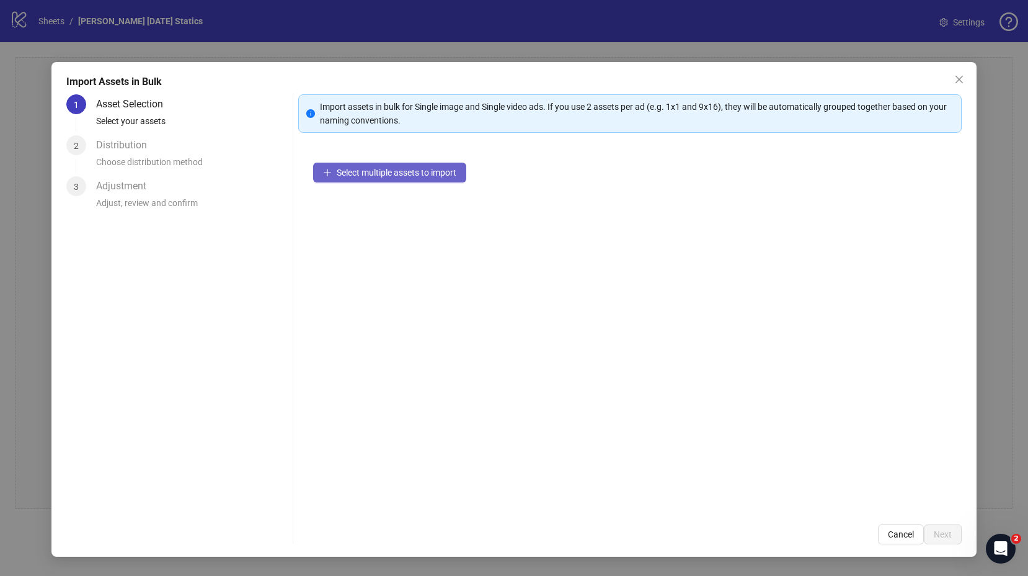
click at [400, 177] on span "Select multiple assets to import" at bounding box center [397, 172] width 120 height 10
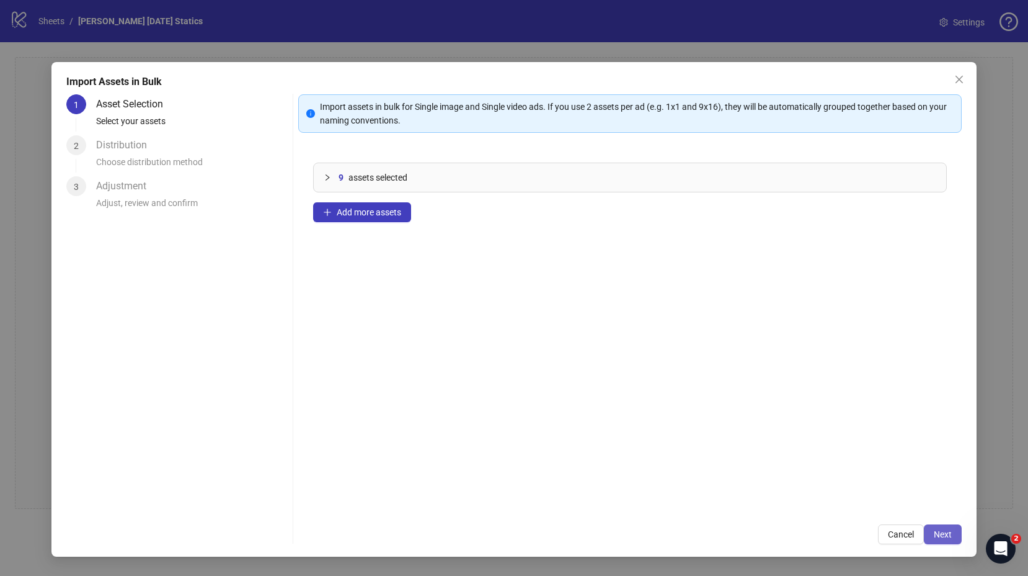
click at [947, 533] on span "Next" at bounding box center [943, 534] width 18 height 10
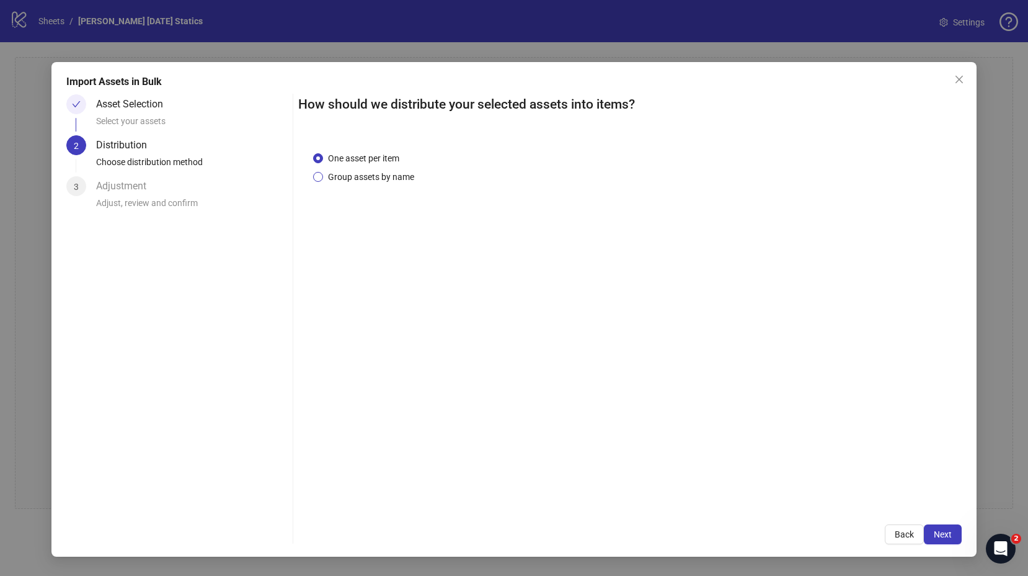
click at [375, 177] on span "Group assets by name" at bounding box center [371, 177] width 96 height 14
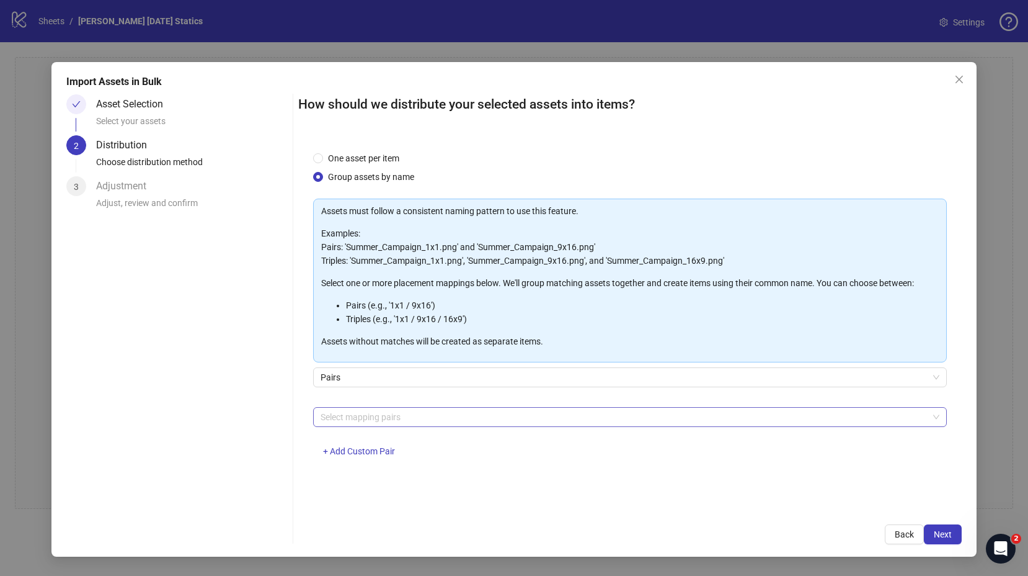
click at [420, 417] on div at bounding box center [624, 416] width 616 height 17
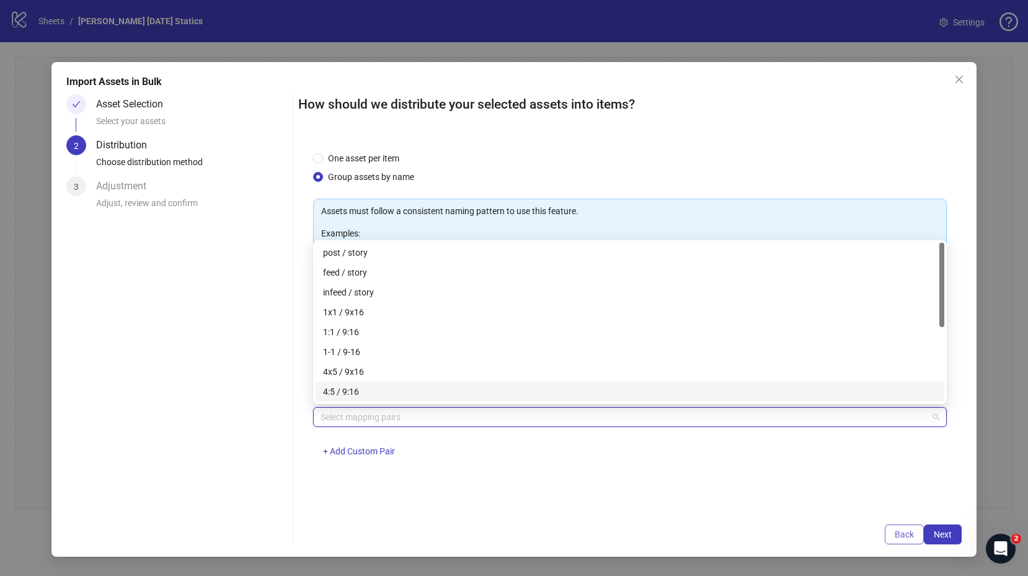
click at [907, 534] on span "Back" at bounding box center [904, 534] width 19 height 10
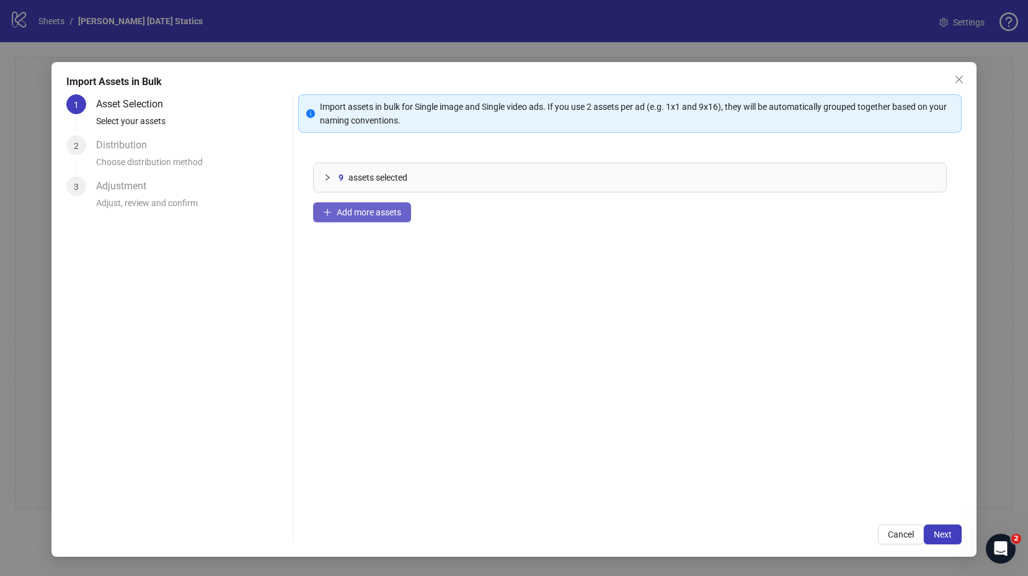
click at [359, 215] on span "Add more assets" at bounding box center [369, 212] width 65 height 10
click at [362, 214] on span "Add more assets" at bounding box center [369, 212] width 65 height 10
click at [954, 533] on button "Next" at bounding box center [943, 534] width 38 height 20
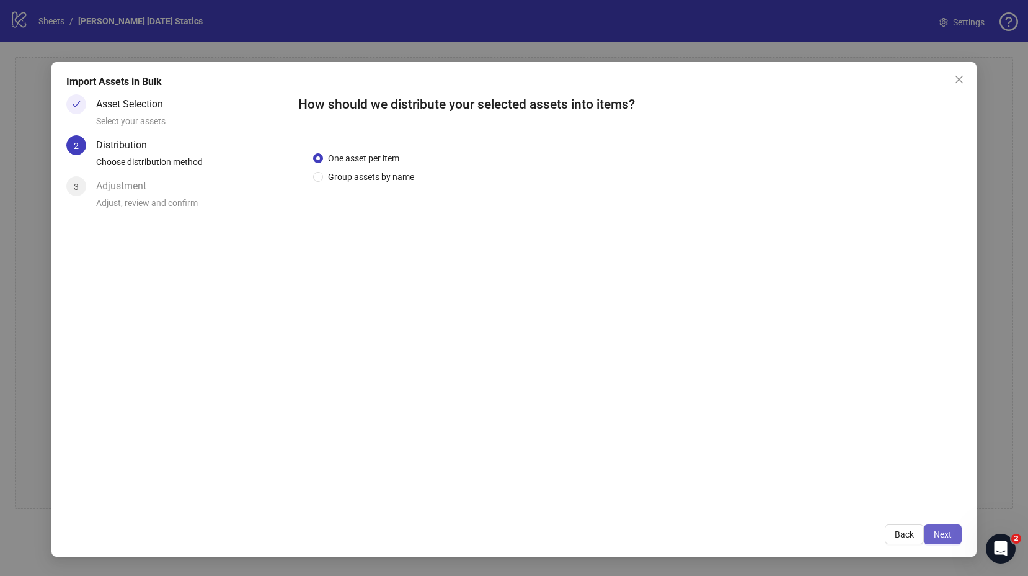
click at [948, 533] on span "Next" at bounding box center [943, 534] width 18 height 10
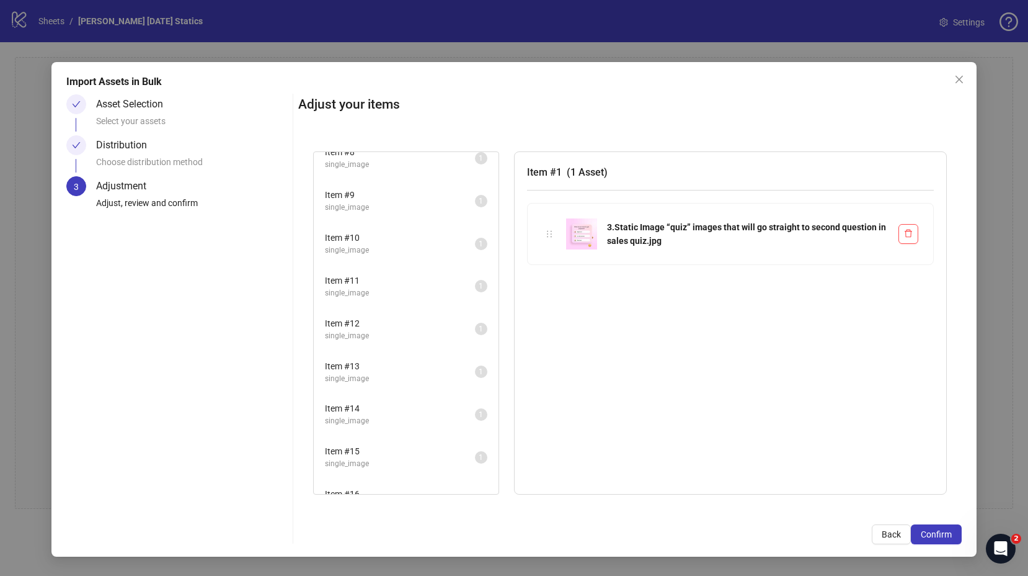
scroll to position [341, 0]
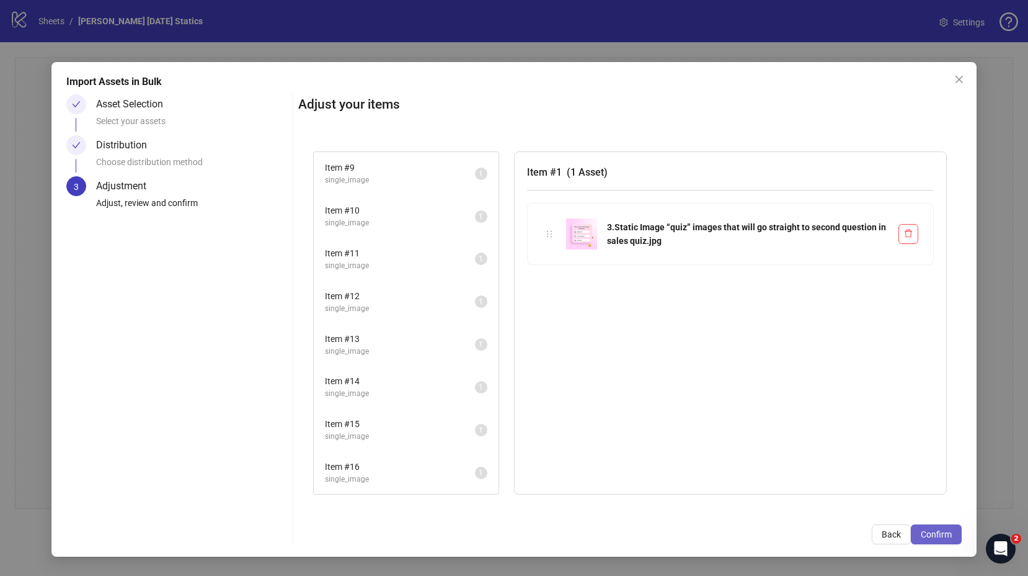
click at [947, 535] on span "Confirm" at bounding box center [936, 534] width 31 height 10
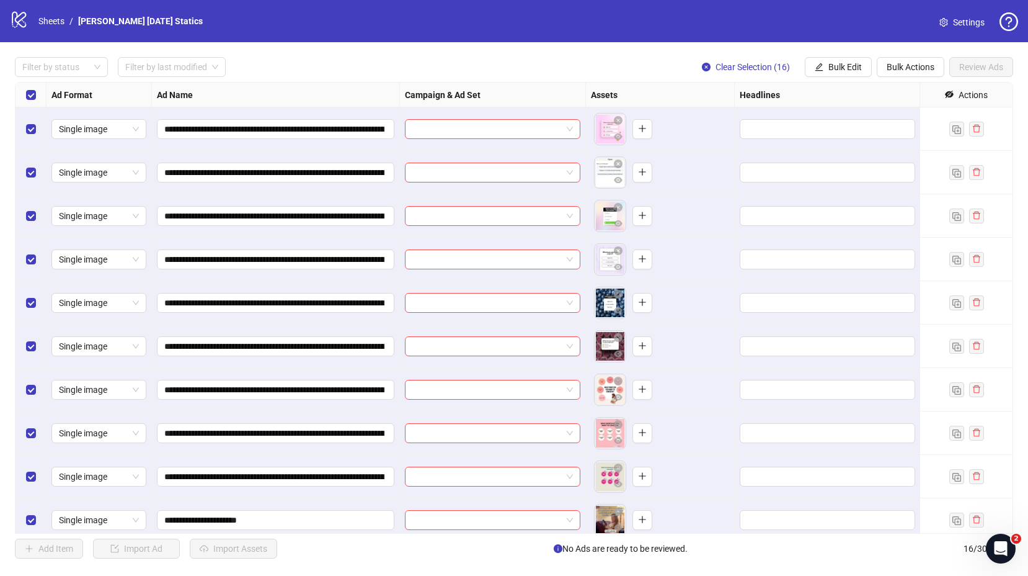
scroll to position [269, 0]
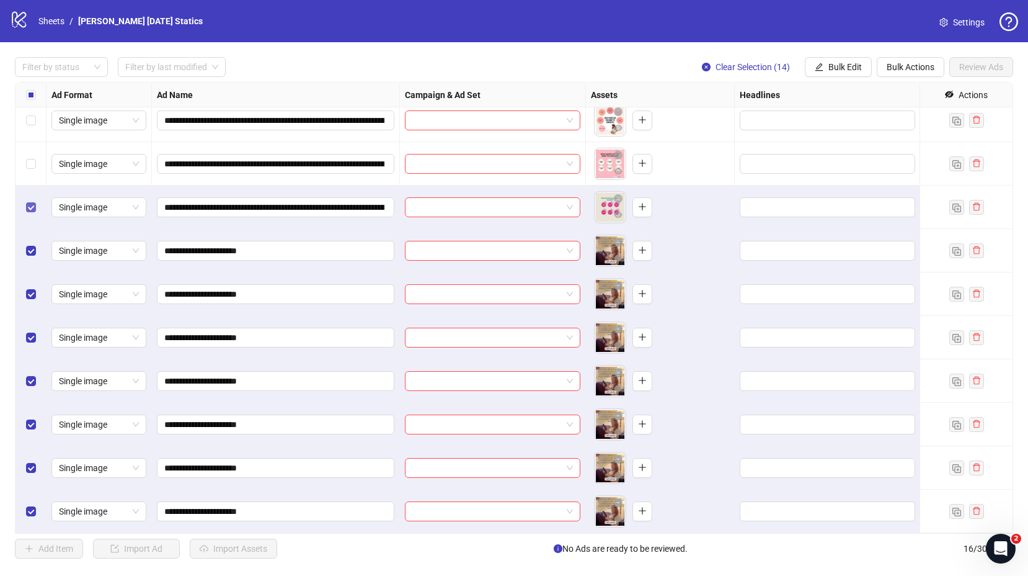
click at [31, 213] on label "Select row 9" at bounding box center [31, 207] width 10 height 14
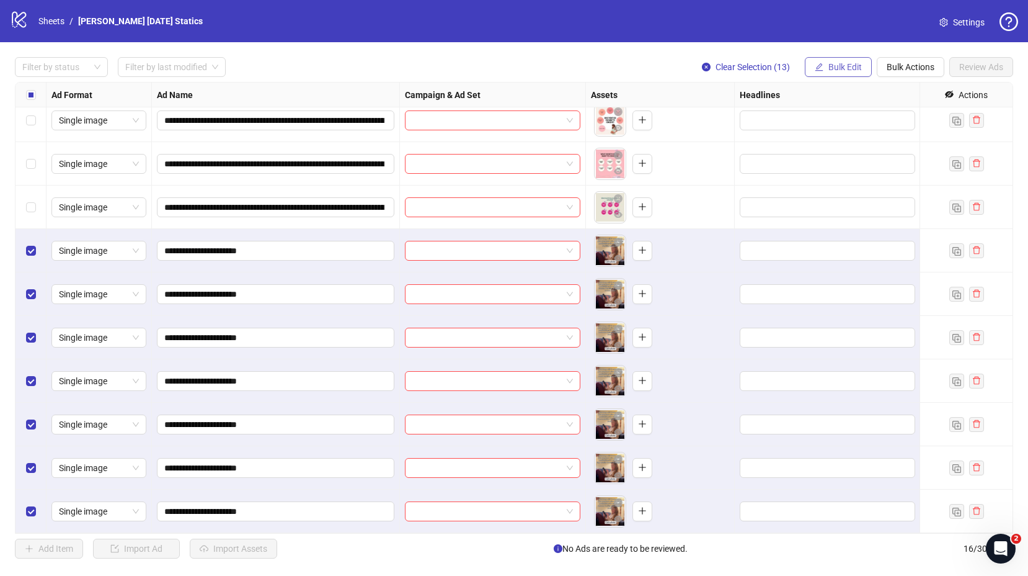
click at [840, 66] on span "Bulk Edit" at bounding box center [845, 67] width 33 height 10
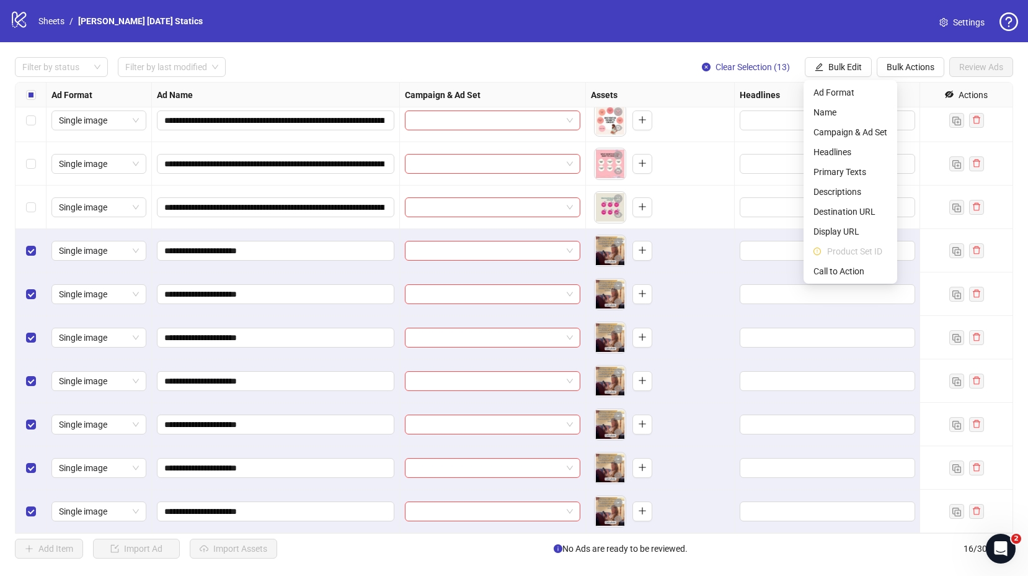
click at [888, 40] on div "logo/logo-mobile Sheets / [PERSON_NAME] [DATE] Statics Settings" at bounding box center [514, 21] width 1028 height 42
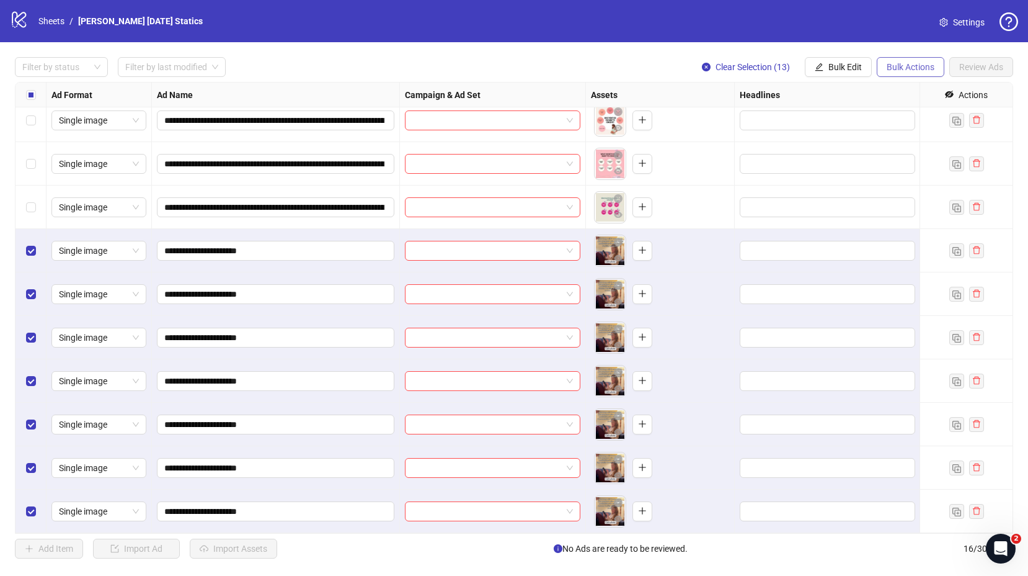
click at [902, 72] on button "Bulk Actions" at bounding box center [911, 67] width 68 height 20
click at [902, 93] on span "Delete" at bounding box center [928, 93] width 85 height 14
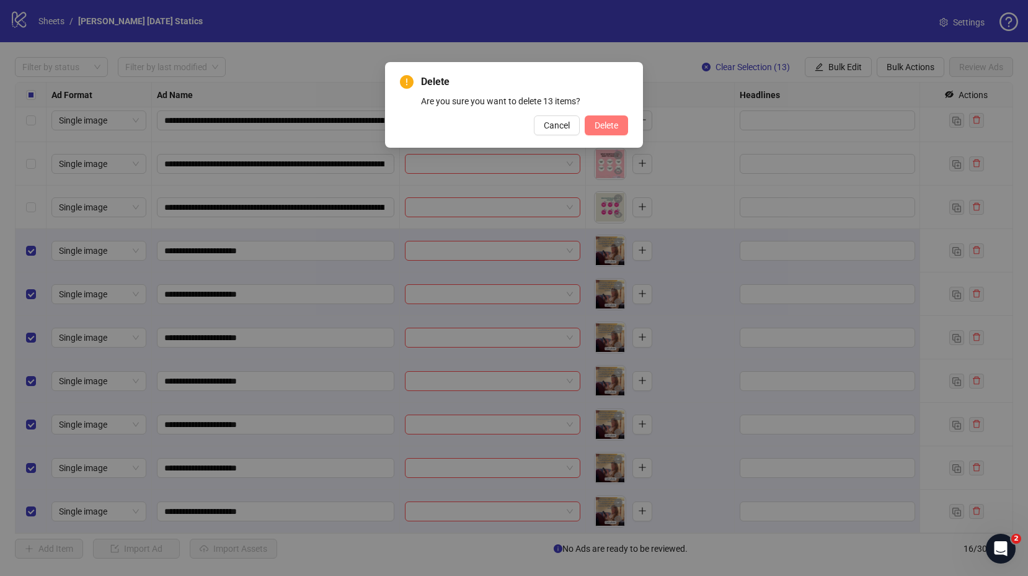
click at [618, 133] on button "Delete" at bounding box center [606, 125] width 43 height 20
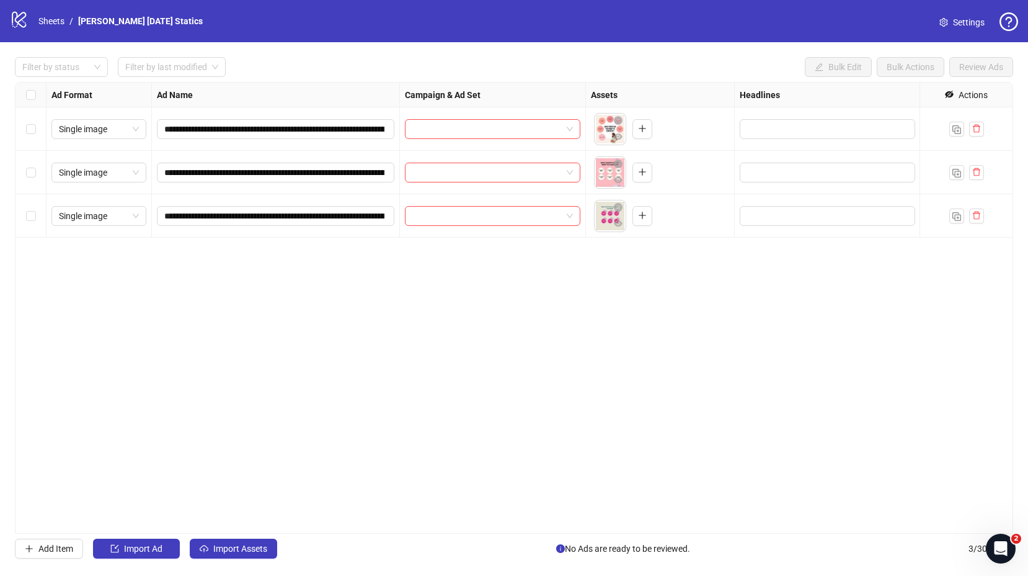
scroll to position [0, 0]
click at [146, 555] on button "Import Ad" at bounding box center [136, 548] width 87 height 20
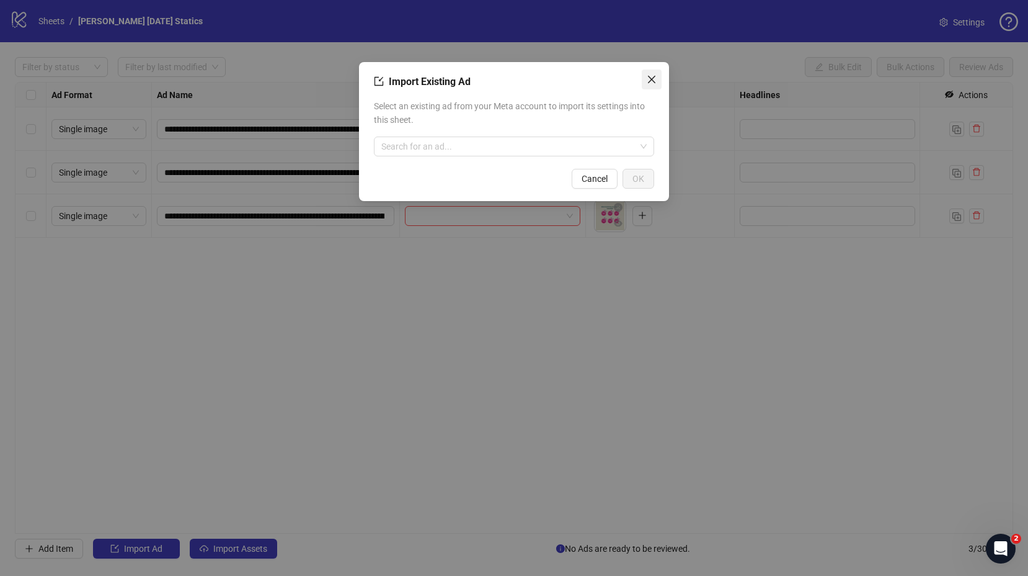
click at [651, 76] on icon "close" at bounding box center [652, 79] width 10 height 10
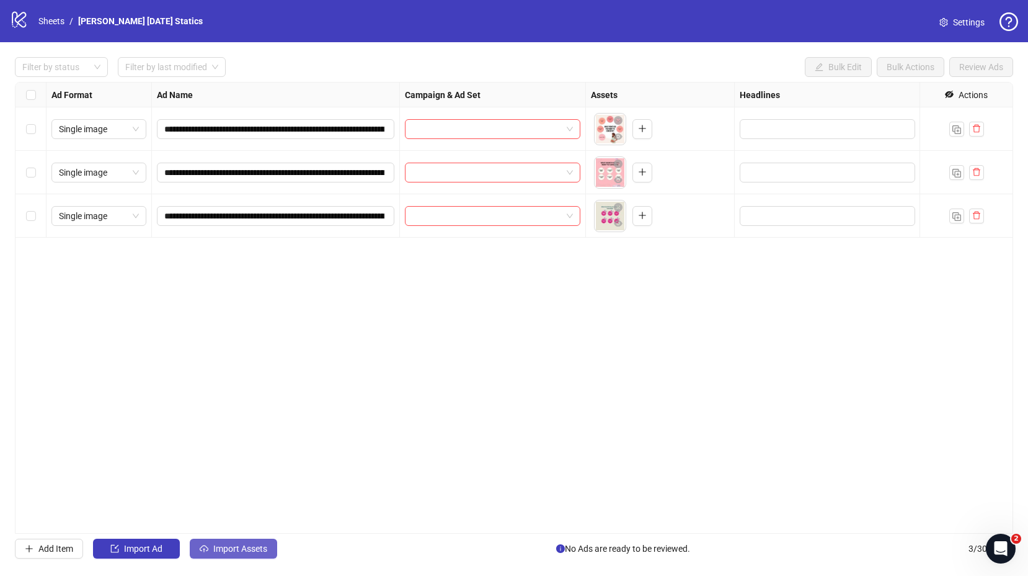
click at [236, 550] on span "Import Assets" at bounding box center [240, 548] width 54 height 10
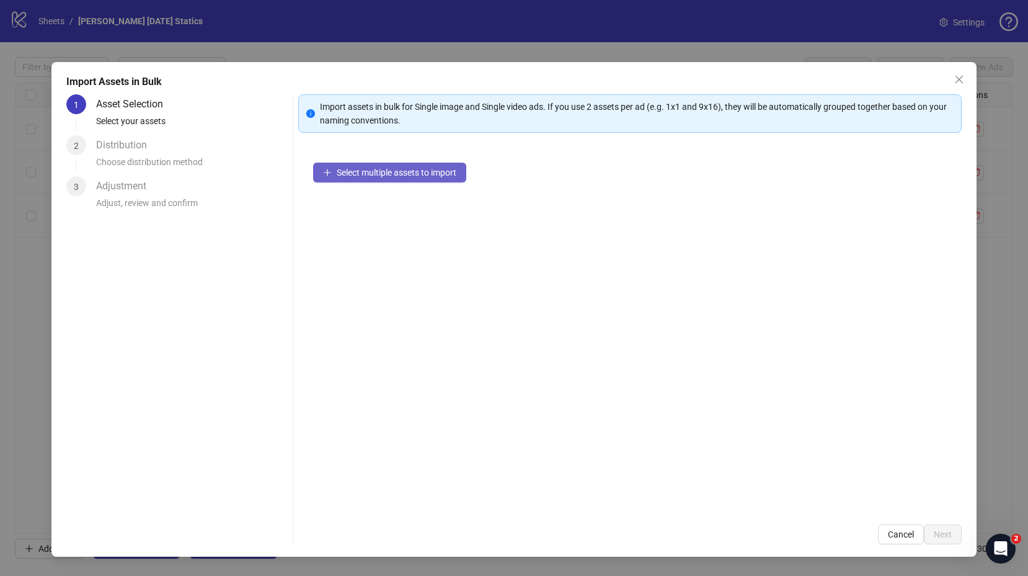
click at [404, 172] on span "Select multiple assets to import" at bounding box center [397, 172] width 120 height 10
click at [902, 525] on button "Cancel" at bounding box center [901, 534] width 46 height 20
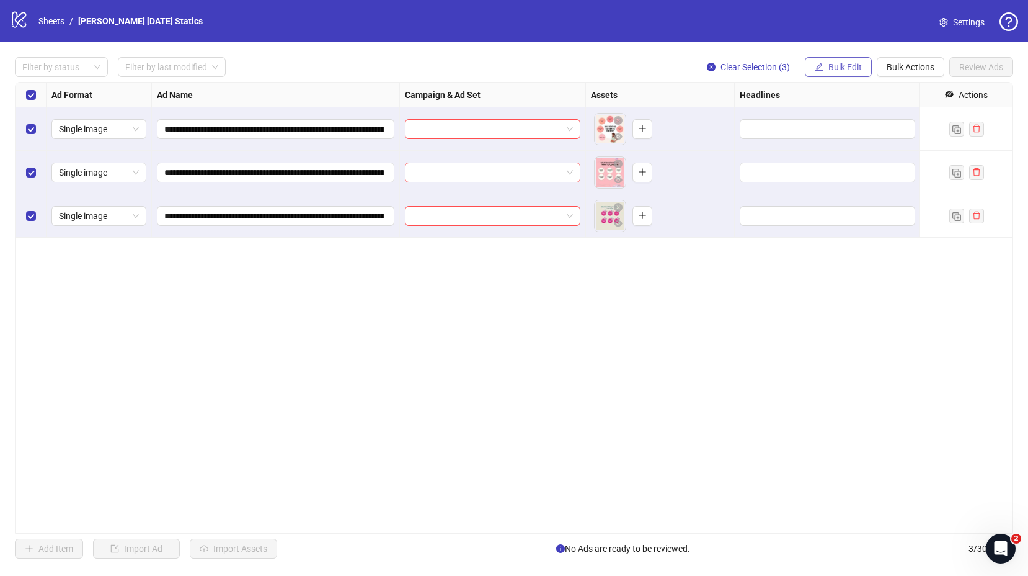
click at [846, 68] on span "Bulk Edit" at bounding box center [845, 67] width 33 height 10
click at [896, 69] on span "Bulk Actions" at bounding box center [911, 67] width 48 height 10
click at [906, 97] on span "Delete" at bounding box center [928, 93] width 85 height 14
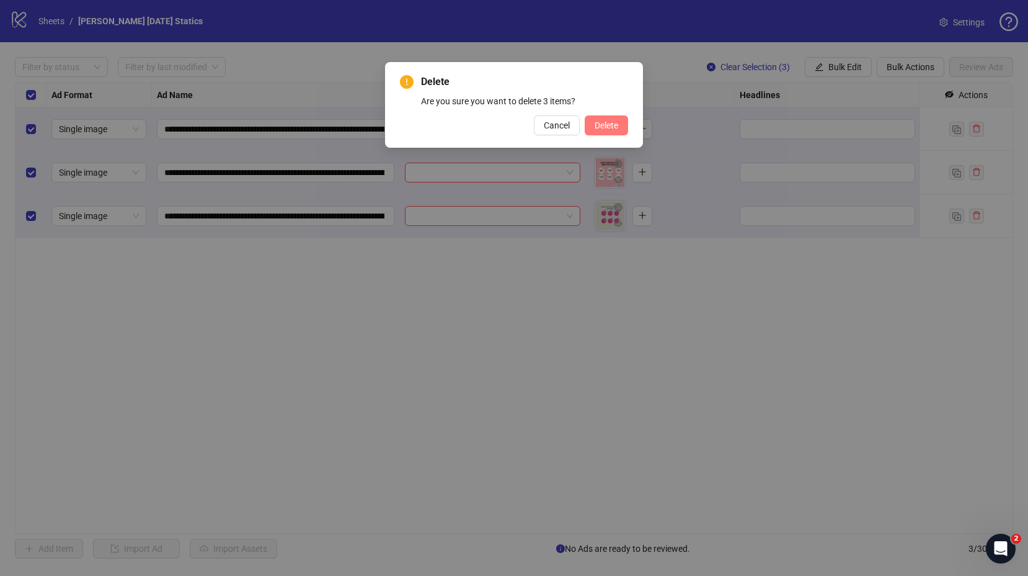
click at [616, 128] on span "Delete" at bounding box center [607, 125] width 24 height 10
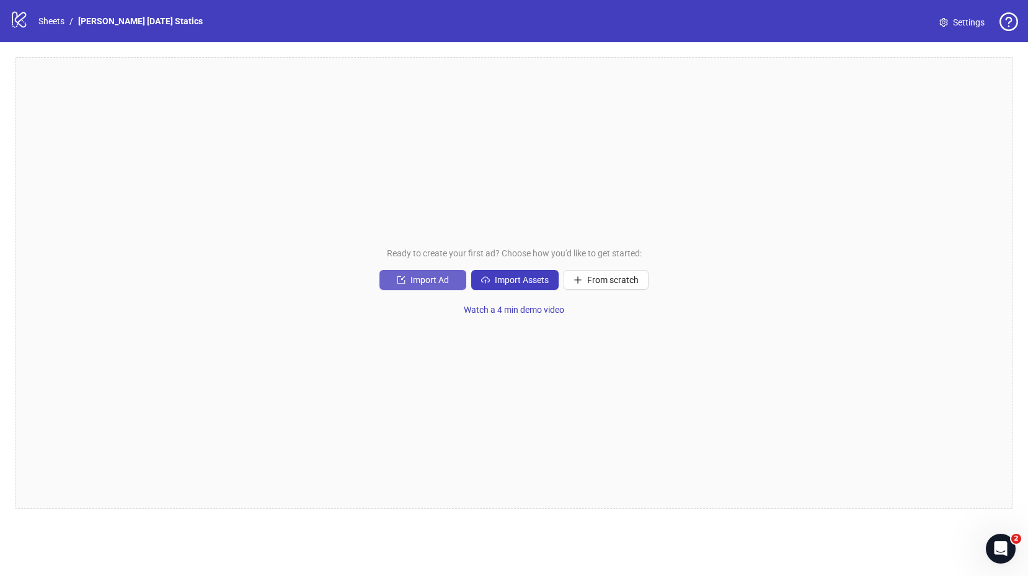
click at [417, 285] on button "Import Ad" at bounding box center [423, 280] width 87 height 20
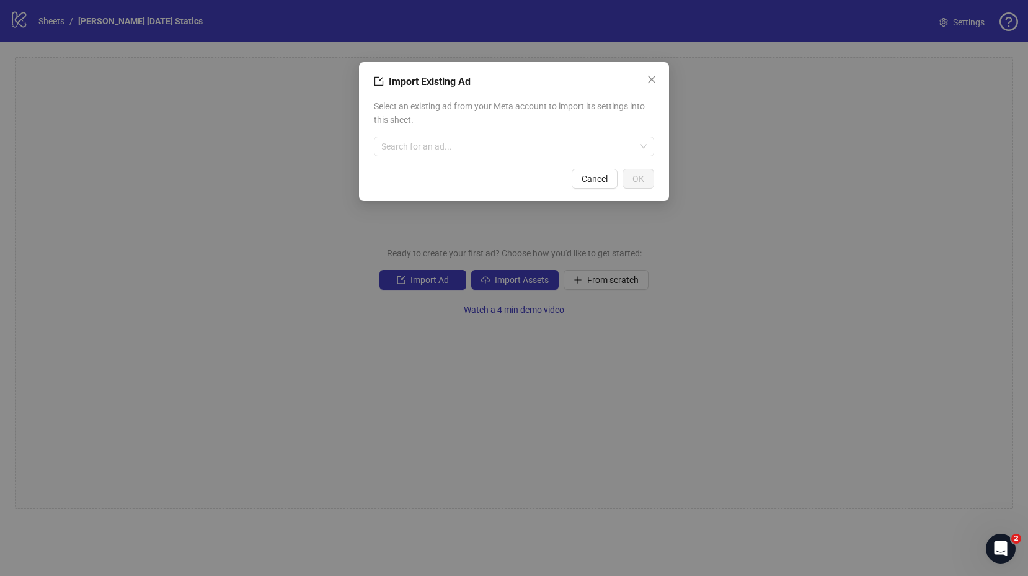
drag, startPoint x: 598, startPoint y: 178, endPoint x: 573, endPoint y: 212, distance: 42.1
click at [598, 178] on span "Cancel" at bounding box center [595, 179] width 26 height 10
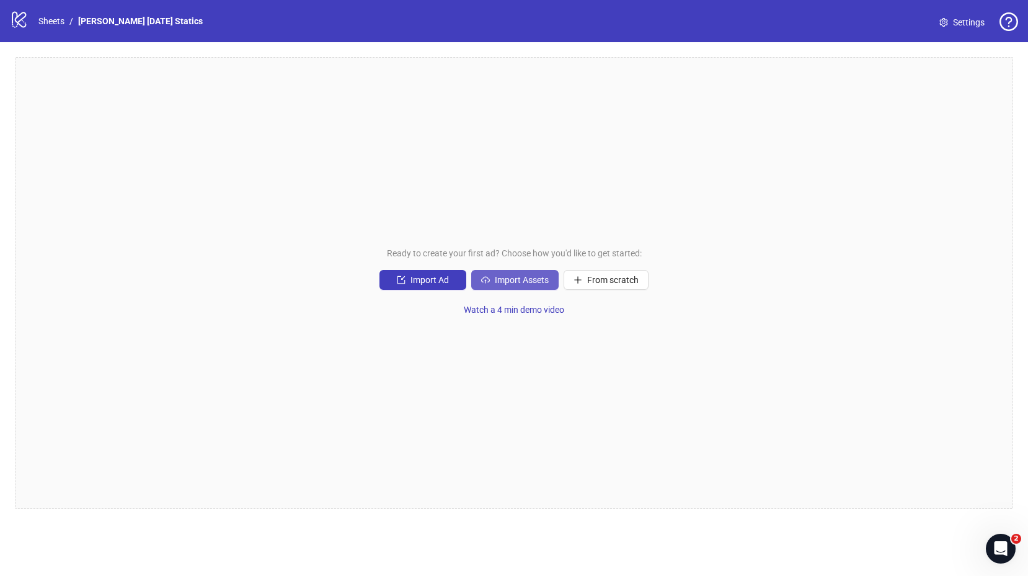
click at [507, 281] on span "Import Assets" at bounding box center [522, 280] width 54 height 10
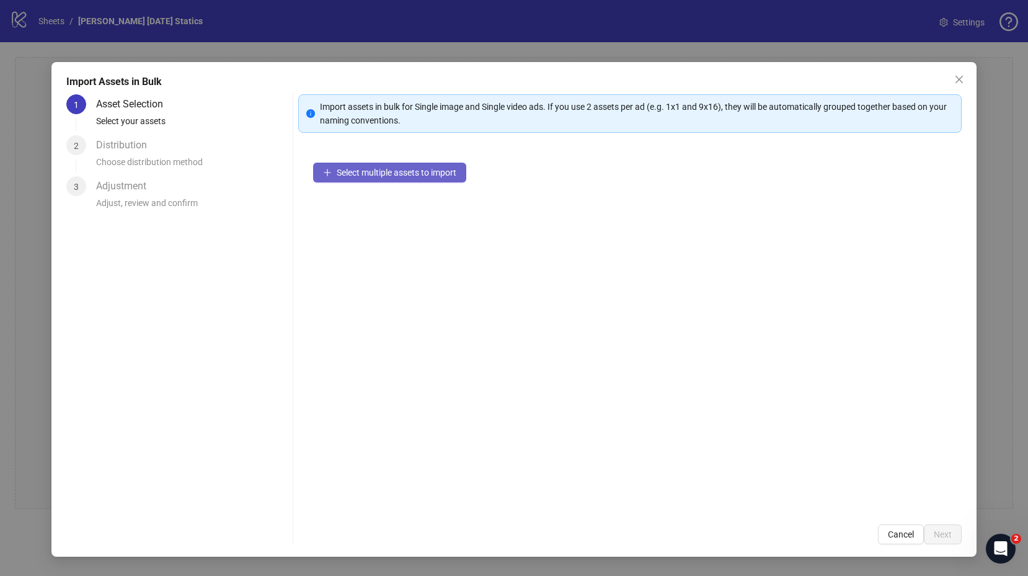
click at [405, 178] on button "Select multiple assets to import" at bounding box center [389, 173] width 153 height 20
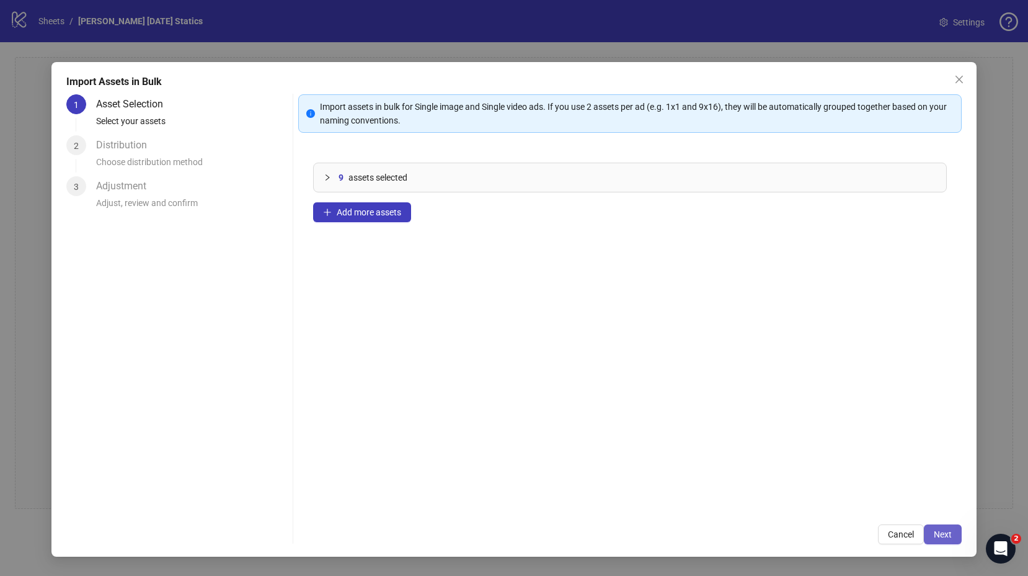
click at [942, 537] on span "Next" at bounding box center [943, 534] width 18 height 10
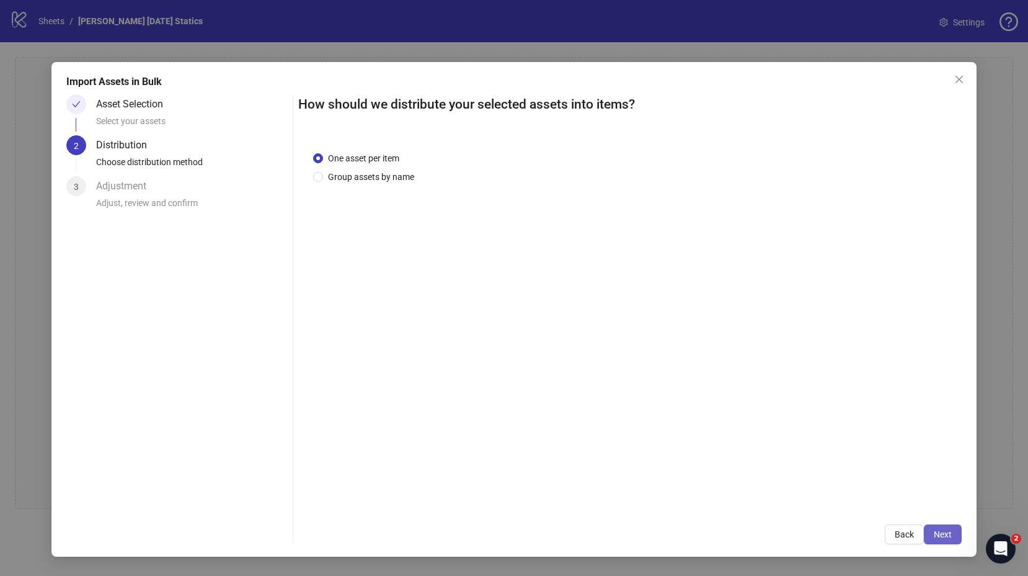
click at [941, 536] on span "Next" at bounding box center [943, 534] width 18 height 10
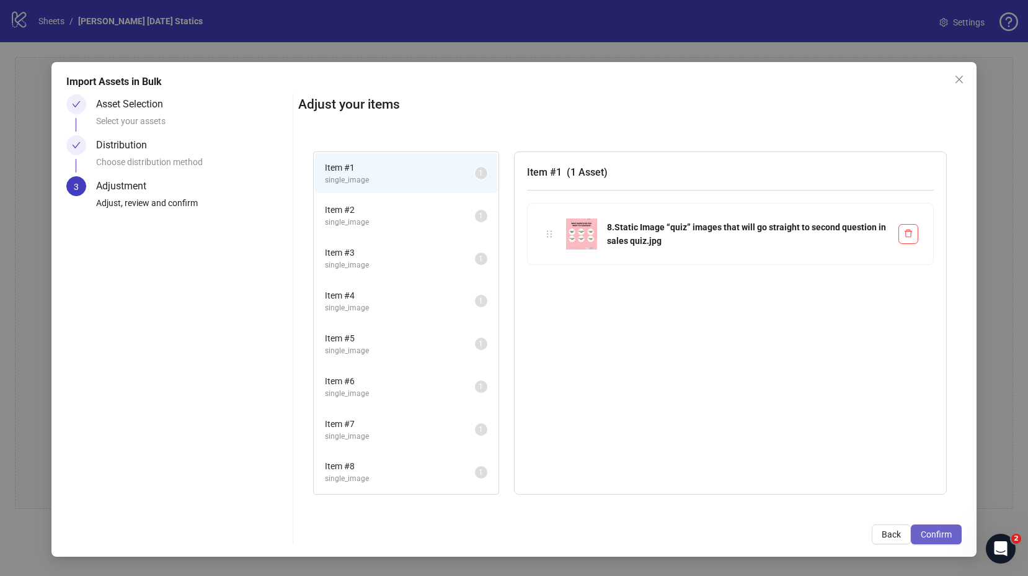
click at [943, 536] on span "Confirm" at bounding box center [936, 534] width 31 height 10
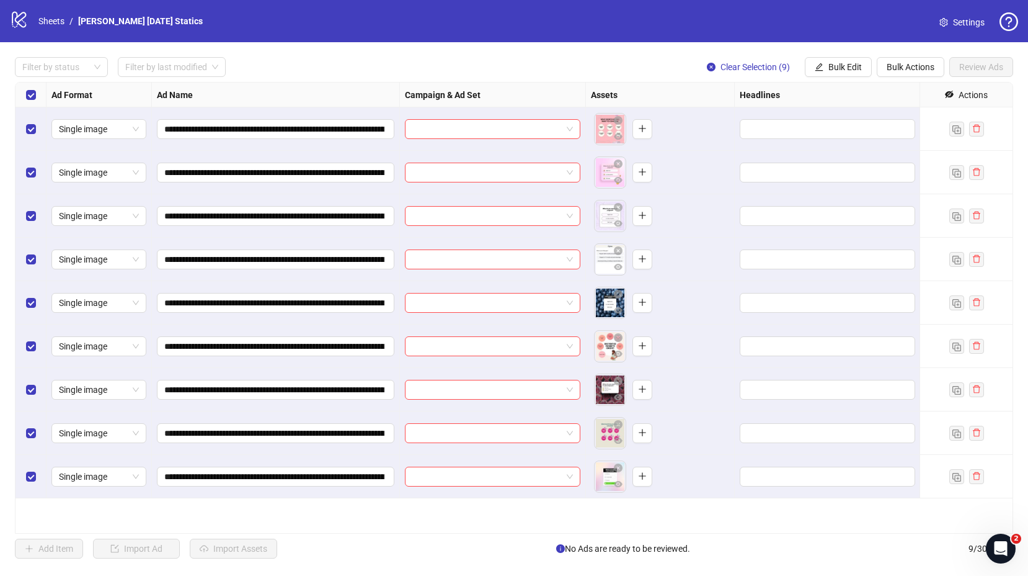
scroll to position [0, 14]
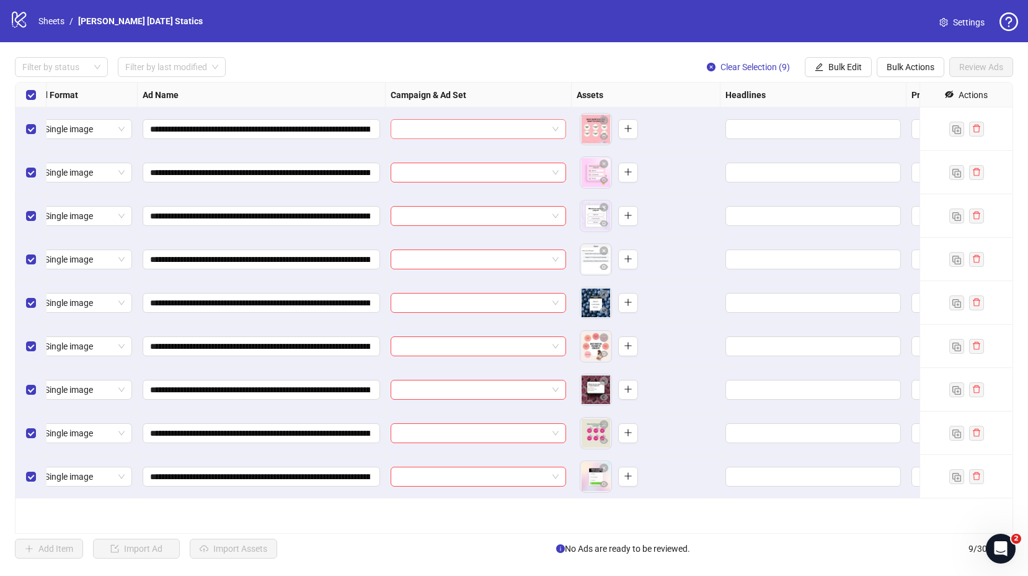
click at [507, 131] on input "search" at bounding box center [472, 129] width 149 height 19
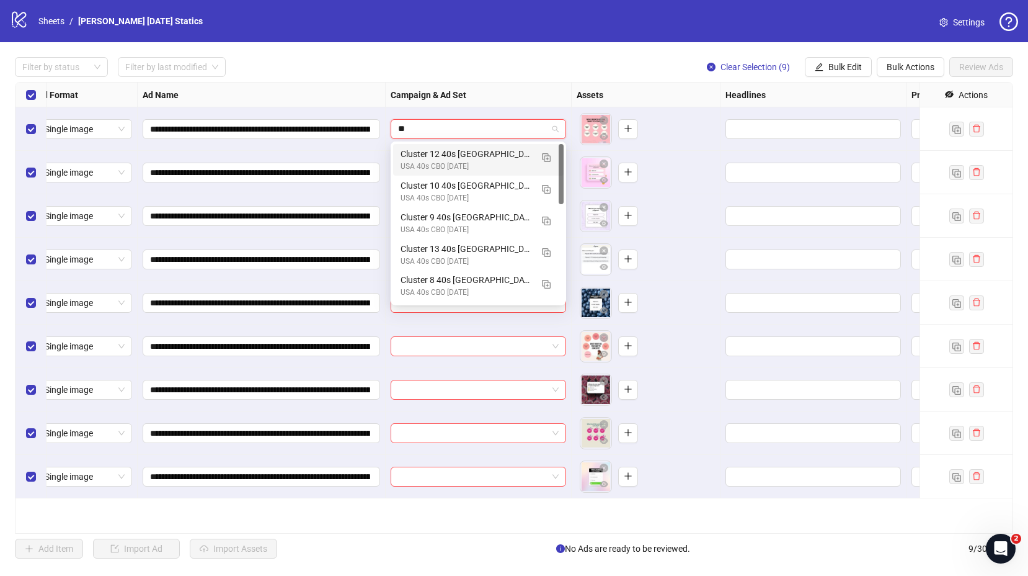
type input "***"
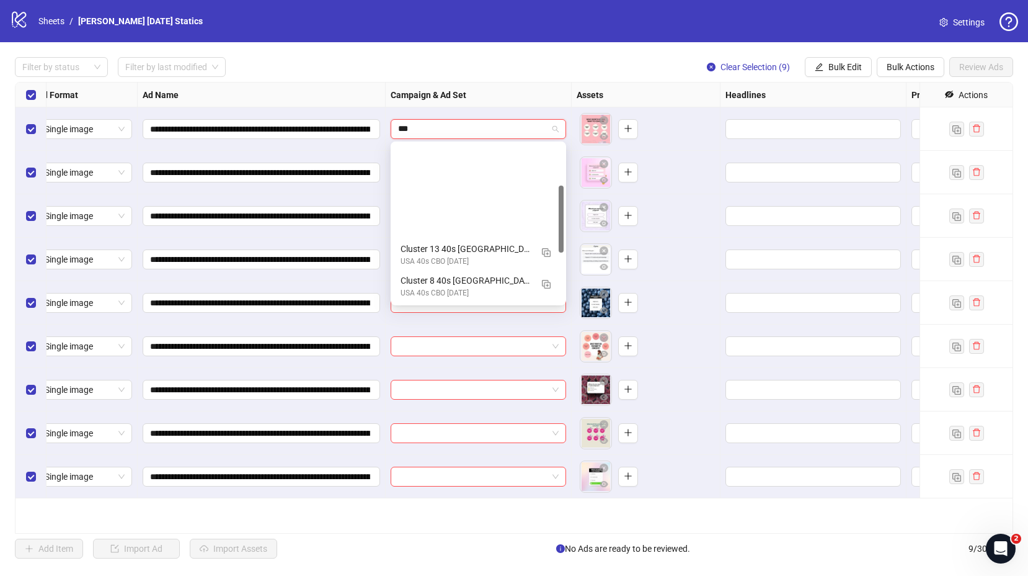
scroll to position [252, 0]
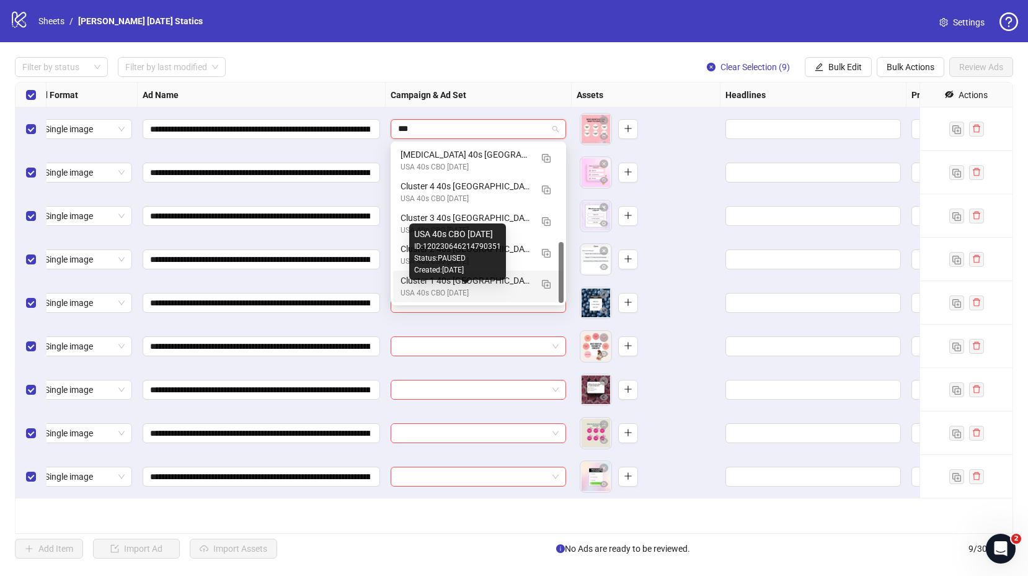
click at [459, 290] on div "USA 40s CBO [DATE]" at bounding box center [466, 293] width 131 height 12
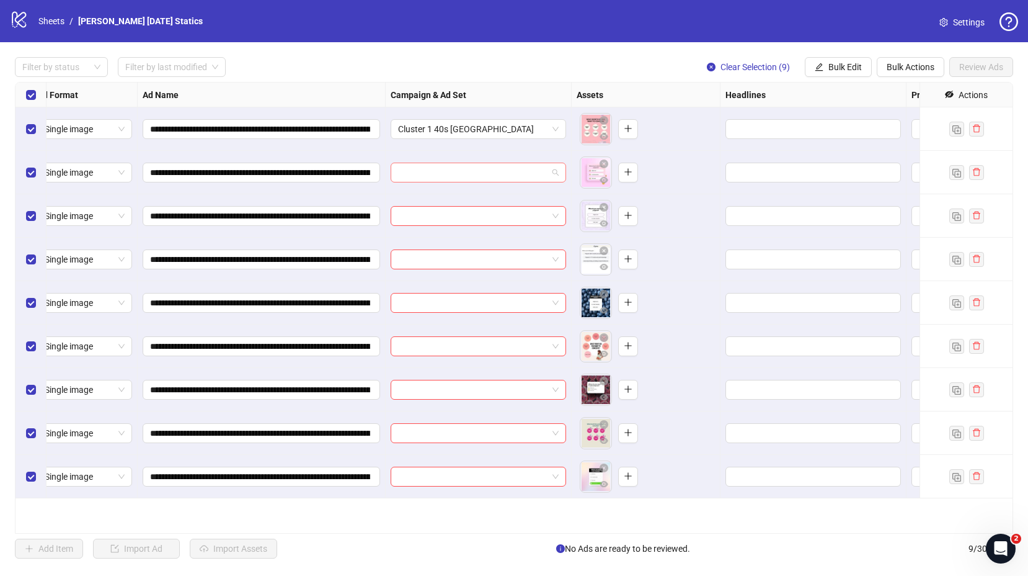
click at [450, 174] on input "search" at bounding box center [472, 172] width 149 height 19
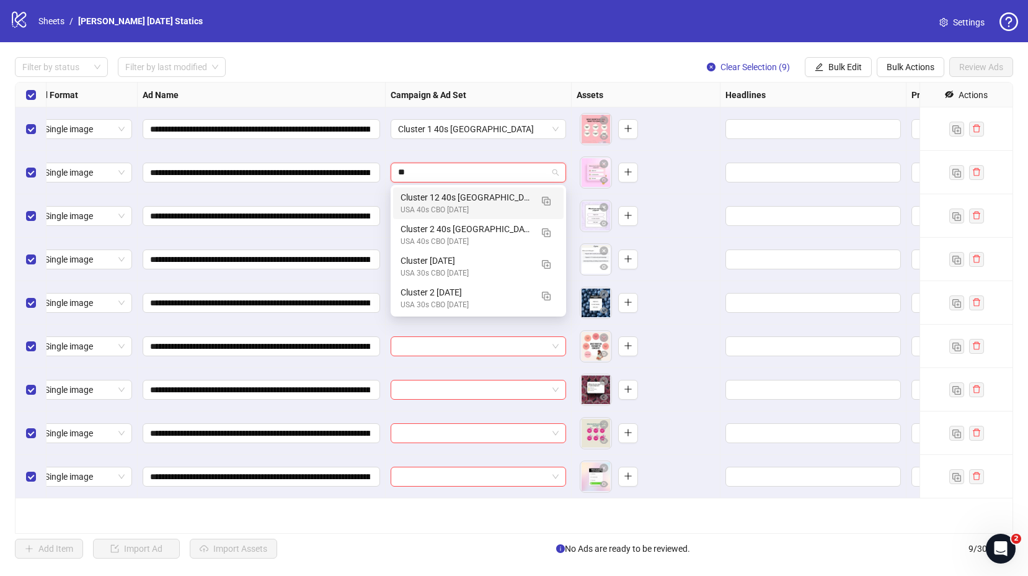
scroll to position [0, 0]
type input "*****"
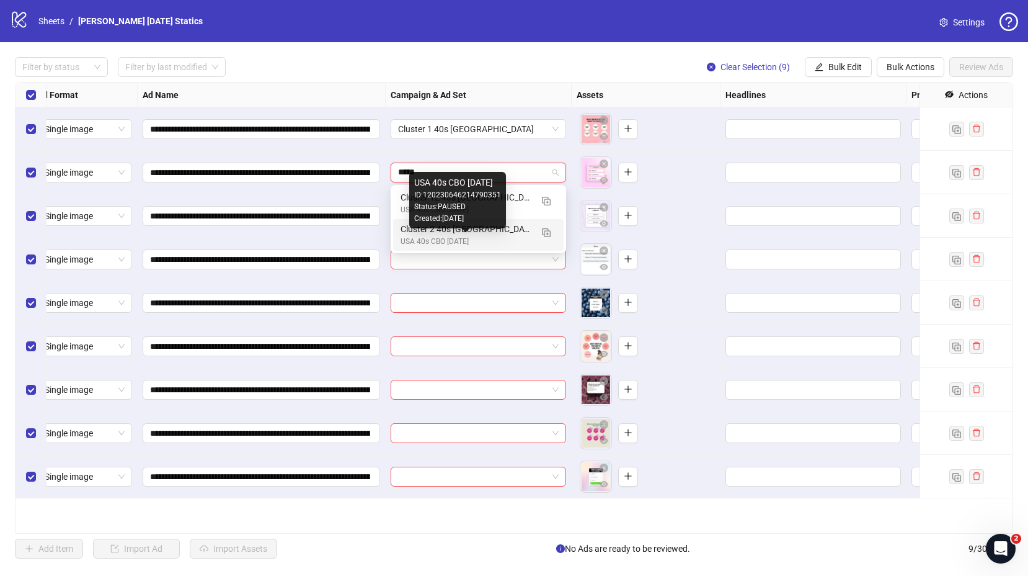
click at [425, 239] on div "USA 40s CBO [DATE]" at bounding box center [466, 242] width 131 height 12
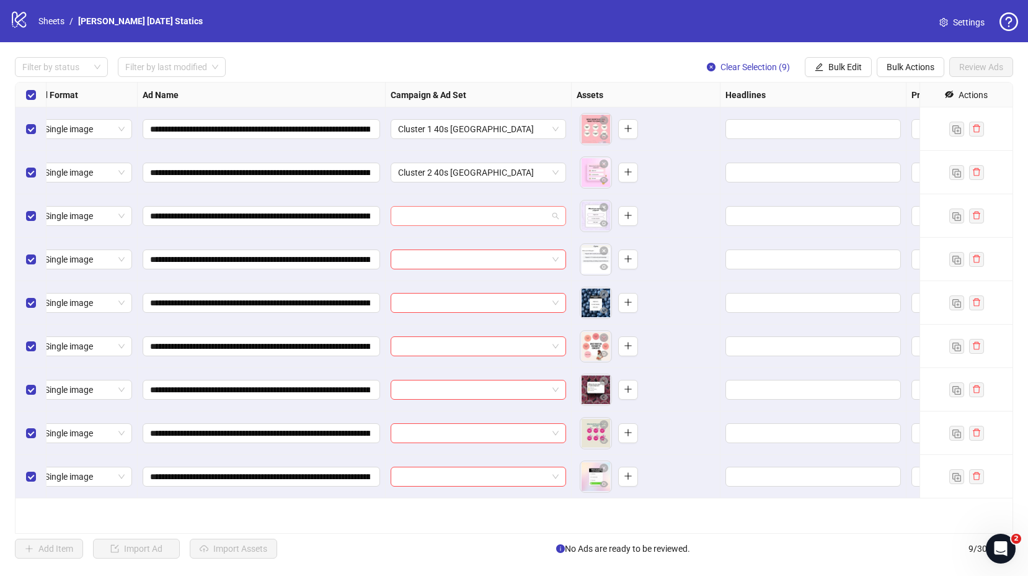
click at [429, 218] on input "search" at bounding box center [472, 216] width 149 height 19
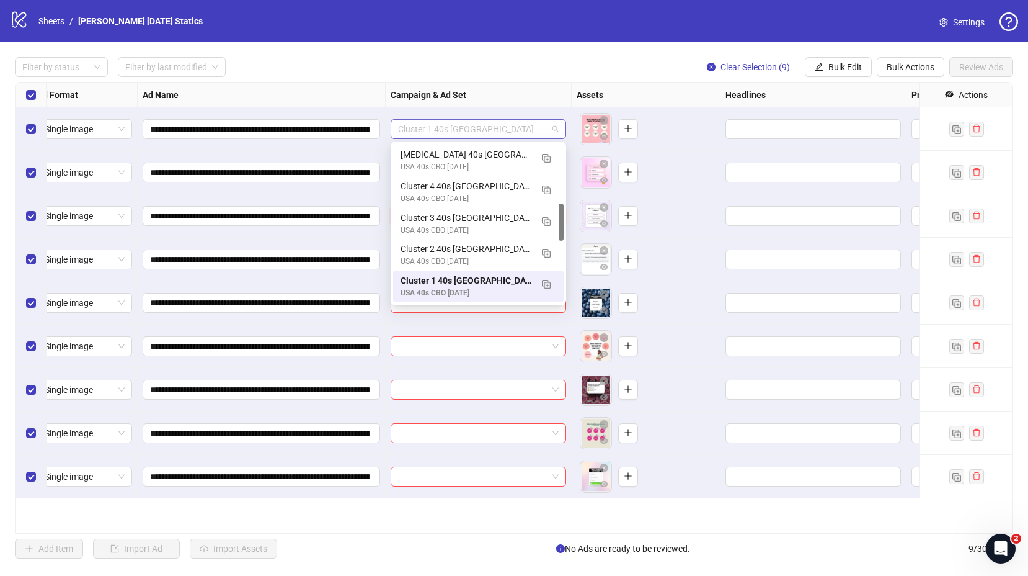
drag, startPoint x: 475, startPoint y: 130, endPoint x: 397, endPoint y: 129, distance: 77.5
click at [397, 129] on div "Cluster 1 40s [GEOGRAPHIC_DATA]" at bounding box center [479, 129] width 176 height 20
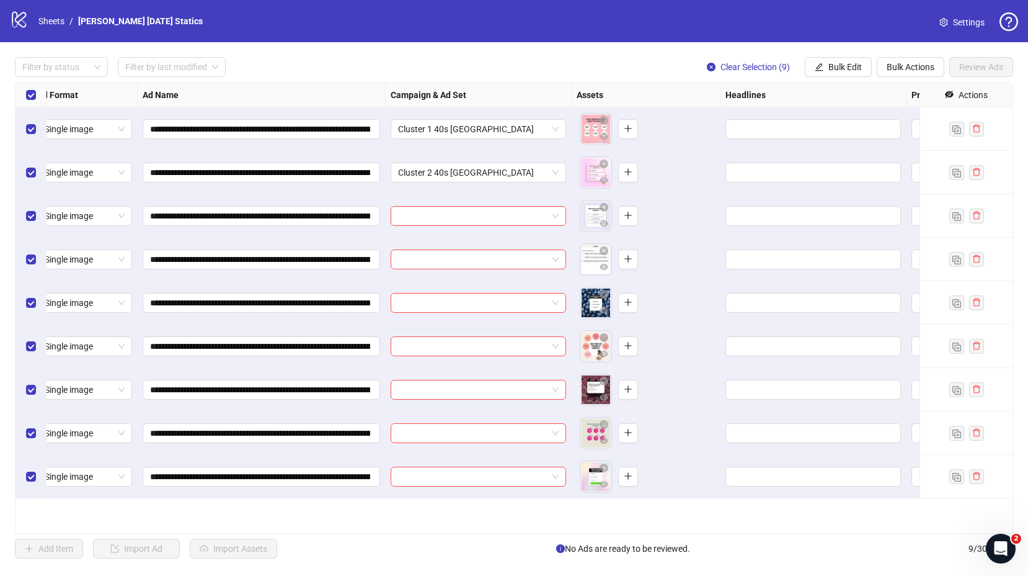
click at [356, 279] on div "**********" at bounding box center [262, 259] width 248 height 43
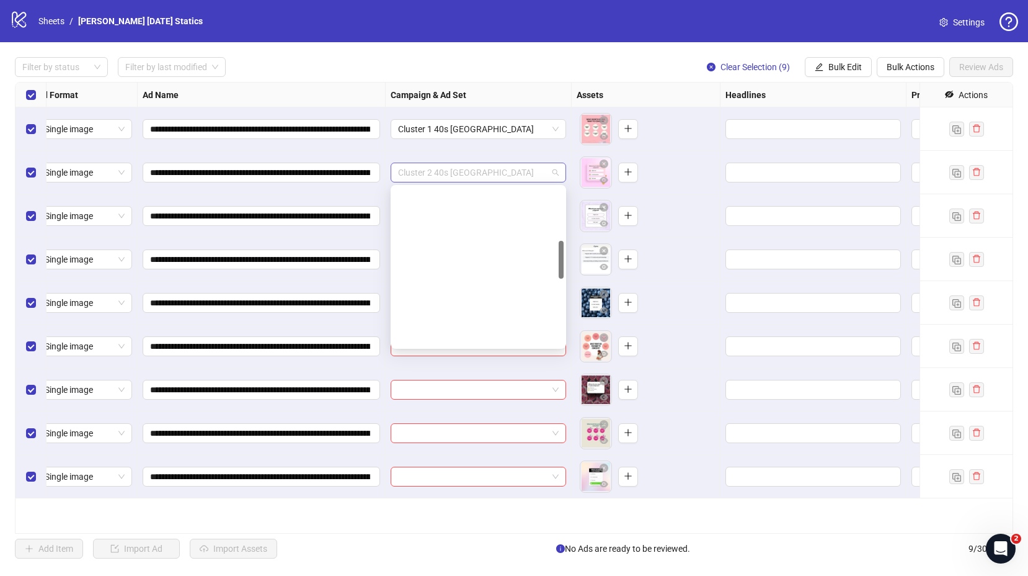
click at [447, 175] on span "Cluster 2 40s [GEOGRAPHIC_DATA]" at bounding box center [478, 172] width 161 height 19
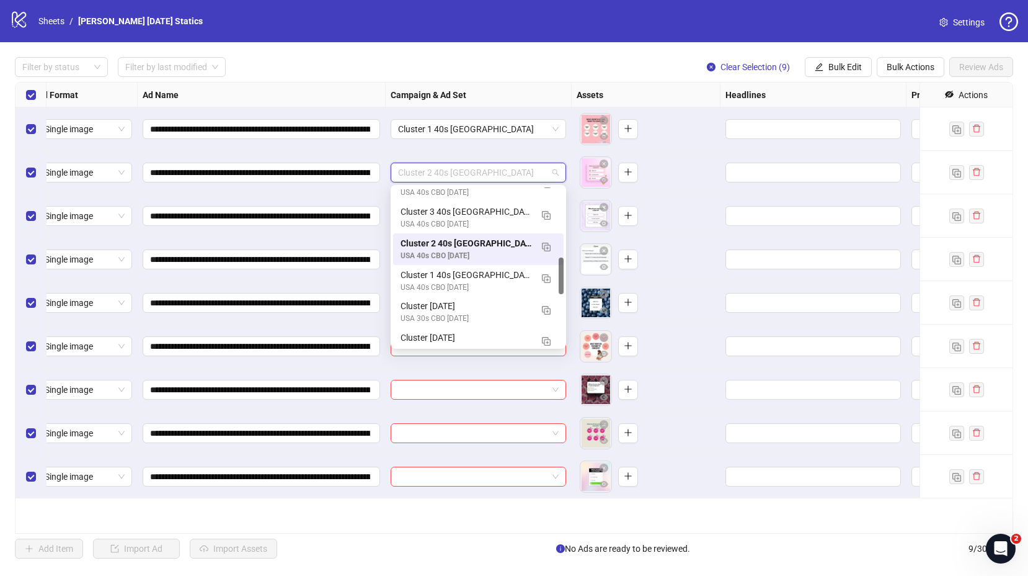
scroll to position [303, 0]
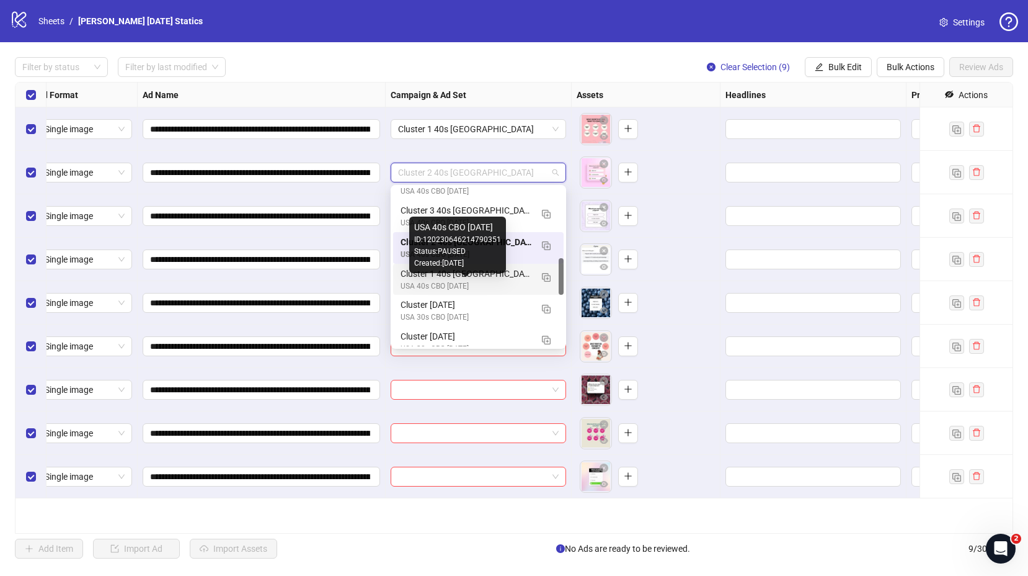
click at [412, 283] on div "USA 40s CBO [DATE]" at bounding box center [466, 286] width 131 height 12
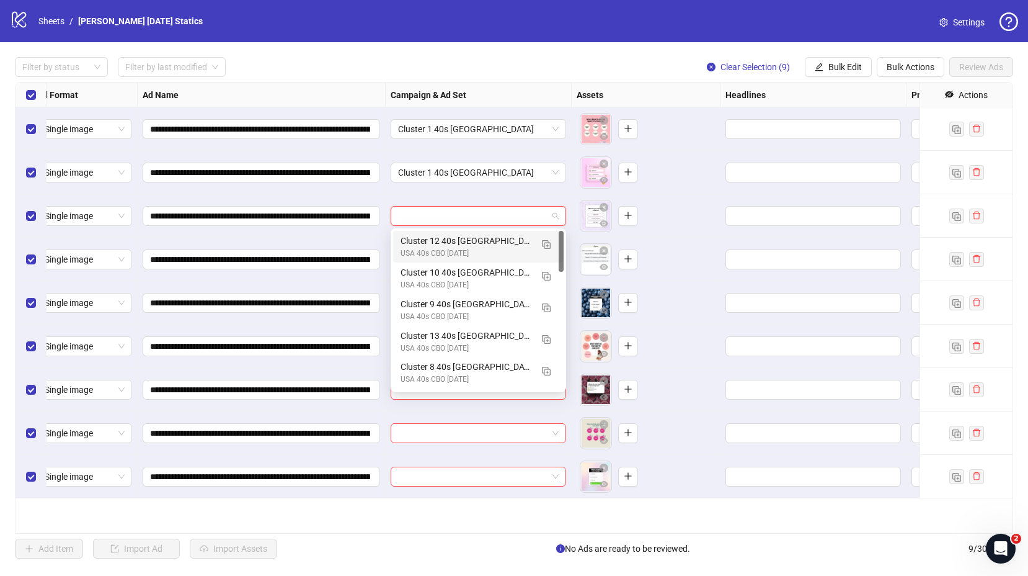
click at [430, 213] on input "search" at bounding box center [472, 216] width 149 height 19
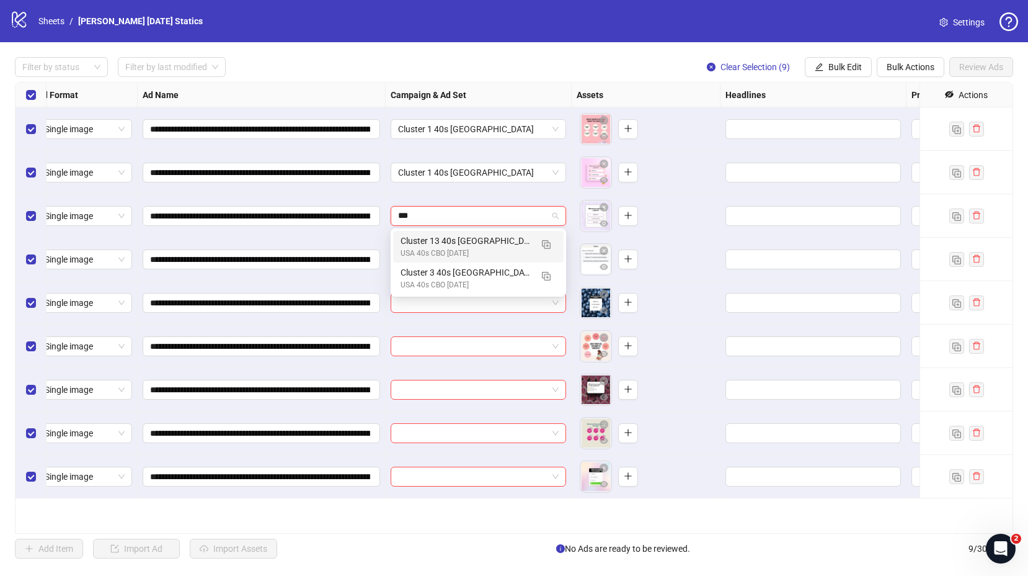
scroll to position [0, 0]
type input "*****"
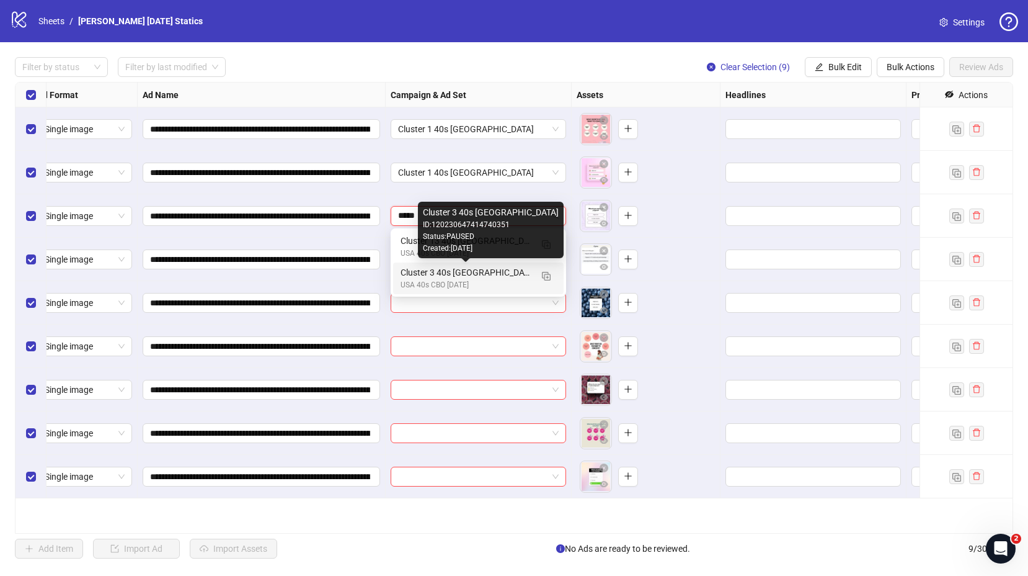
click at [465, 277] on div "Cluster 3 40s [GEOGRAPHIC_DATA]" at bounding box center [466, 272] width 131 height 14
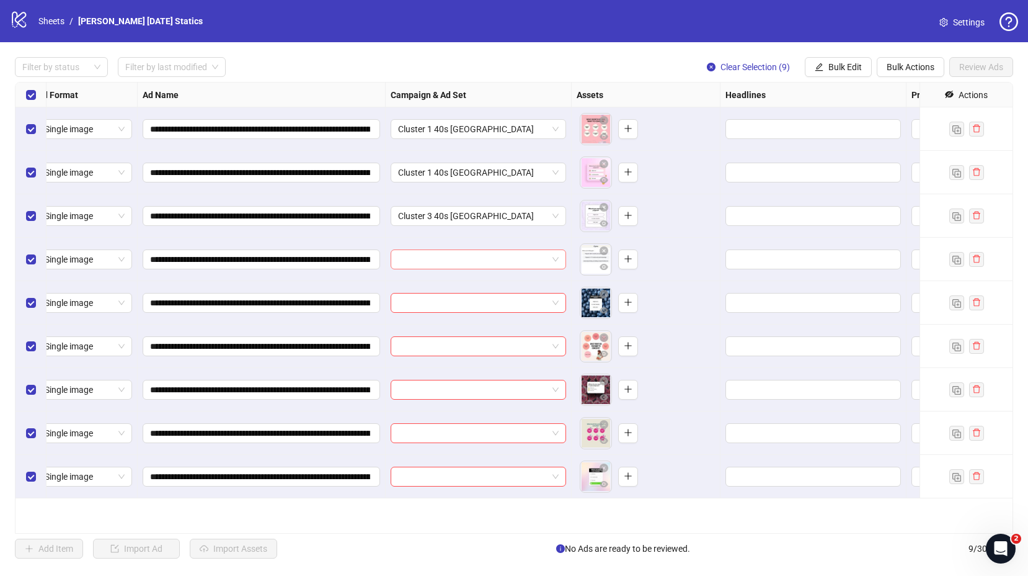
click at [467, 262] on input "search" at bounding box center [472, 259] width 149 height 19
type input "*****"
click at [496, 296] on div "USA 40s CBO [DATE]" at bounding box center [466, 297] width 131 height 12
click at [473, 304] on input "search" at bounding box center [472, 302] width 149 height 19
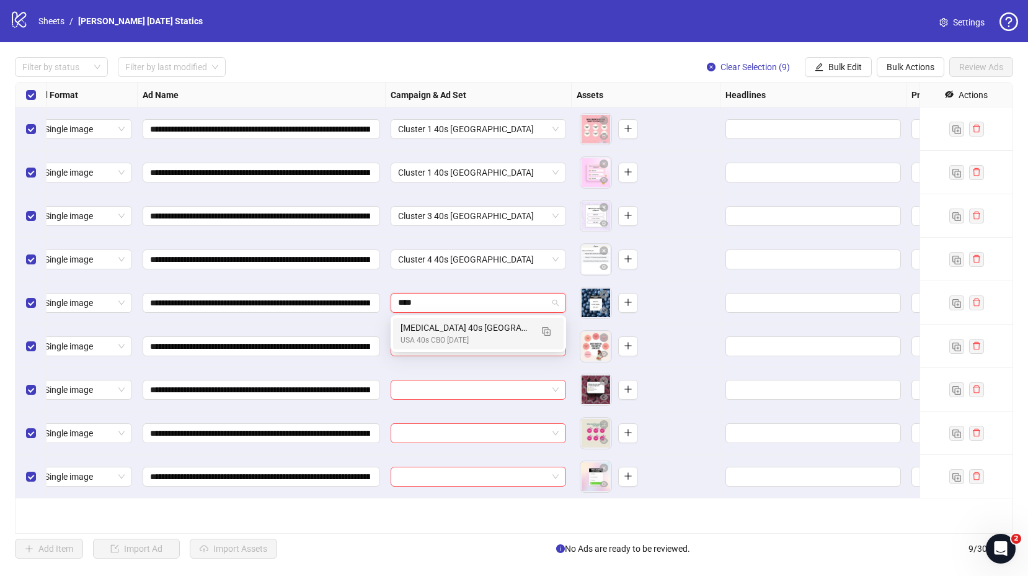
type input "*****"
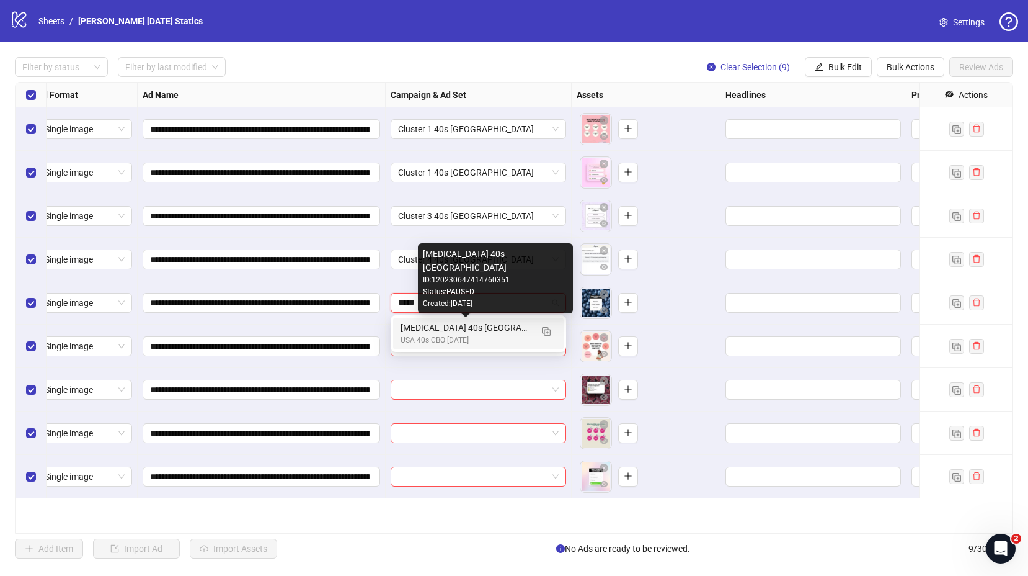
click at [489, 333] on div "[MEDICAL_DATA] 40s [GEOGRAPHIC_DATA]" at bounding box center [466, 328] width 131 height 14
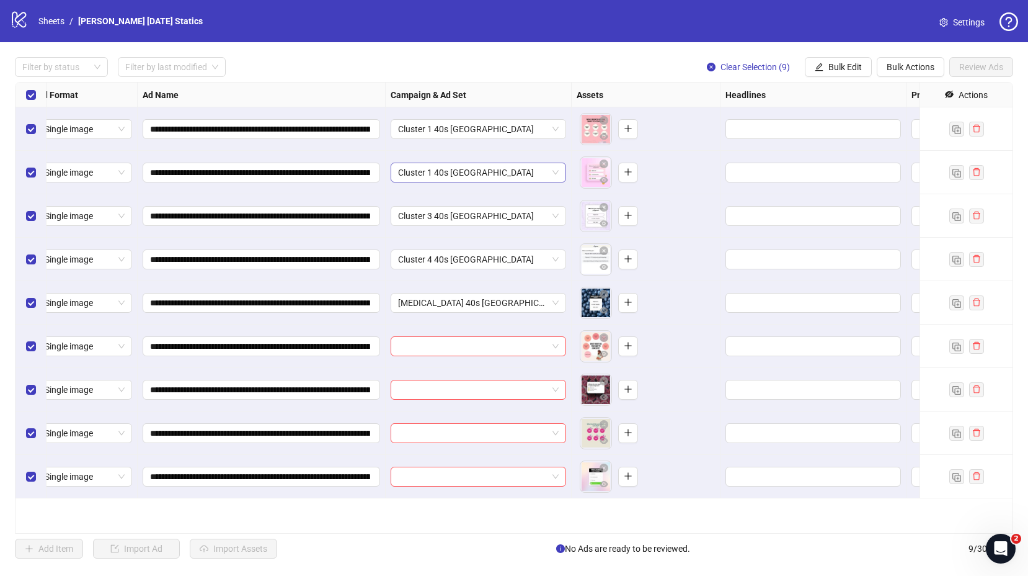
click at [479, 179] on span "Cluster 1 40s [GEOGRAPHIC_DATA]" at bounding box center [478, 172] width 161 height 19
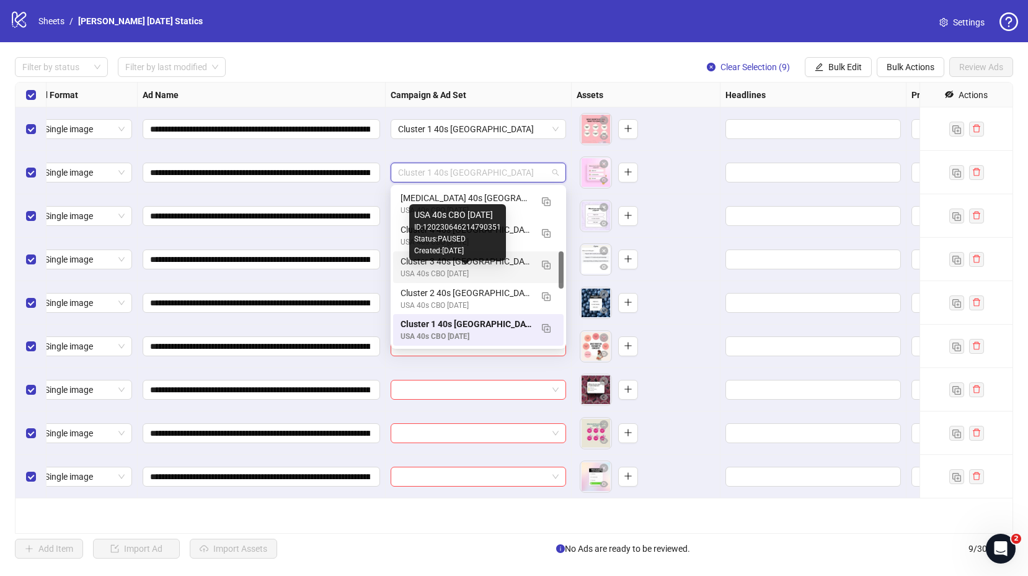
scroll to position [282, 0]
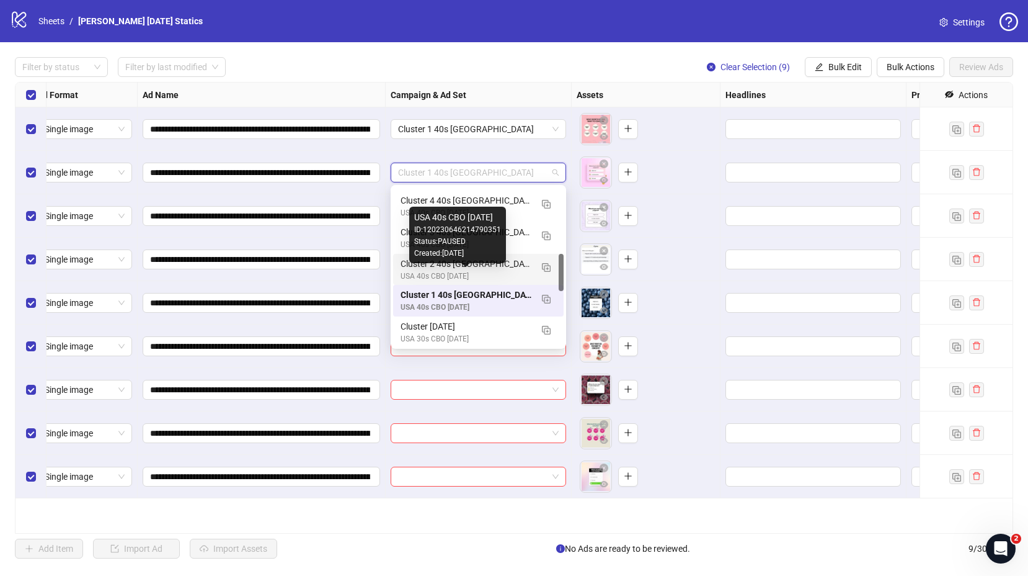
click at [459, 270] on div "USA 40s CBO [DATE]" at bounding box center [466, 276] width 131 height 12
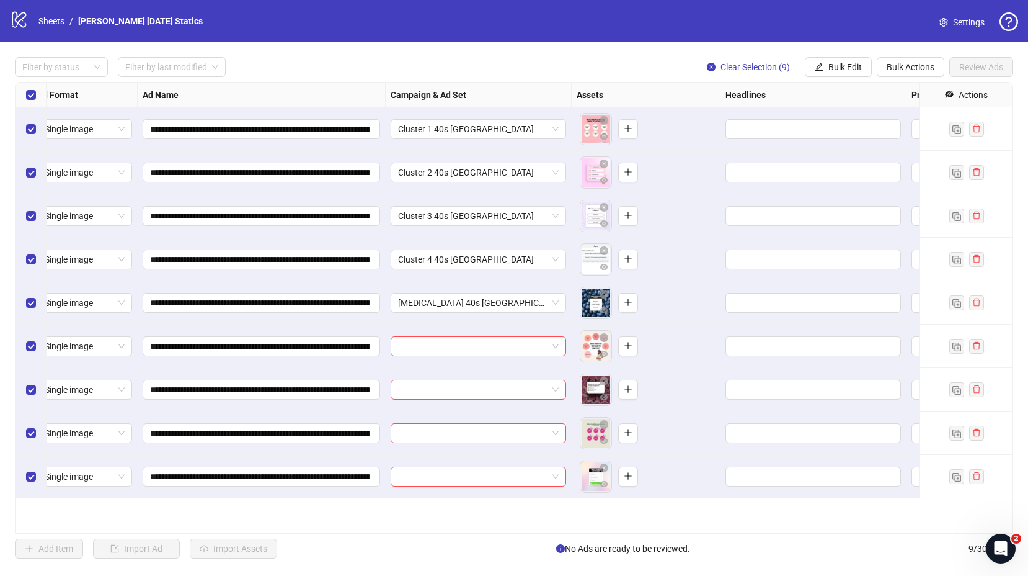
scroll to position [0, 12]
click at [454, 342] on input "search" at bounding box center [474, 346] width 149 height 19
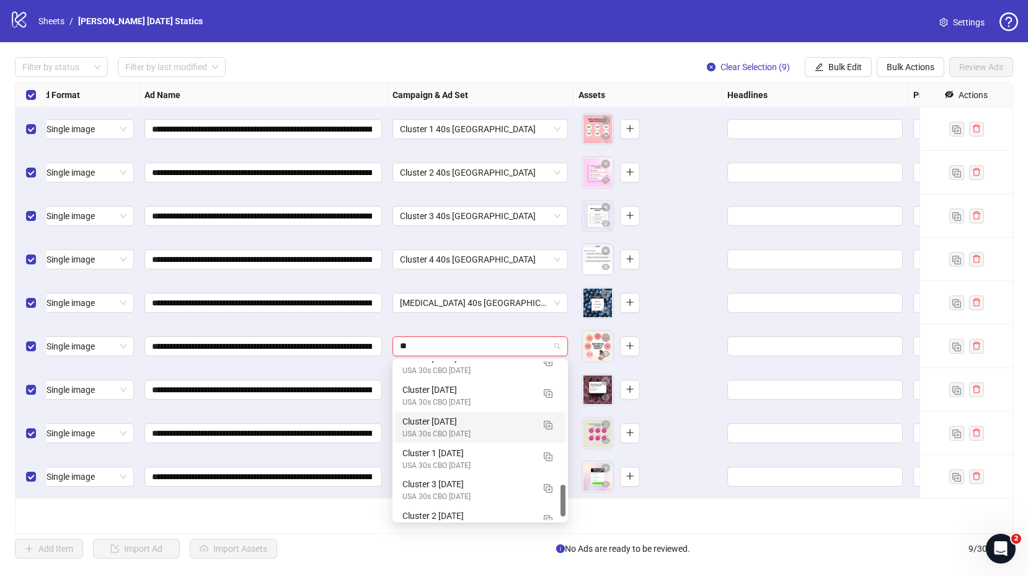
scroll to position [0, 0]
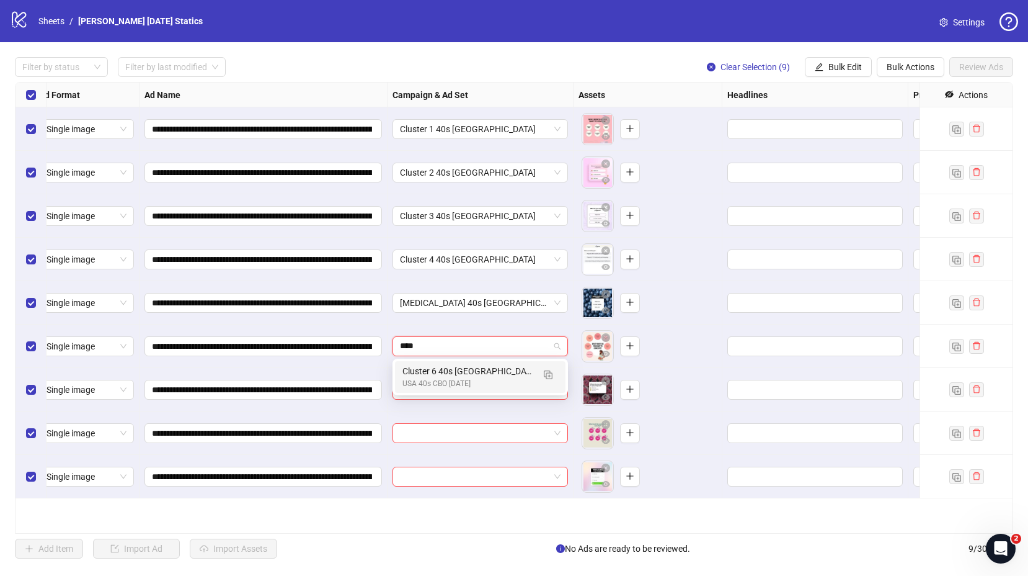
type input "*****"
click at [427, 375] on div "Cluster 6 40s [GEOGRAPHIC_DATA]" at bounding box center [468, 371] width 131 height 14
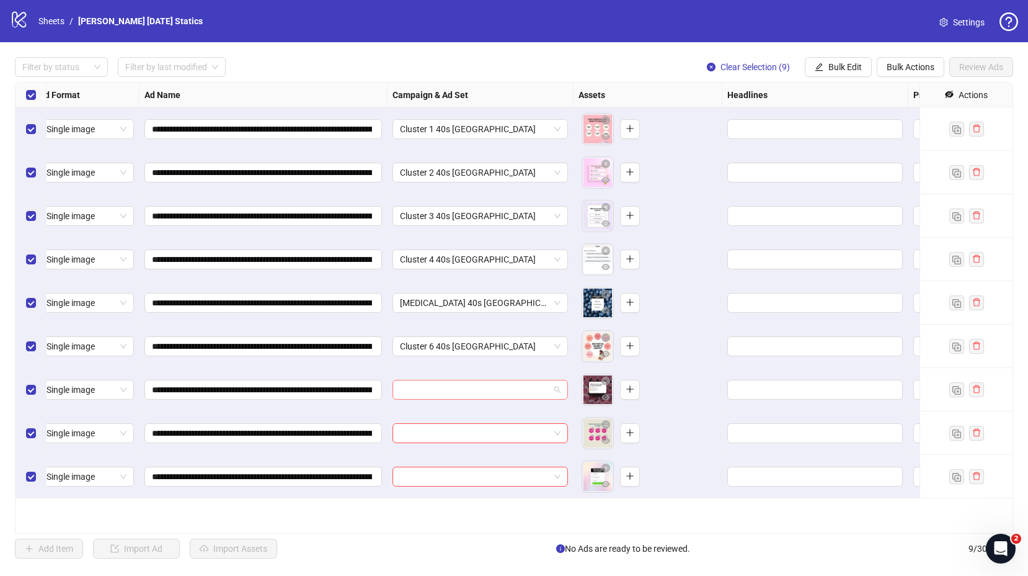
click at [443, 394] on input "search" at bounding box center [474, 389] width 149 height 19
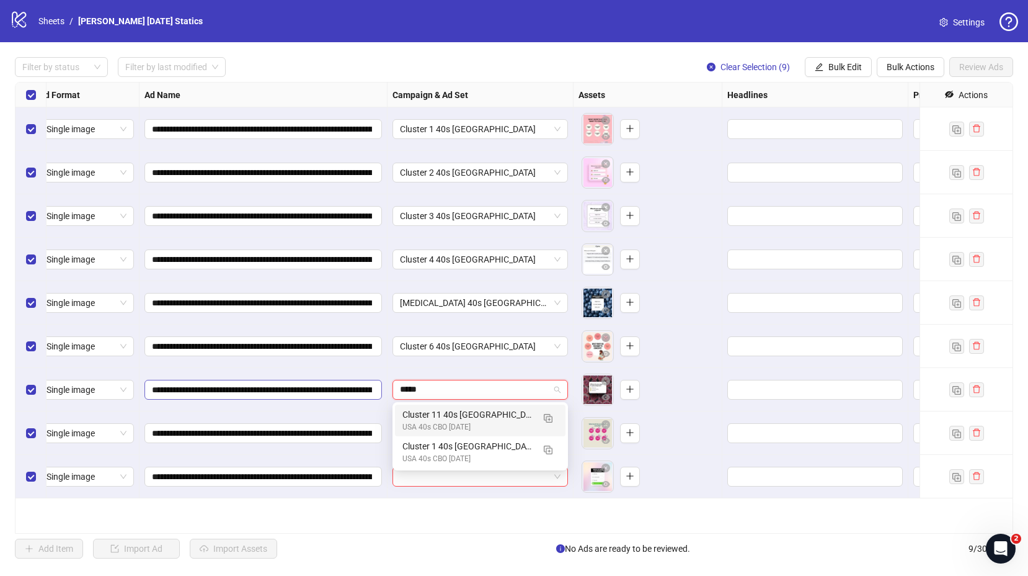
drag, startPoint x: 439, startPoint y: 393, endPoint x: 364, endPoint y: 386, distance: 75.3
click at [364, 82] on div "**********" at bounding box center [1001, 82] width 1997 height 0
type input "*****"
click at [430, 416] on div "Cluster 7 40s [GEOGRAPHIC_DATA]" at bounding box center [468, 415] width 131 height 14
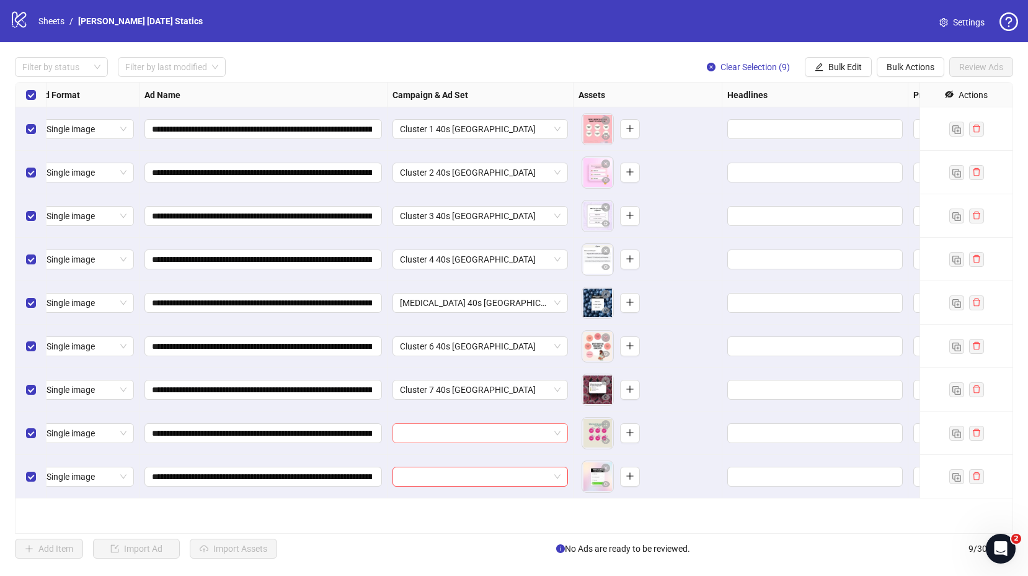
click at [427, 428] on input "search" at bounding box center [474, 433] width 149 height 19
type input "*****"
click at [444, 400] on div "Cluster 8 40s [GEOGRAPHIC_DATA]" at bounding box center [468, 397] width 131 height 14
click at [458, 479] on input "search" at bounding box center [474, 476] width 149 height 19
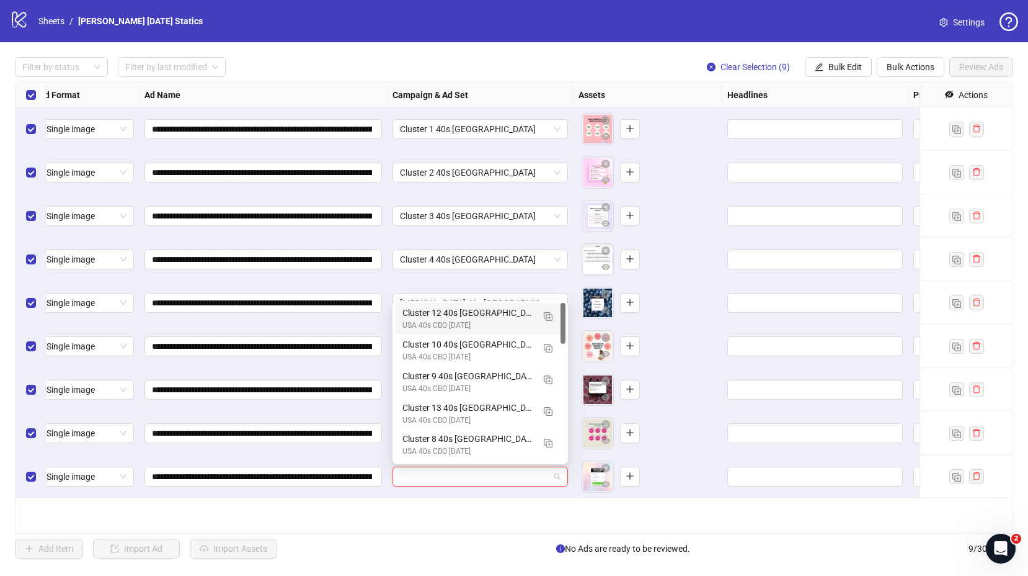
type input "*"
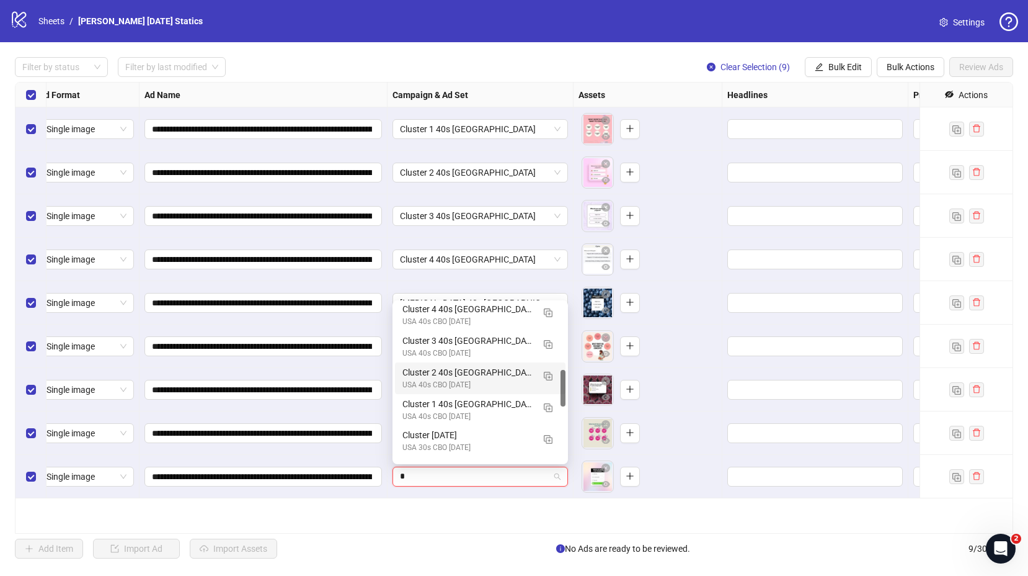
scroll to position [286, 0]
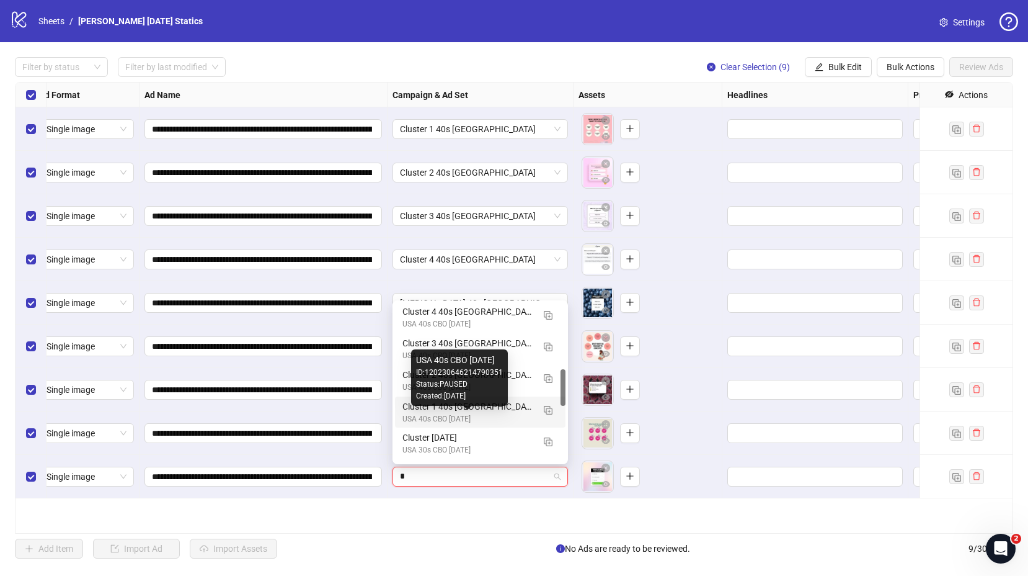
click at [457, 417] on div "USA 40s CBO [DATE]" at bounding box center [468, 419] width 131 height 12
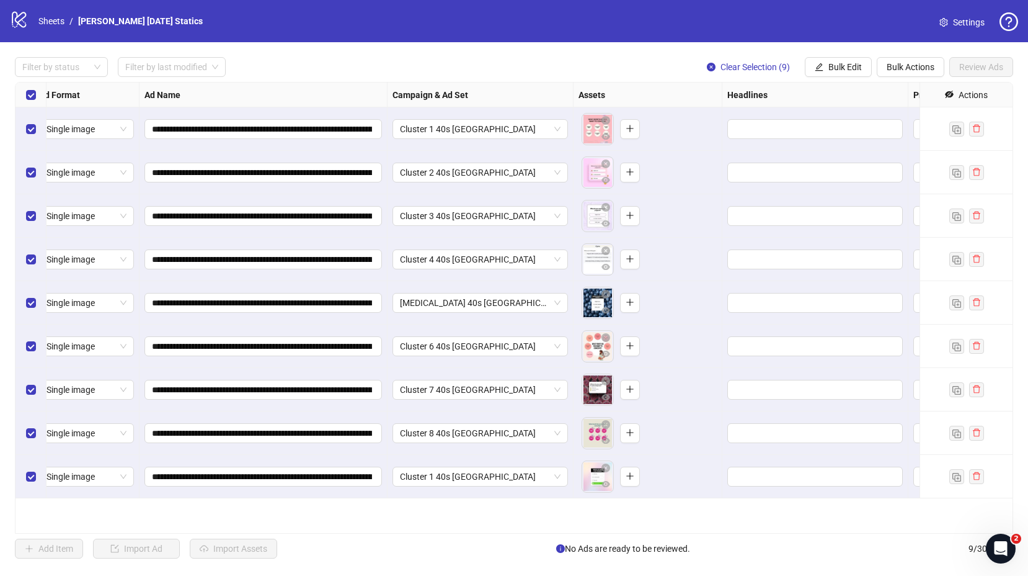
click at [497, 514] on div "**********" at bounding box center [514, 308] width 999 height 452
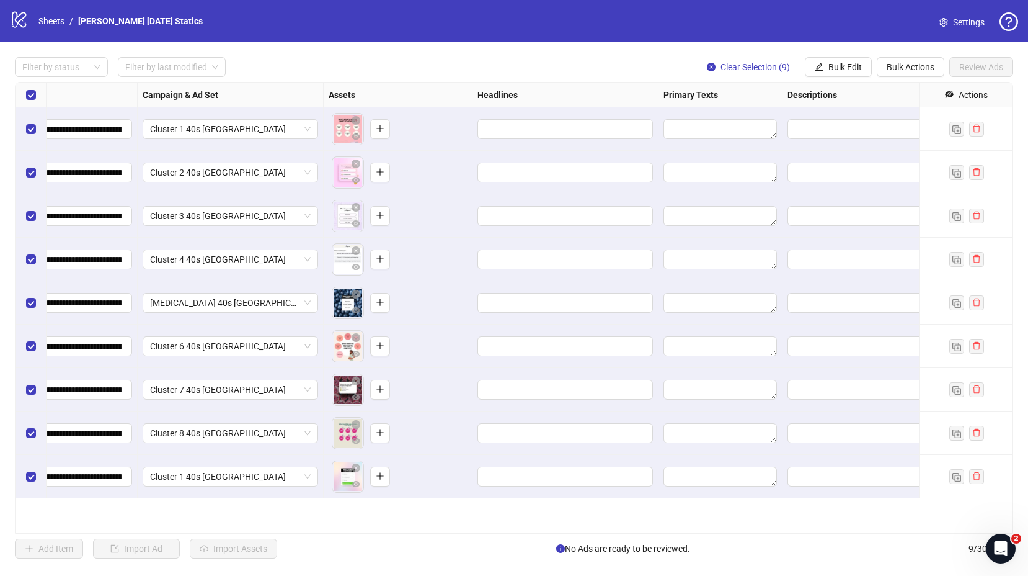
scroll to position [0, 424]
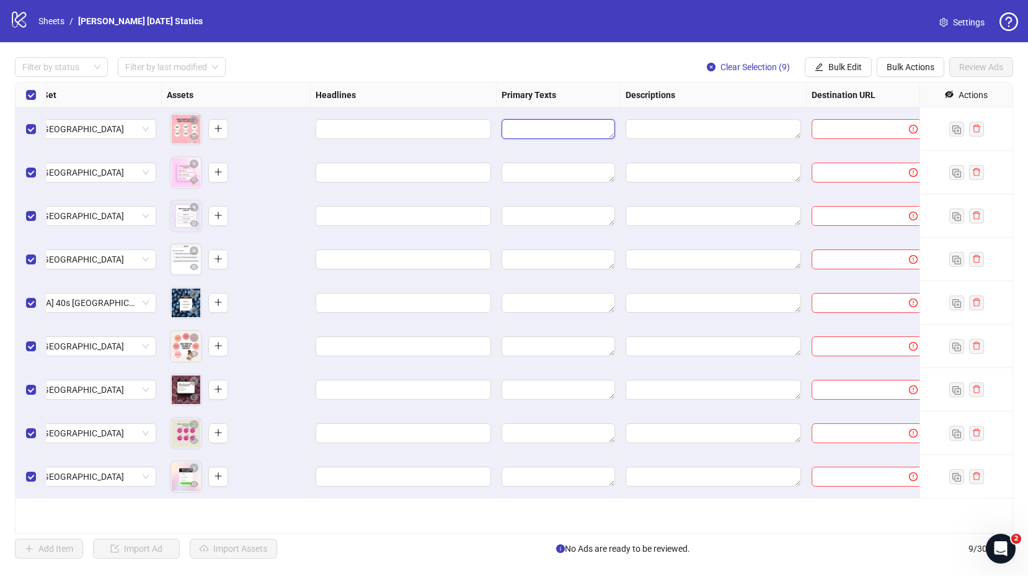
click at [575, 128] on textarea "Edit values" at bounding box center [559, 129] width 114 height 20
type textarea "**********"
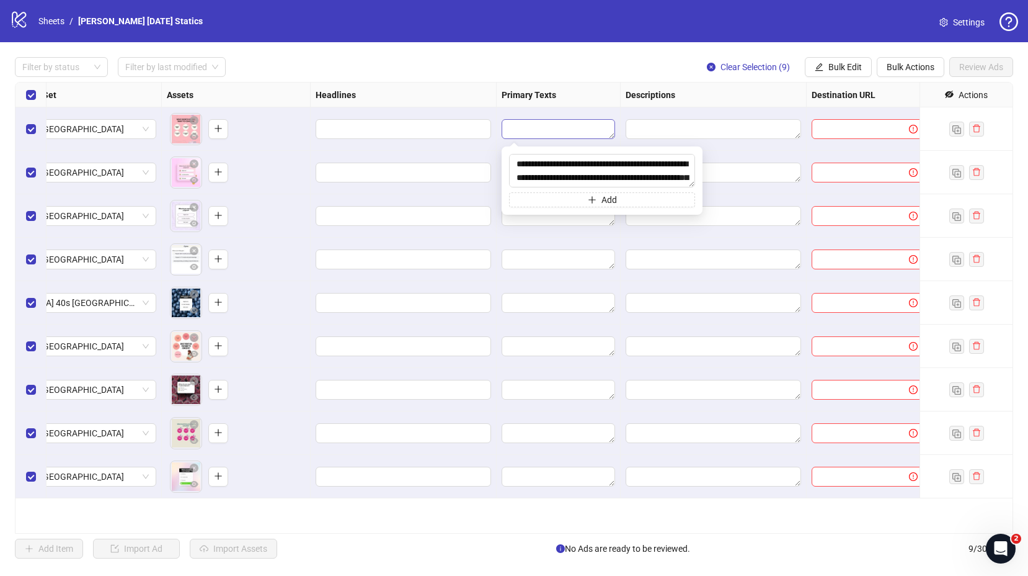
scroll to position [37, 0]
click at [608, 70] on div "Filter by status Filter by last modified Clear Selection (9) Bulk Edit Bulk Act…" at bounding box center [514, 67] width 999 height 20
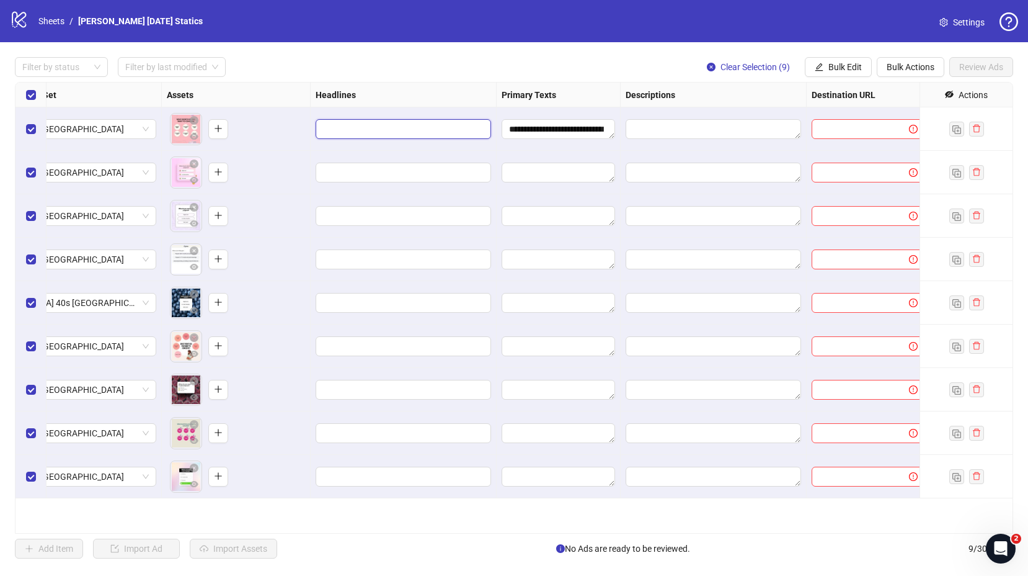
click at [381, 135] on input "Edit values" at bounding box center [402, 129] width 158 height 14
click at [377, 130] on input "Edit values" at bounding box center [402, 129] width 158 height 14
type input "**********"
click at [410, 75] on div "Filter by status Filter by last modified Clear Selection (9) Bulk Edit Bulk Act…" at bounding box center [514, 67] width 999 height 20
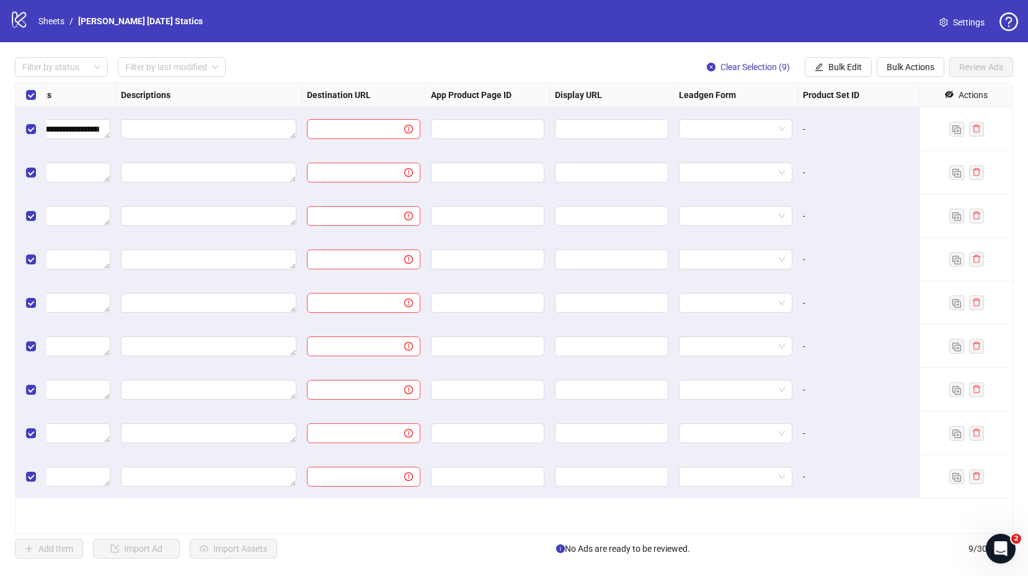
scroll to position [0, 1031]
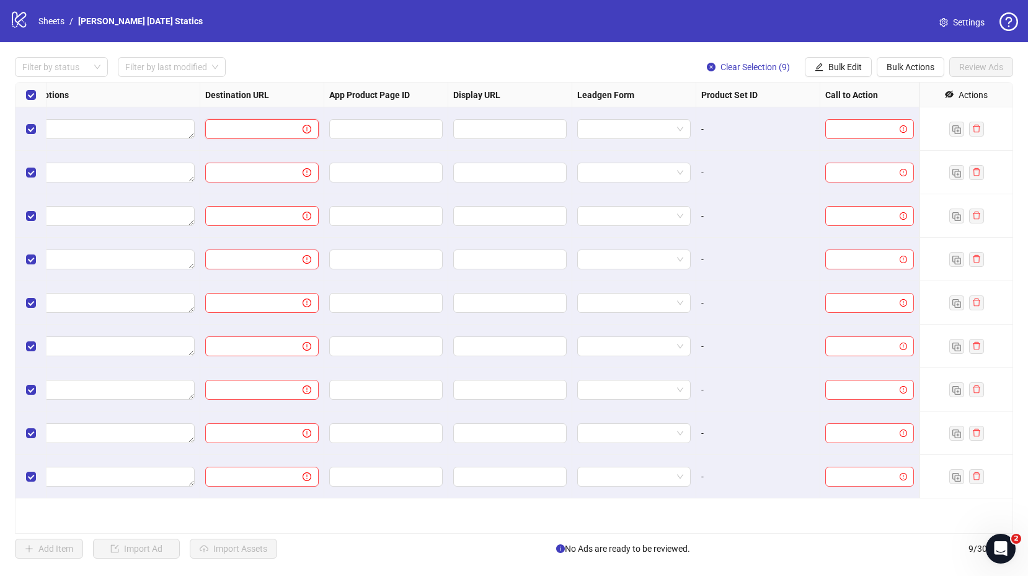
click at [274, 130] on input "text" at bounding box center [249, 129] width 73 height 14
paste input "**********"
type input "**********"
click at [316, 56] on div "**********" at bounding box center [514, 307] width 1028 height 531
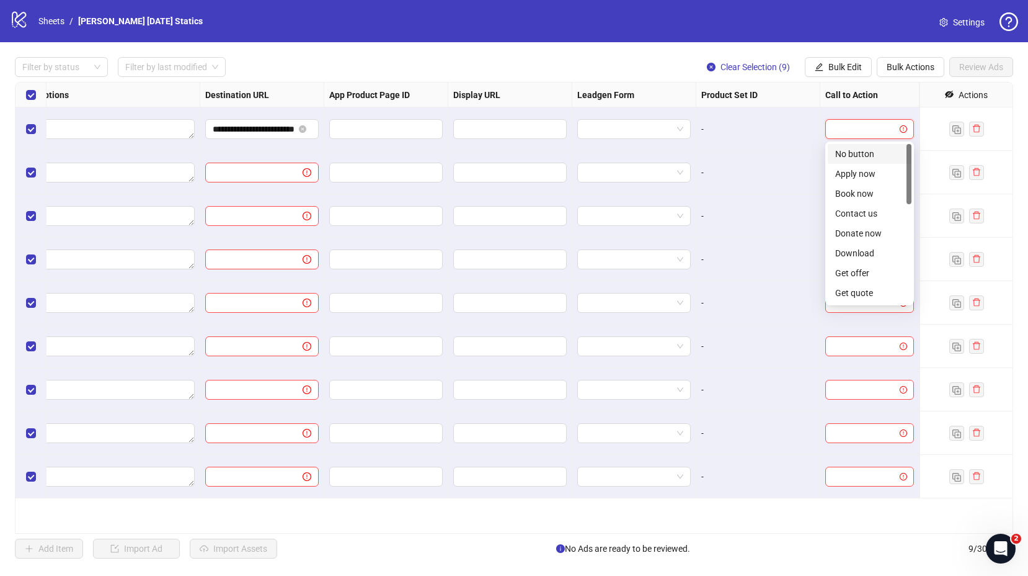
click at [857, 128] on input "search" at bounding box center [864, 129] width 63 height 19
click at [863, 203] on div "Learn more" at bounding box center [870, 205] width 69 height 14
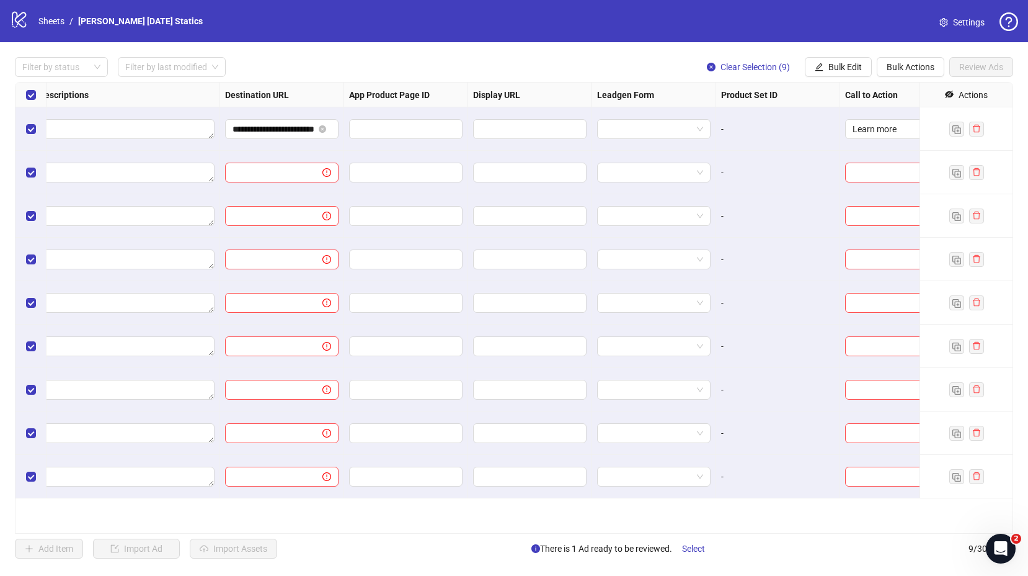
scroll to position [0, 1031]
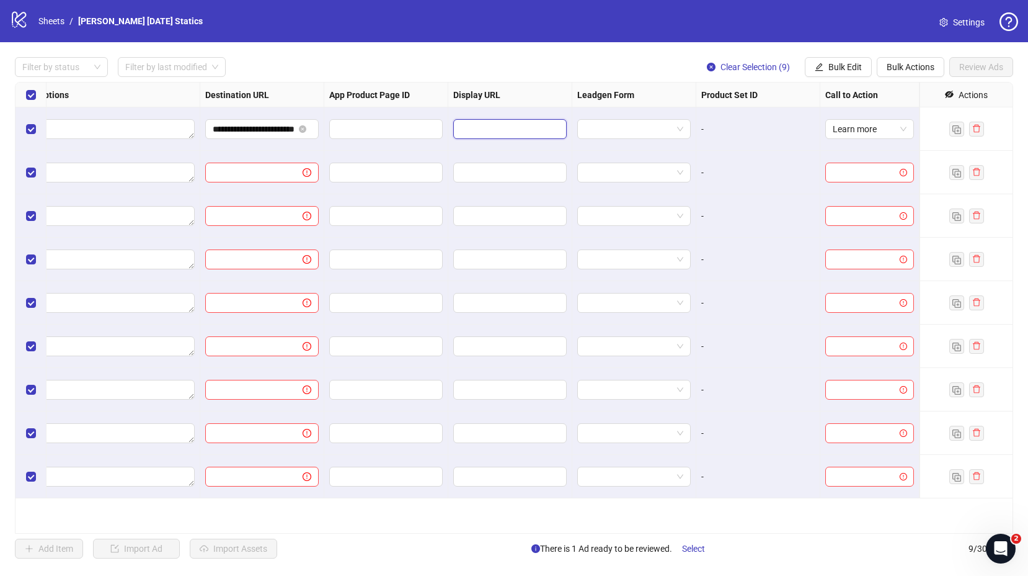
click at [517, 130] on input "text" at bounding box center [509, 129] width 96 height 14
type input "*"
type input "********"
click at [565, 86] on div "Display URL" at bounding box center [510, 94] width 124 height 25
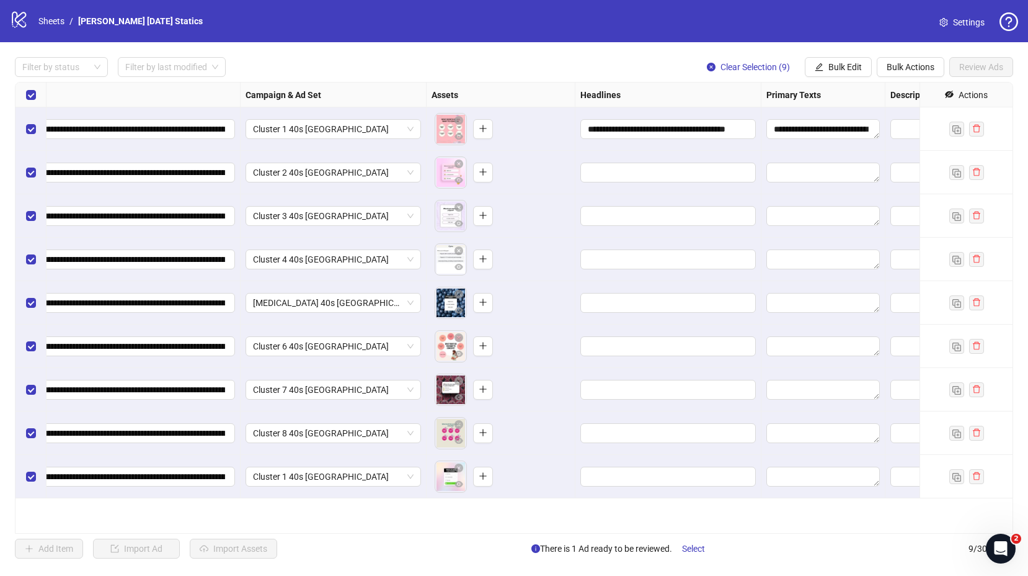
scroll to position [0, 161]
click at [824, 67] on button "Bulk Edit" at bounding box center [838, 67] width 67 height 20
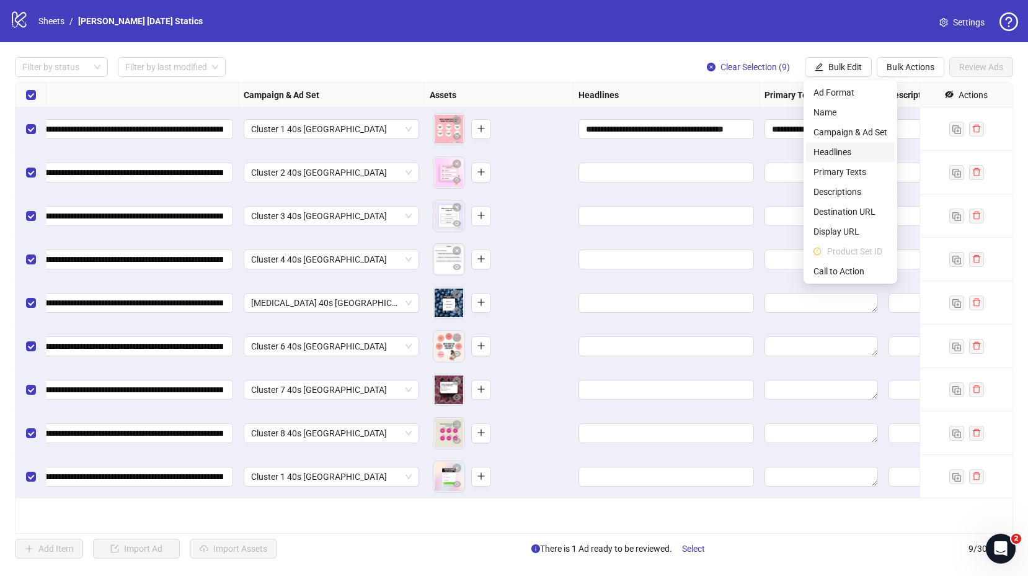
click at [839, 146] on span "Headlines" at bounding box center [851, 152] width 74 height 14
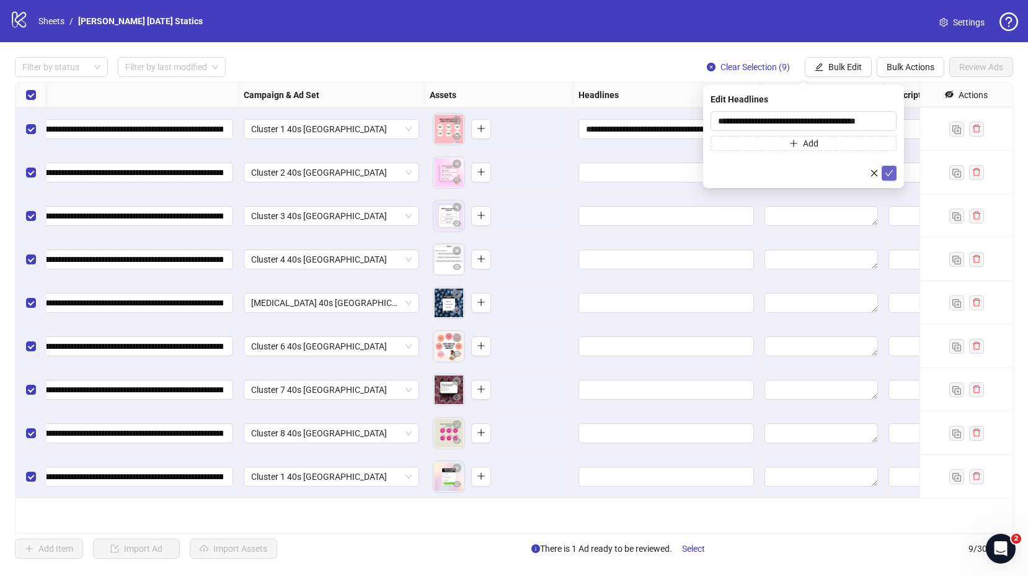
click at [893, 177] on span "submit" at bounding box center [889, 173] width 9 height 10
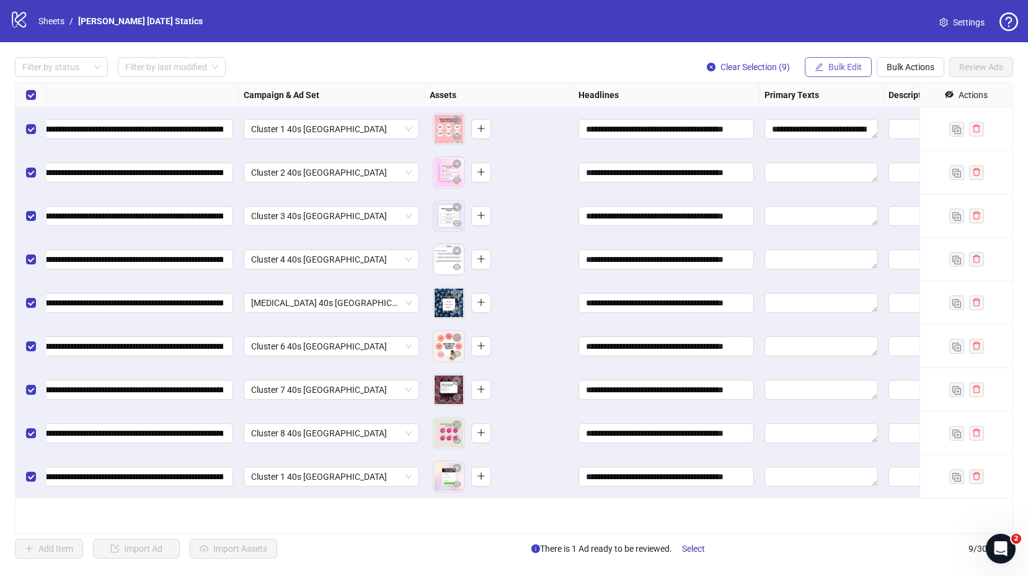
click at [839, 71] on span "Bulk Edit" at bounding box center [845, 67] width 33 height 10
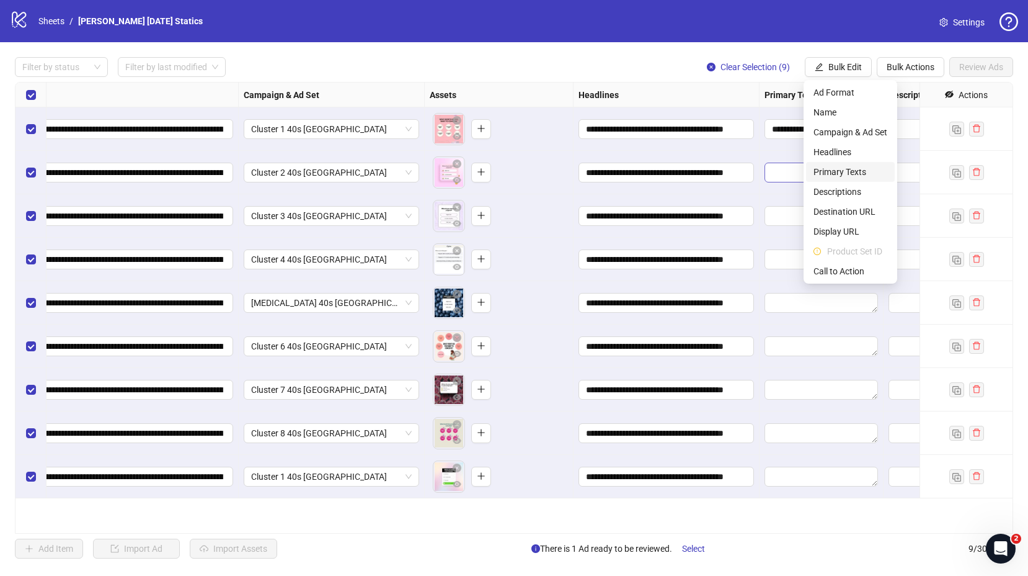
click at [845, 176] on span "Primary Texts" at bounding box center [851, 172] width 74 height 14
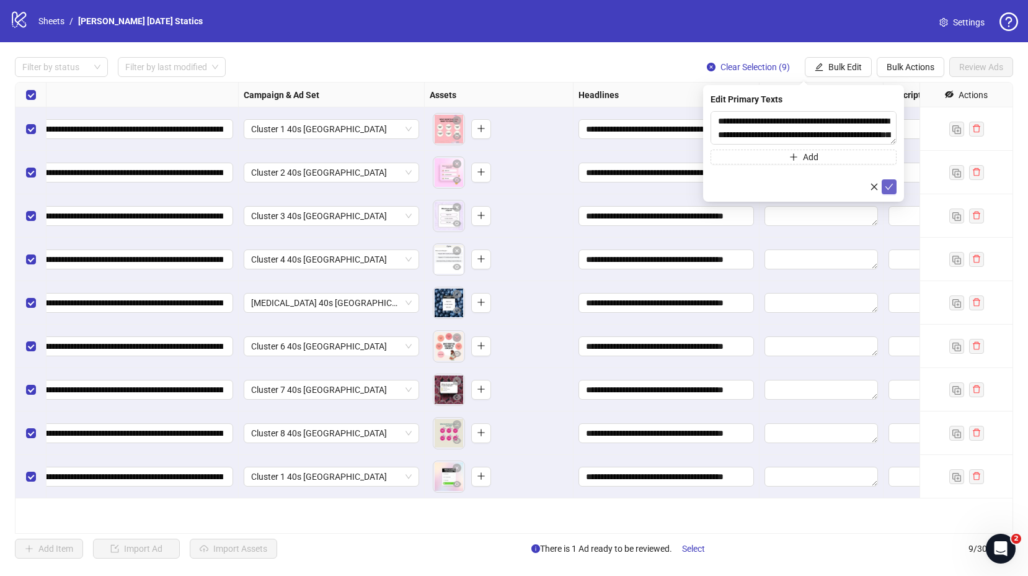
click at [890, 182] on icon "check" at bounding box center [889, 186] width 9 height 9
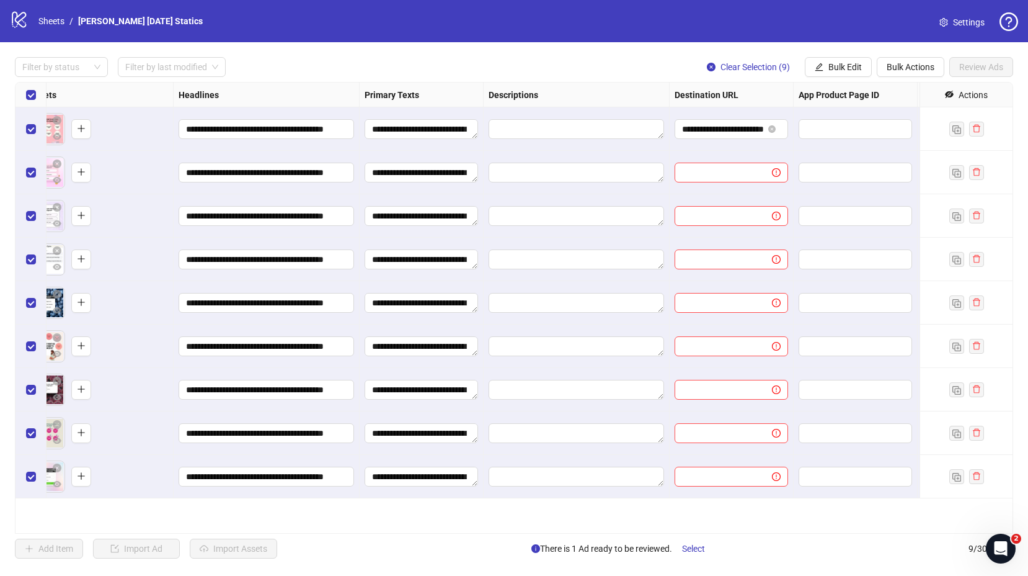
scroll to position [0, 666]
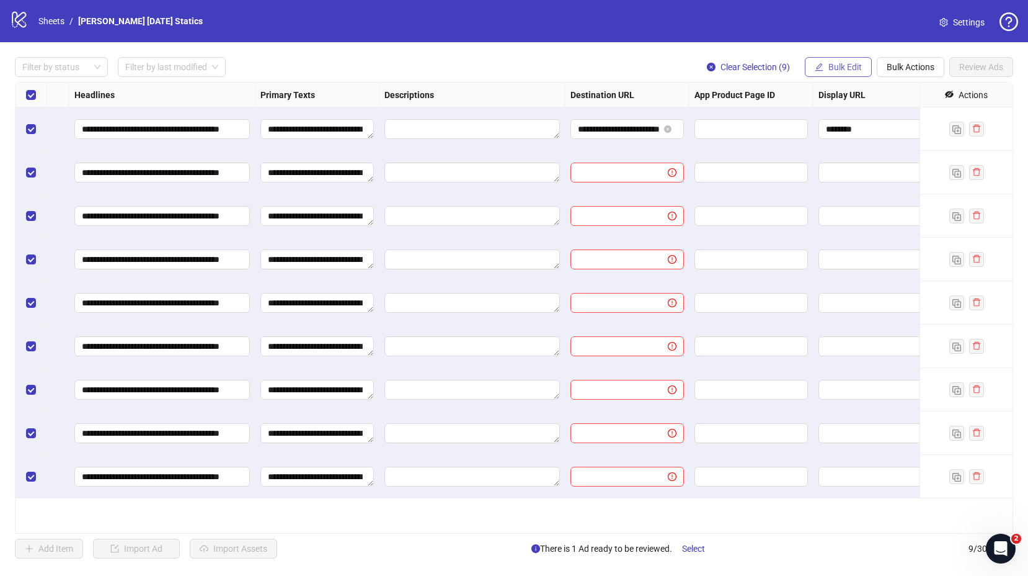
click at [831, 66] on span "Bulk Edit" at bounding box center [845, 67] width 33 height 10
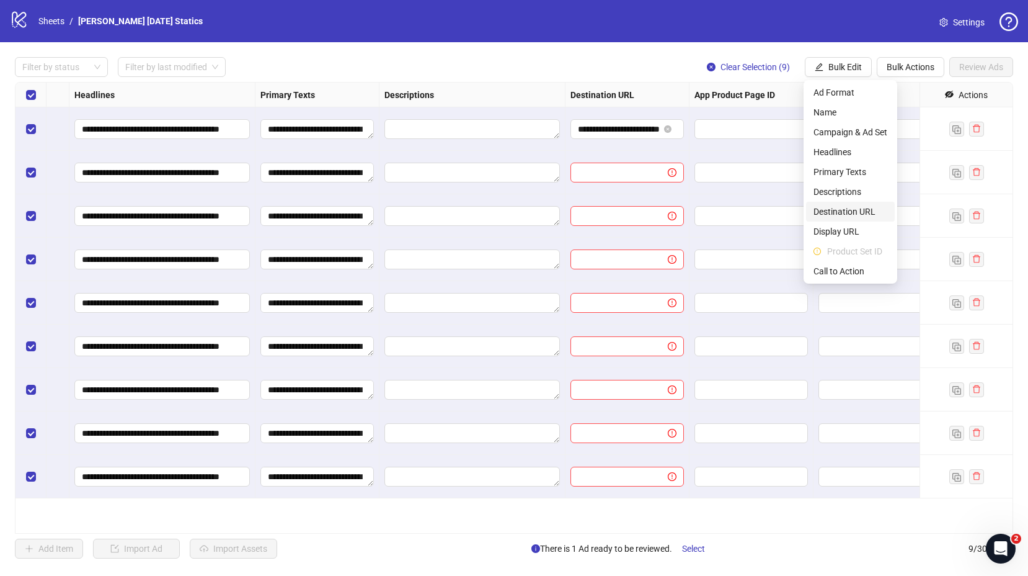
click at [862, 213] on span "Destination URL" at bounding box center [851, 212] width 74 height 14
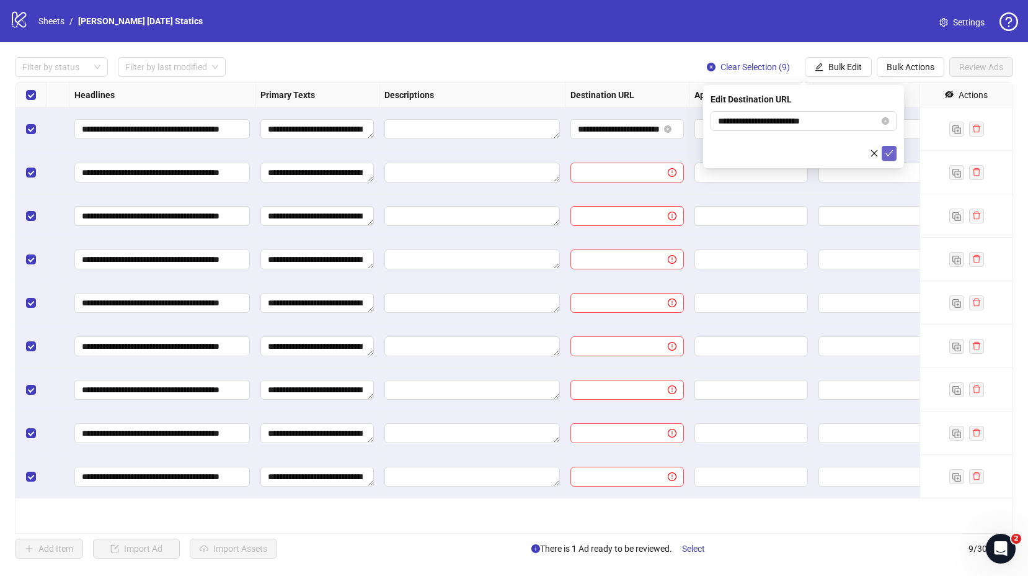
click at [890, 151] on icon "check" at bounding box center [889, 153] width 9 height 9
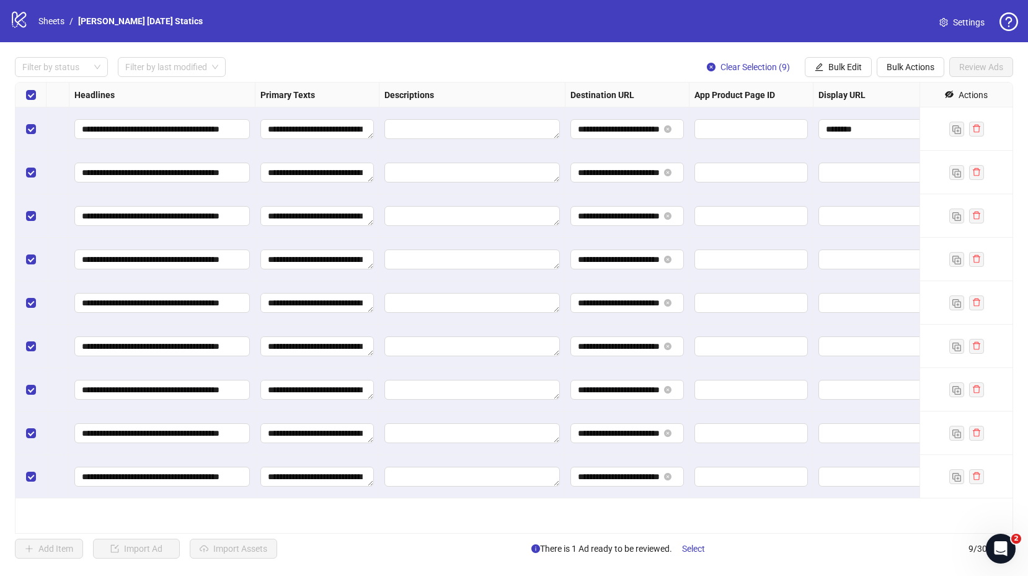
scroll to position [0, 1031]
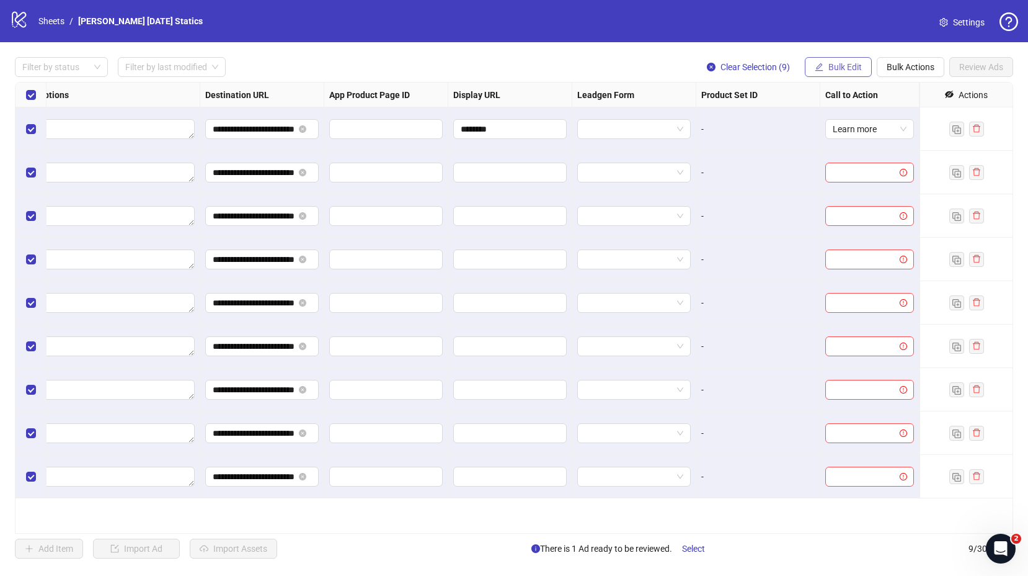
click at [841, 67] on span "Bulk Edit" at bounding box center [845, 67] width 33 height 10
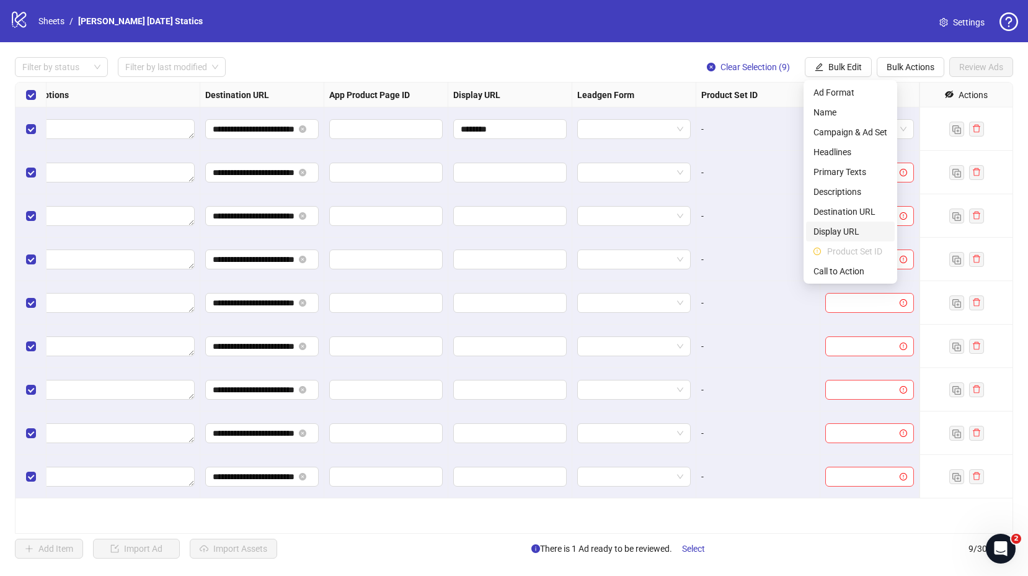
click at [865, 233] on span "Display URL" at bounding box center [851, 232] width 74 height 14
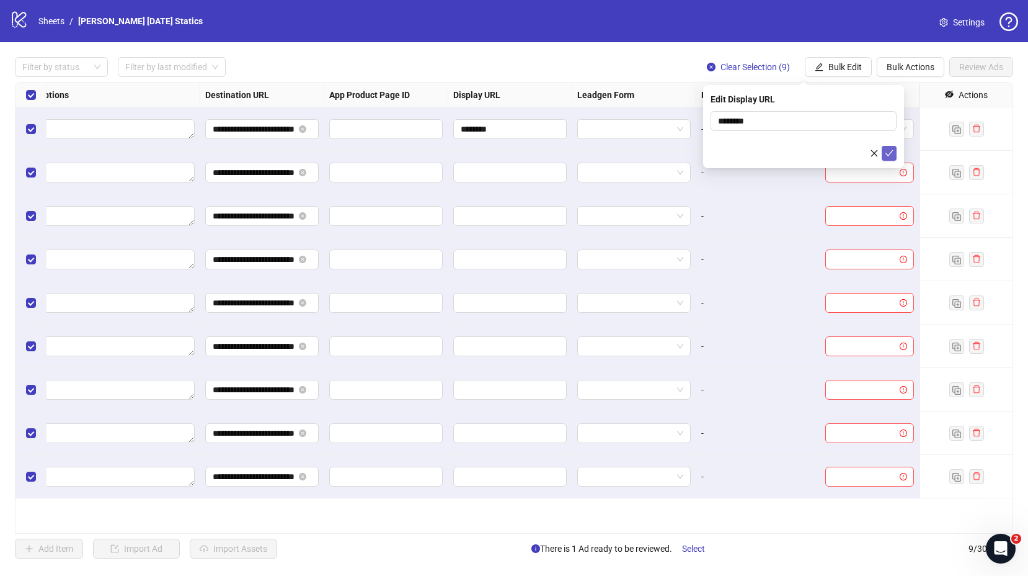
click at [890, 154] on icon "check" at bounding box center [889, 153] width 9 height 9
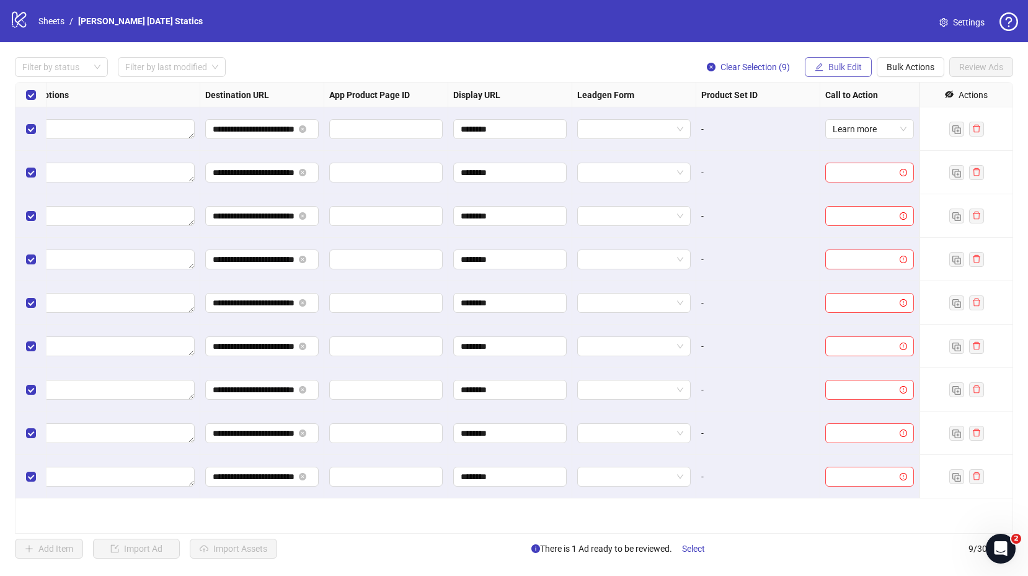
click at [839, 71] on span "Bulk Edit" at bounding box center [845, 67] width 33 height 10
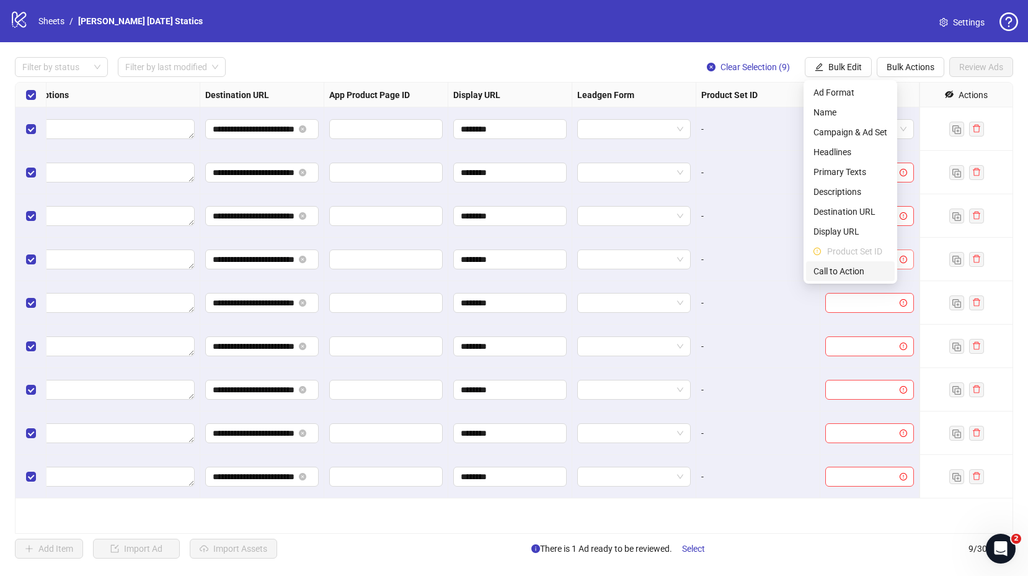
click at [855, 267] on span "Call to Action" at bounding box center [851, 271] width 74 height 14
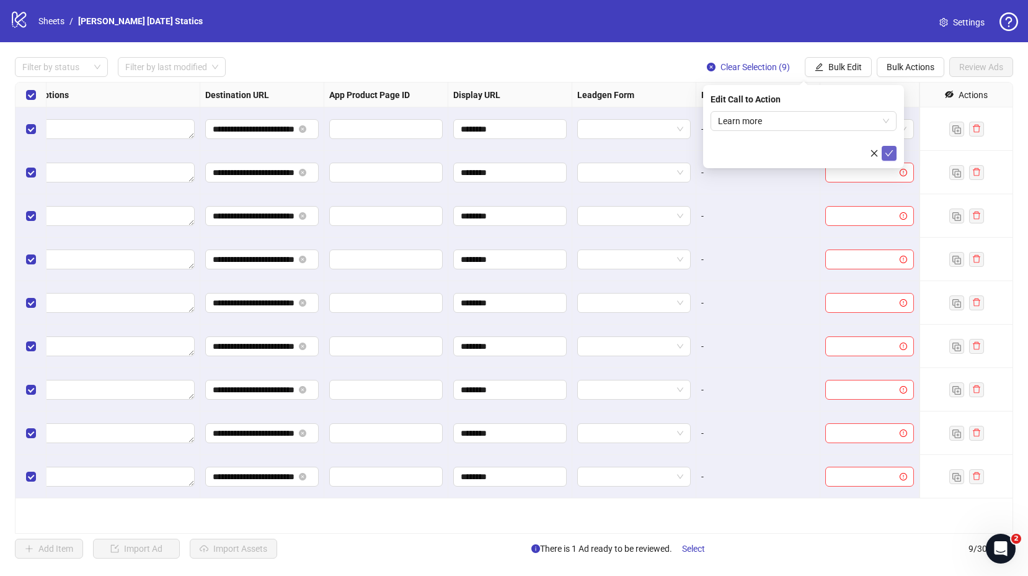
click at [891, 152] on icon "check" at bounding box center [890, 153] width 8 height 6
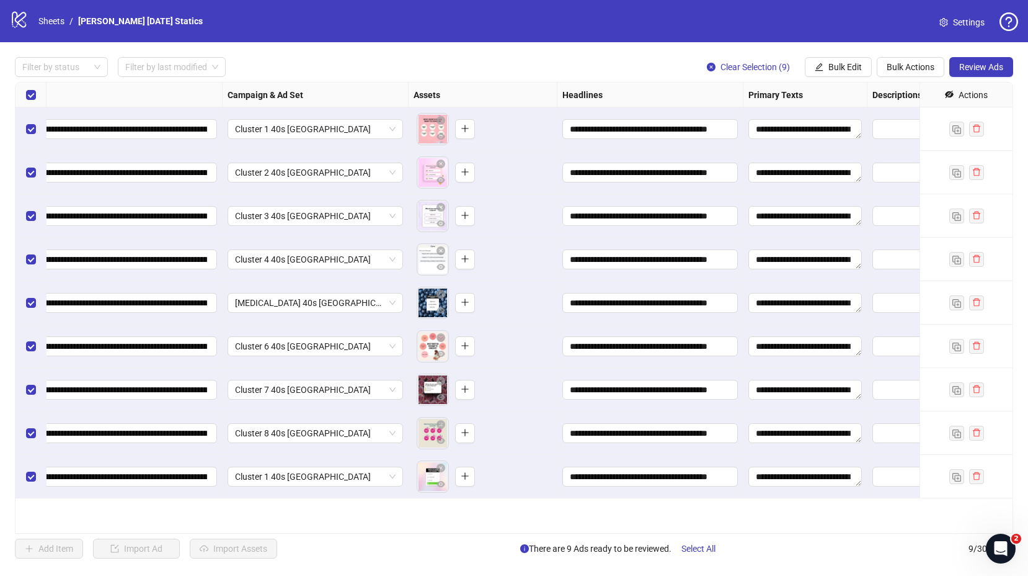
scroll to position [0, 180]
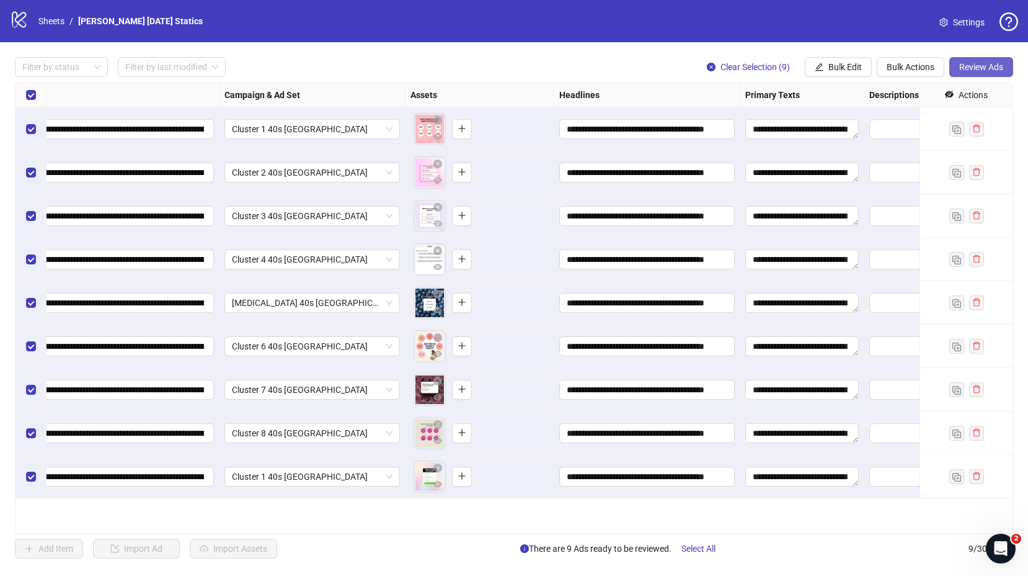
click at [973, 68] on span "Review Ads" at bounding box center [982, 67] width 44 height 10
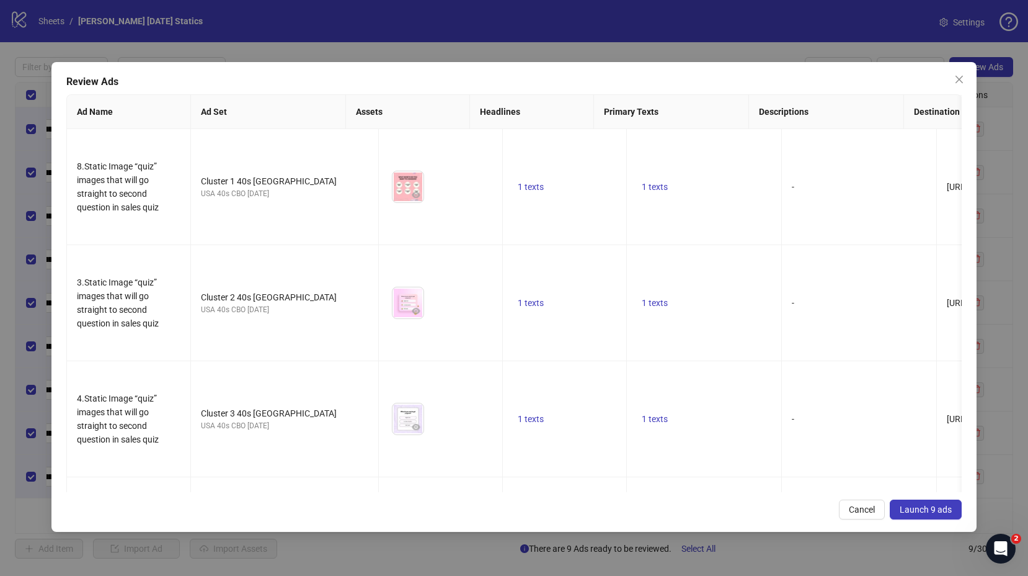
click at [927, 512] on span "Launch 9 ads" at bounding box center [926, 509] width 52 height 10
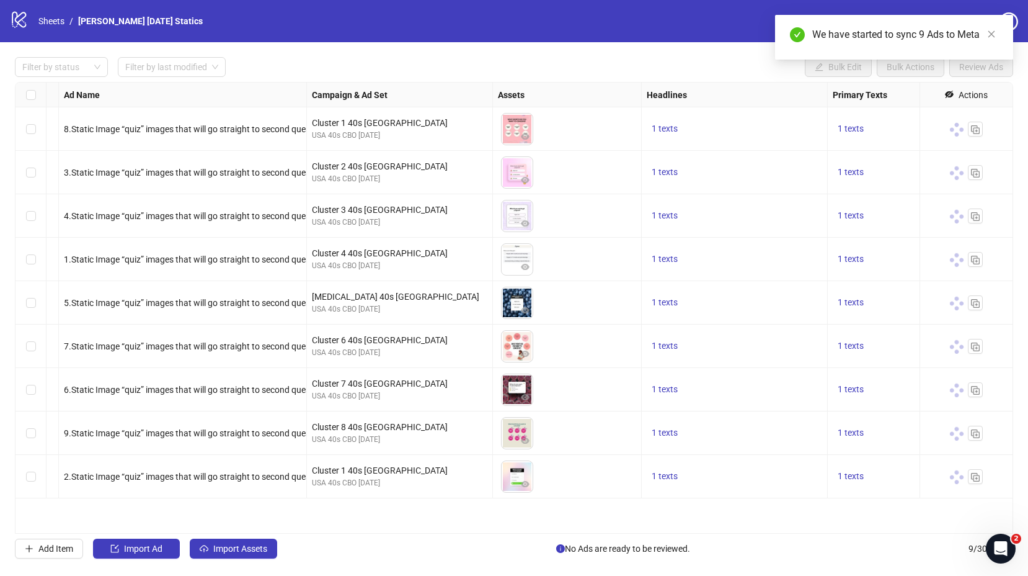
scroll to position [0, 0]
